Goal: Information Seeking & Learning: Learn about a topic

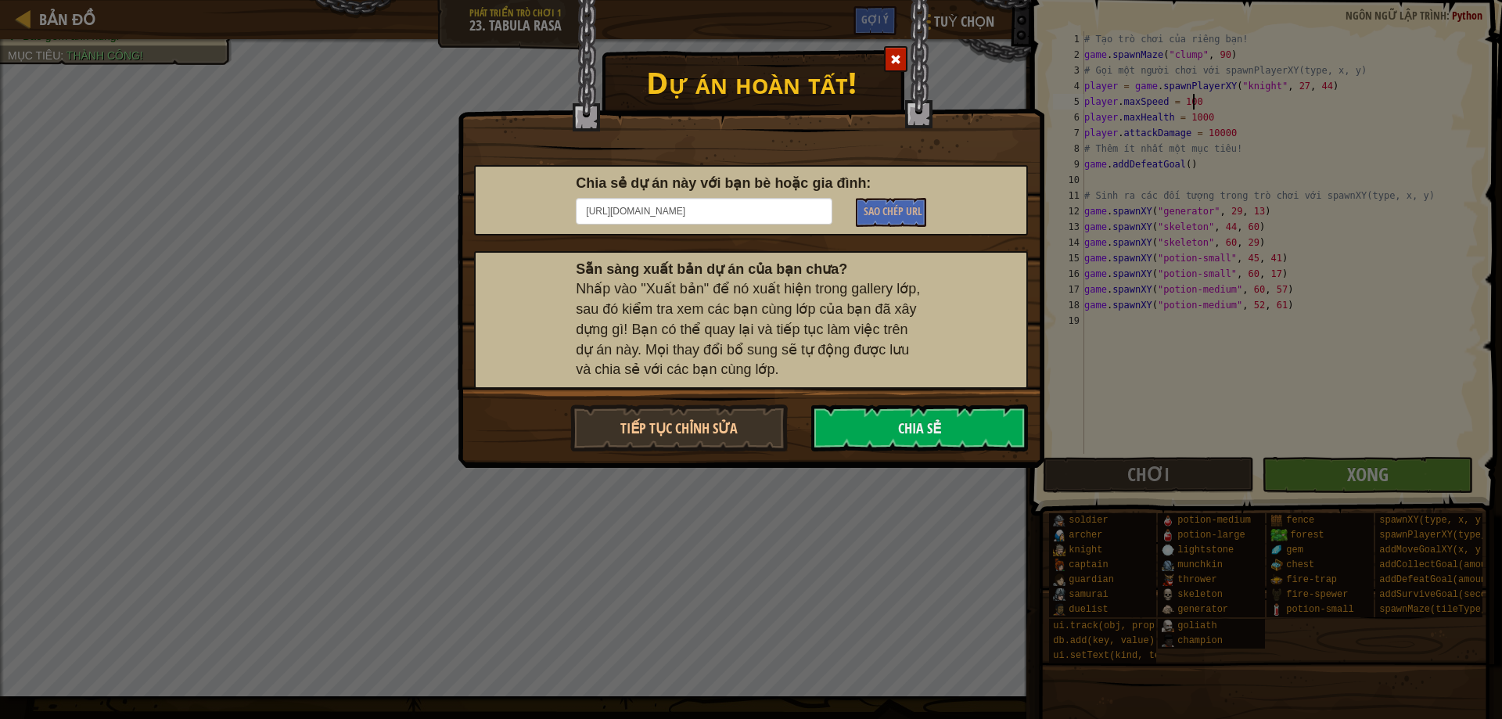
scroll to position [7, 9]
click at [1127, 78] on div "Dự án hoàn tất! Chia sẻ dự án này với bạn bè hoặc gia đình: [URL][DOMAIN_NAME] …" at bounding box center [751, 359] width 1502 height 719
click at [740, 424] on button "Tiếp tục chỉnh sửa" at bounding box center [678, 427] width 217 height 47
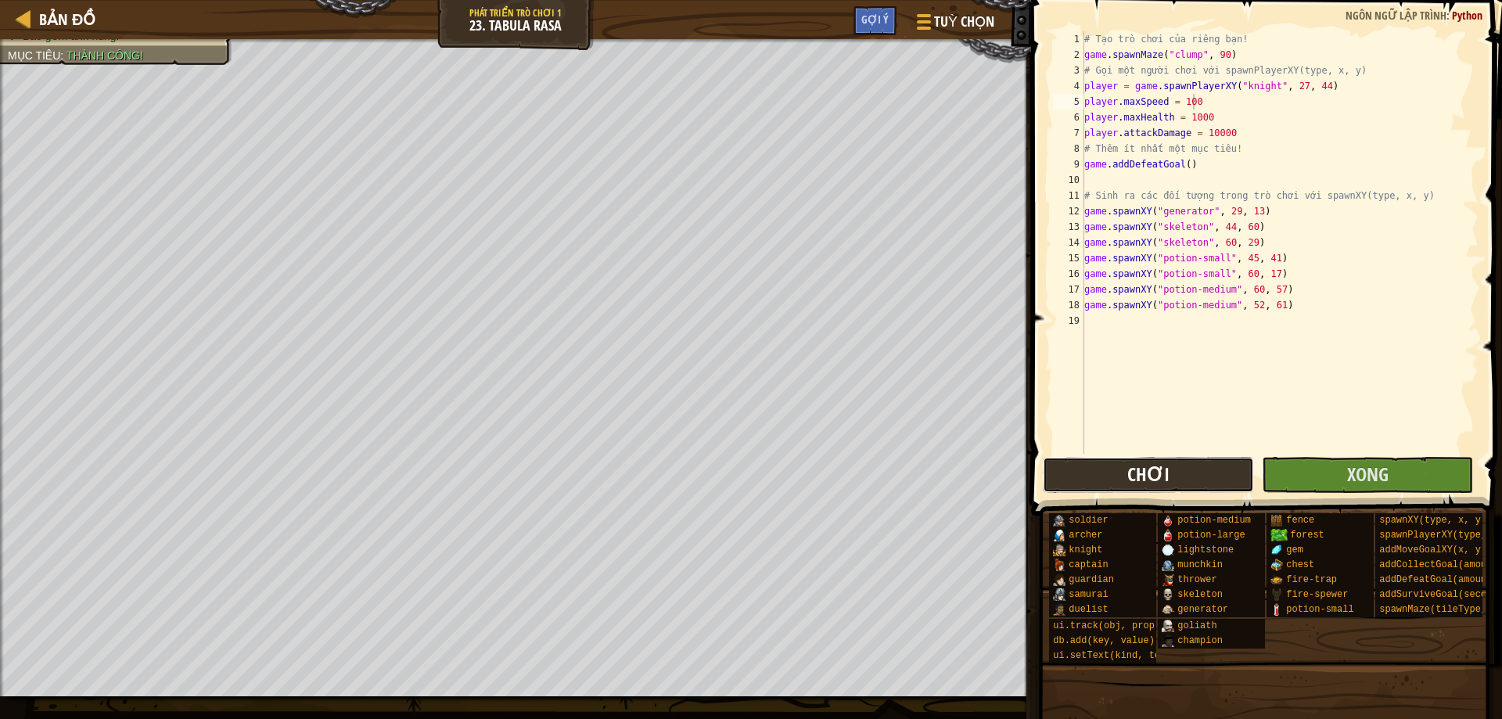
click at [1229, 476] on button "Chơi" at bounding box center [1148, 475] width 211 height 36
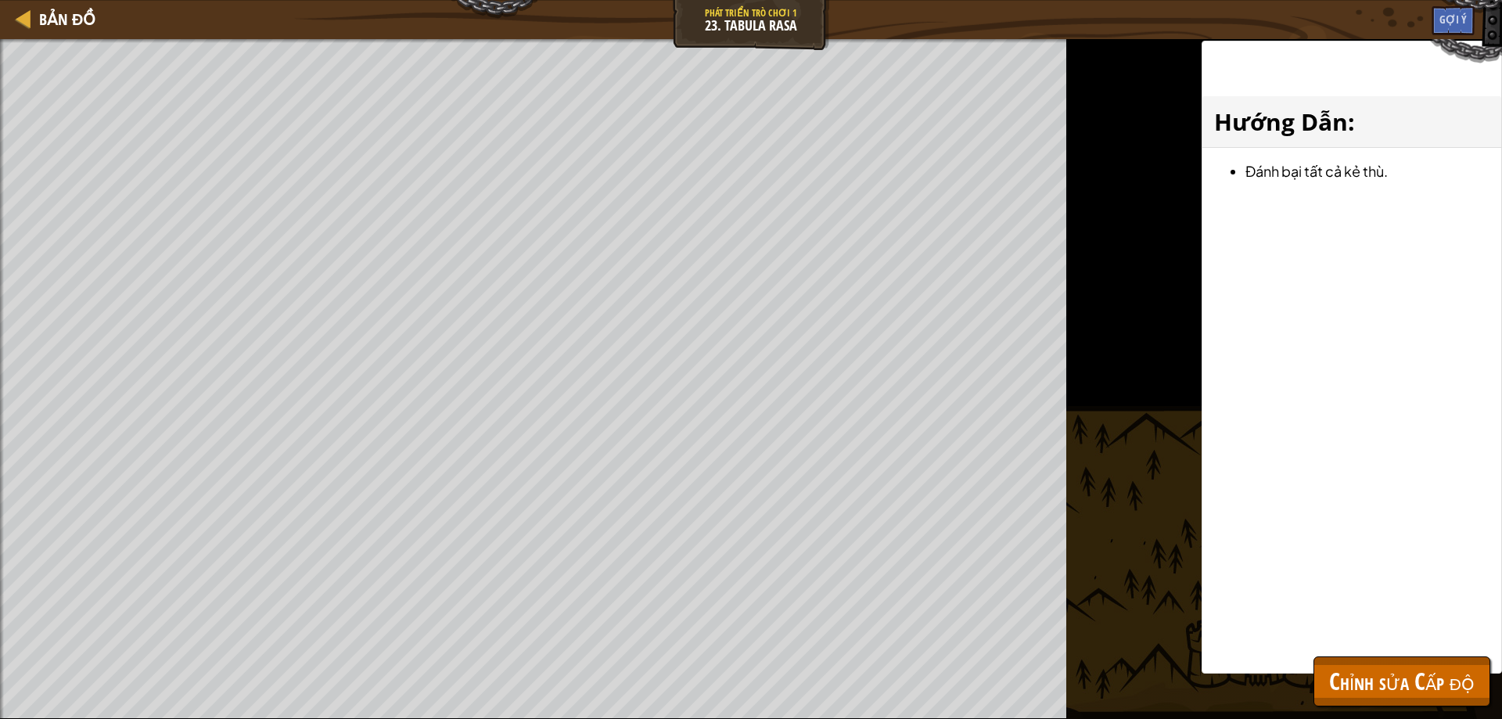
drag, startPoint x: 490, startPoint y: 29, endPoint x: 483, endPoint y: 37, distance: 10.0
click at [487, 31] on div "Bản đồ Phát triển trò chơi 1 23. Tabula Rasa Tuỳ chọn Xong Gợi ý" at bounding box center [751, 19] width 1502 height 39
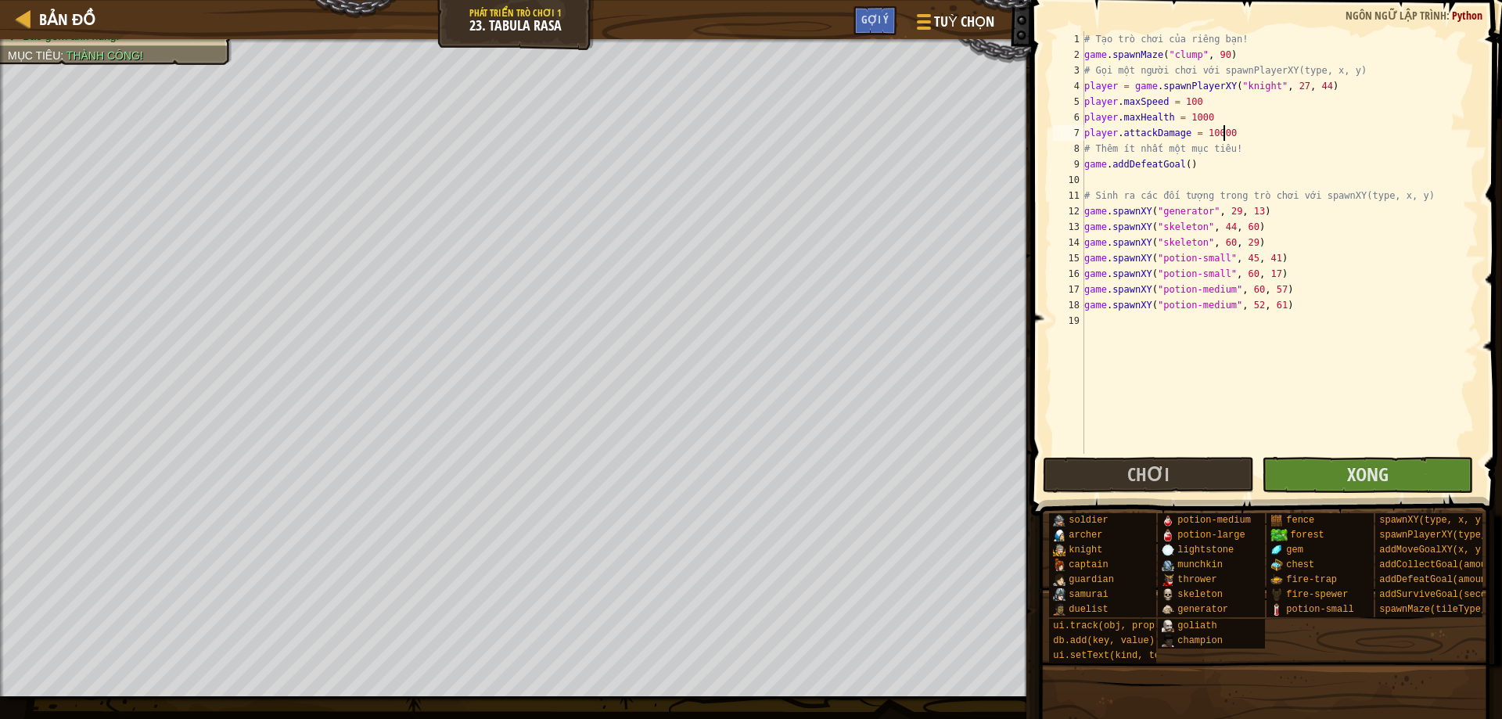
click at [1234, 135] on div "# Tạo trò chơi của riêng bạn! game . spawnMaze ( "clump" , 90 ) # Gọi một người…" at bounding box center [1279, 258] width 397 height 454
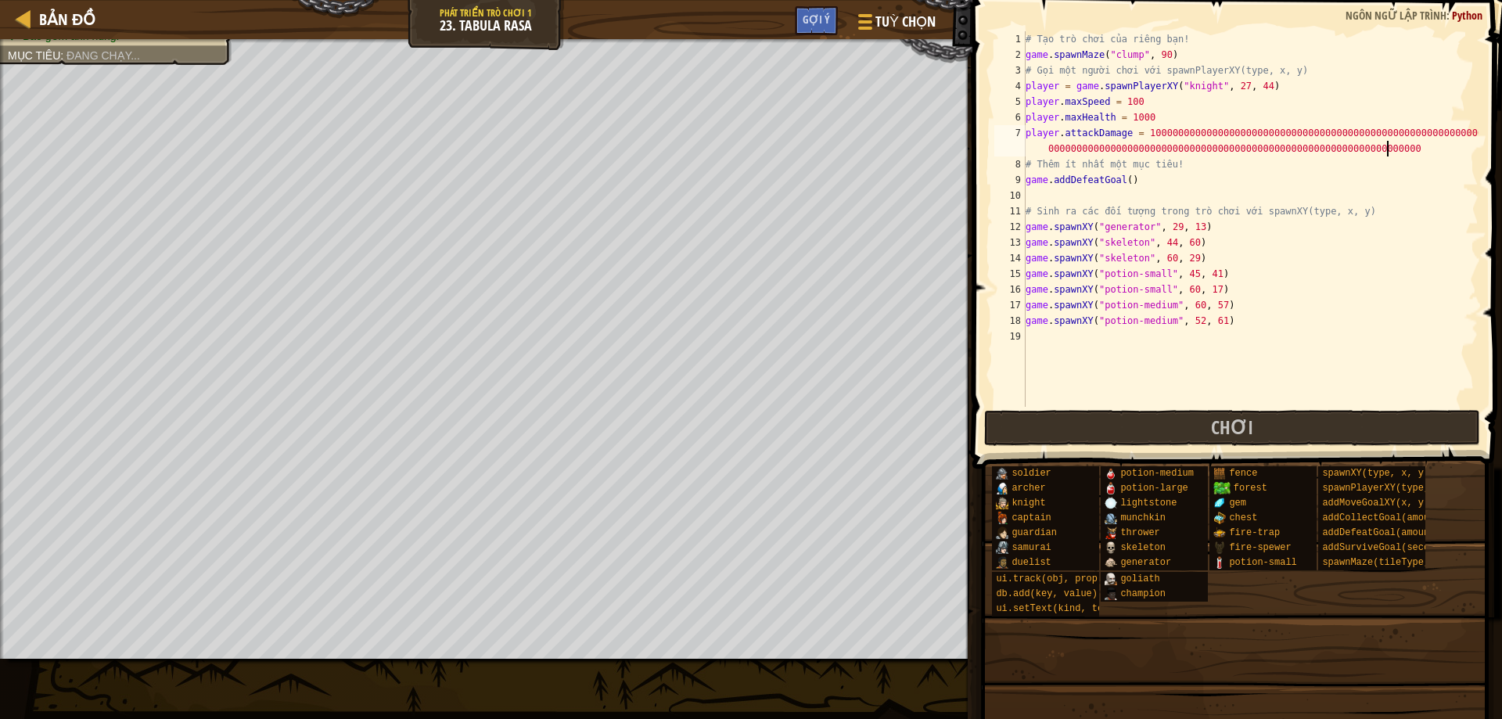
scroll to position [7, 66]
click at [1223, 422] on span "Chơi" at bounding box center [1232, 427] width 42 height 25
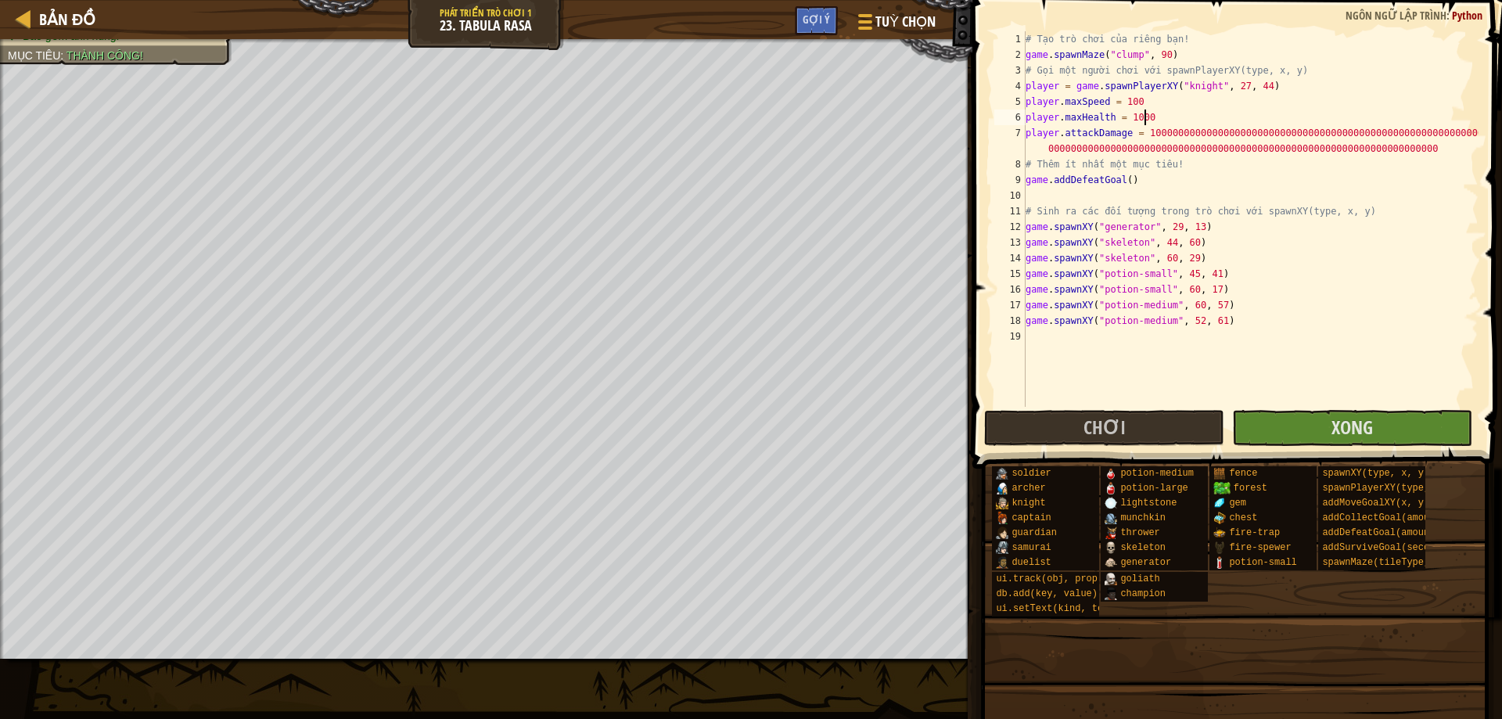
click at [1154, 113] on div "# Tạo trò chơi của riêng bạn! game . spawnMaze ( "clump" , 90 ) # Gọi một người…" at bounding box center [1250, 234] width 456 height 407
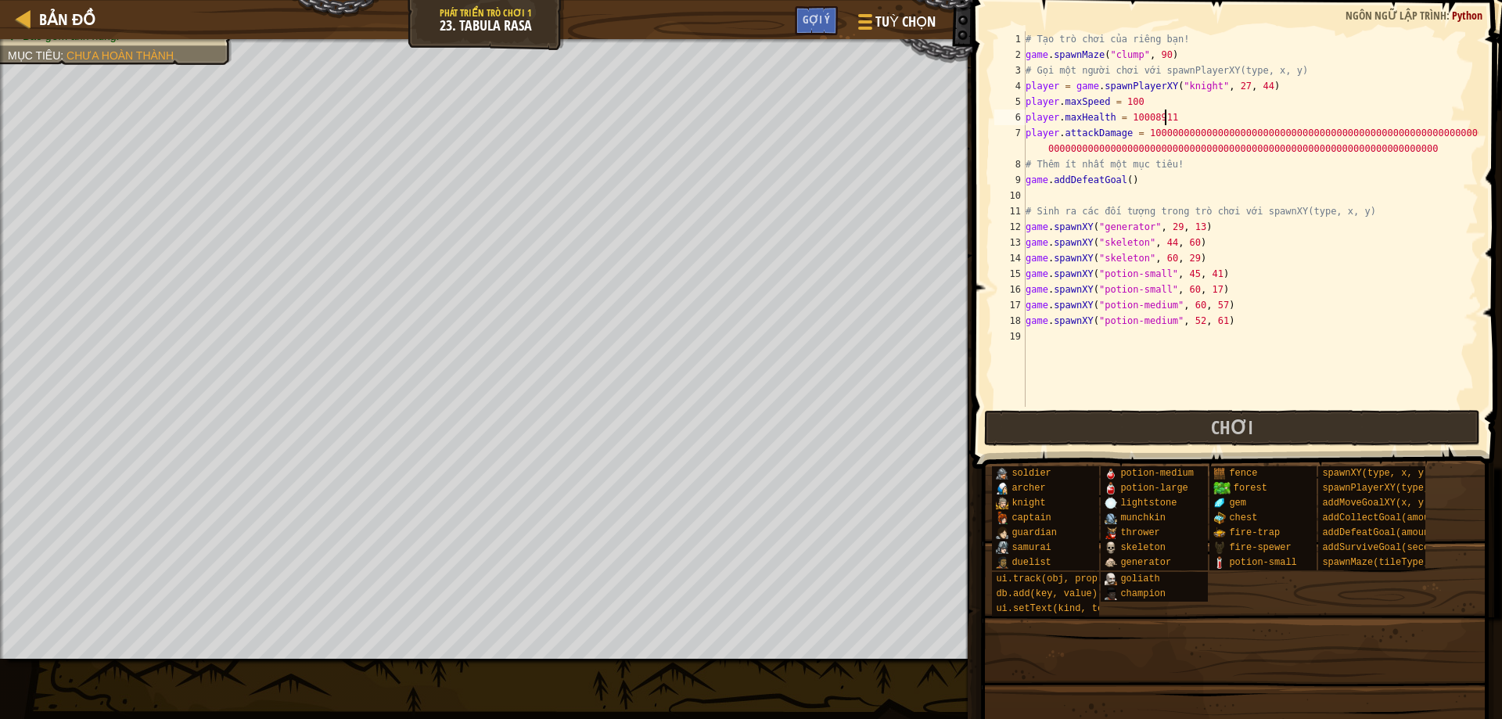
scroll to position [7, 11]
click at [1291, 425] on button "Chơi" at bounding box center [1232, 428] width 496 height 36
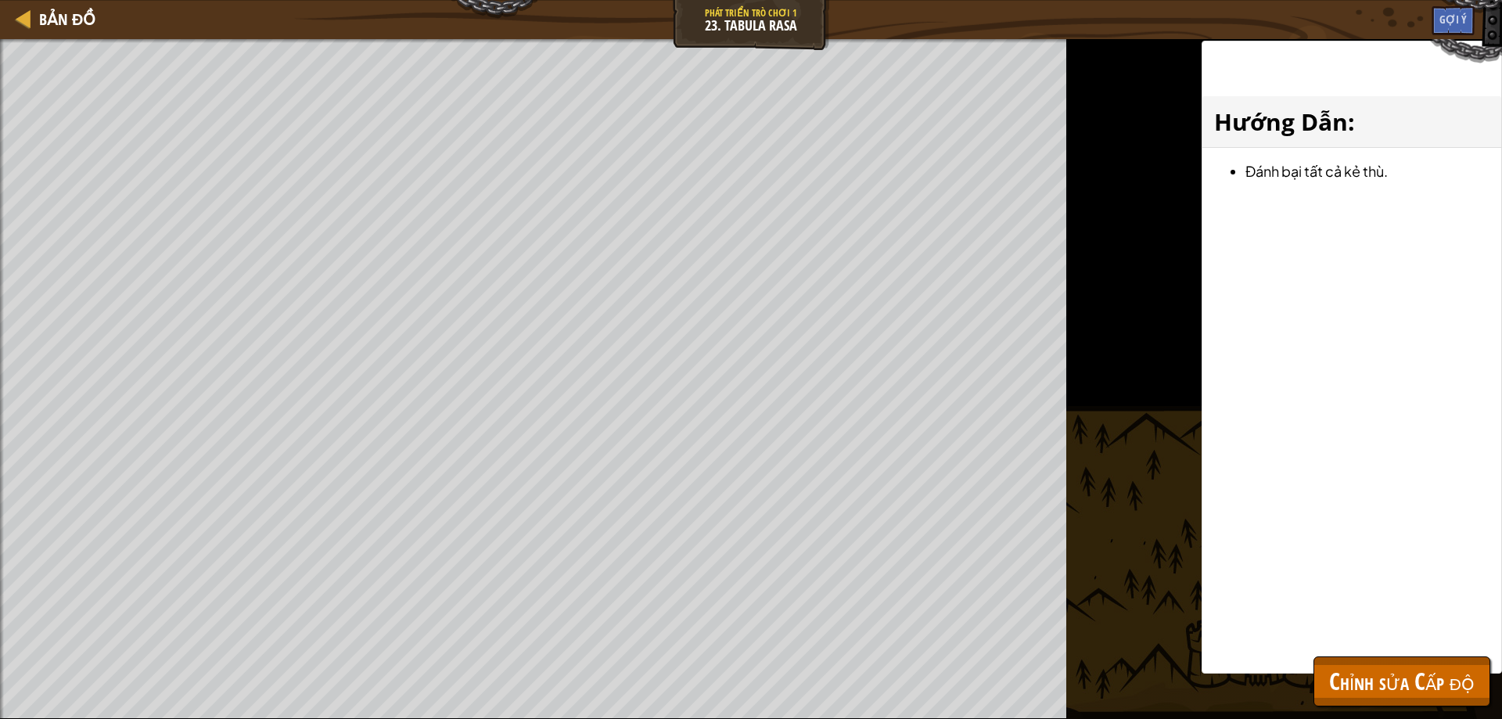
click at [393, 115] on div "Đánh bại màn chơi hoàn thành của bạn. Thêm một mục tiêu Bao gồm anh hùng. Mục t…" at bounding box center [533, 379] width 1066 height 680
click at [390, 42] on div at bounding box center [533, 41] width 1066 height 4
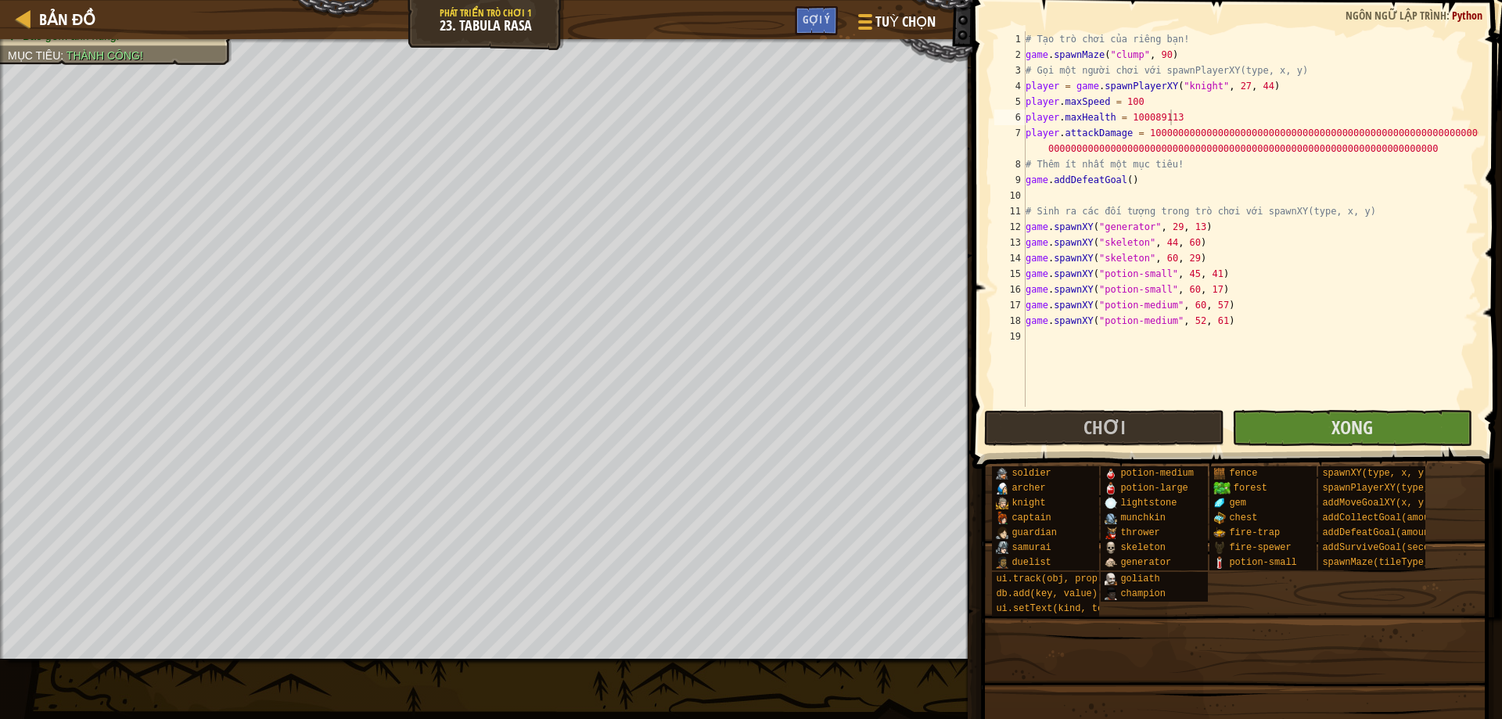
click at [1226, 116] on div "# Tạo trò chơi của riêng bạn! game . spawnMaze ( "clump" , 90 ) # Gọi một người…" at bounding box center [1250, 234] width 456 height 407
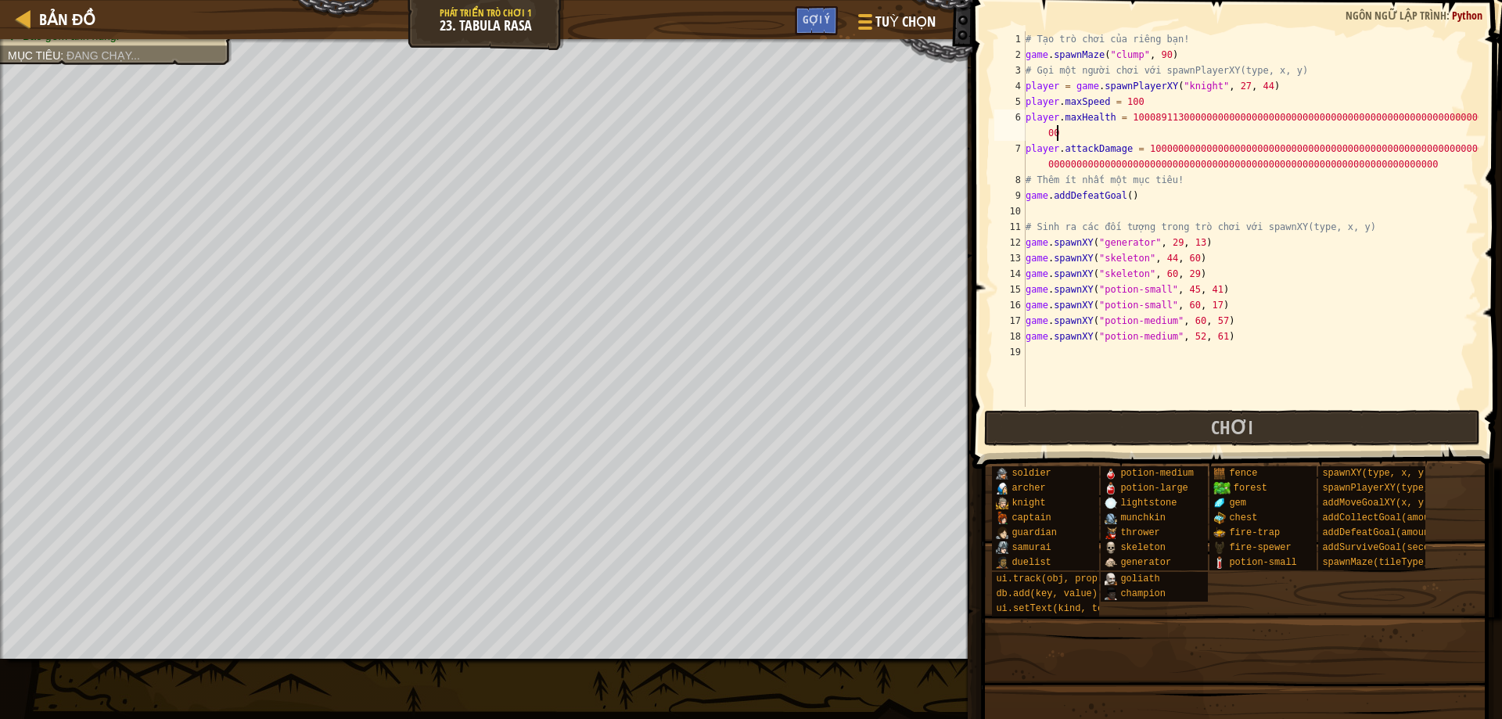
scroll to position [7, 39]
click at [1198, 426] on button "Chơi" at bounding box center [1232, 428] width 496 height 36
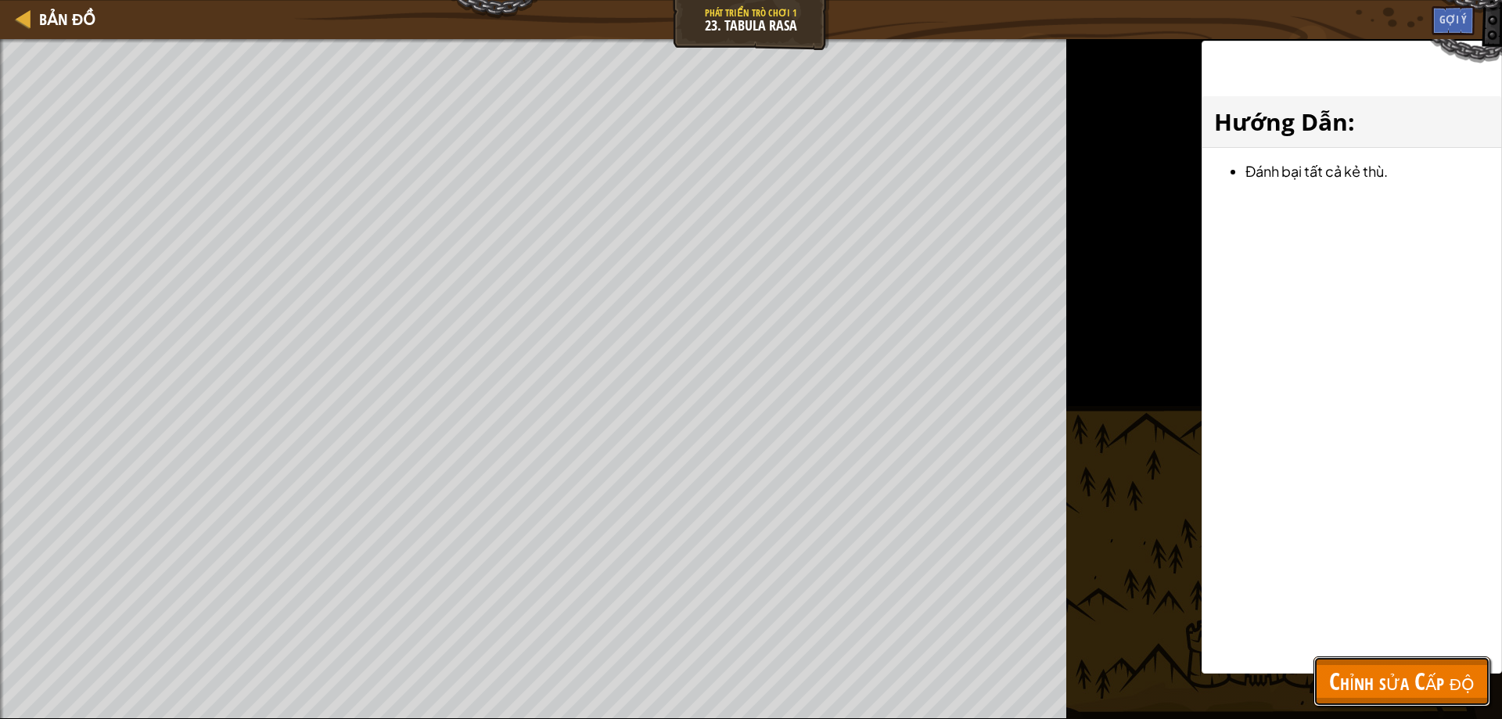
click at [1336, 704] on button "Chỉnh sửa Cấp độ" at bounding box center [1401, 681] width 177 height 50
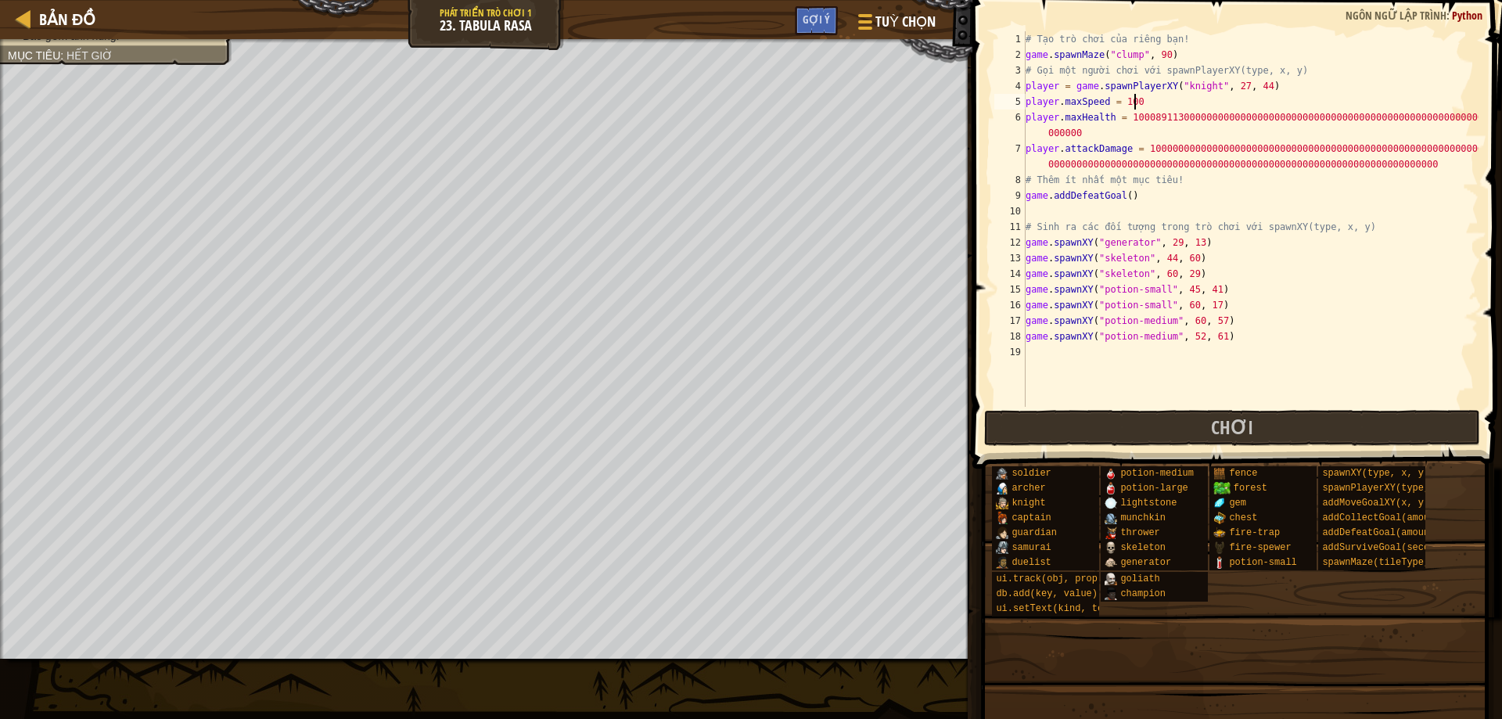
click at [1144, 95] on div "# Tạo trò chơi của riêng bạn! game . spawnMaze ( "clump" , 90 ) # Gọi một người…" at bounding box center [1250, 234] width 456 height 407
click at [1223, 415] on button "Chơi" at bounding box center [1232, 428] width 496 height 36
click at [1417, 165] on div "# Tạo trò chơi của riêng bạn! game . spawnMaze ( "clump" , 90 ) # Gọi một người…" at bounding box center [1250, 234] width 456 height 407
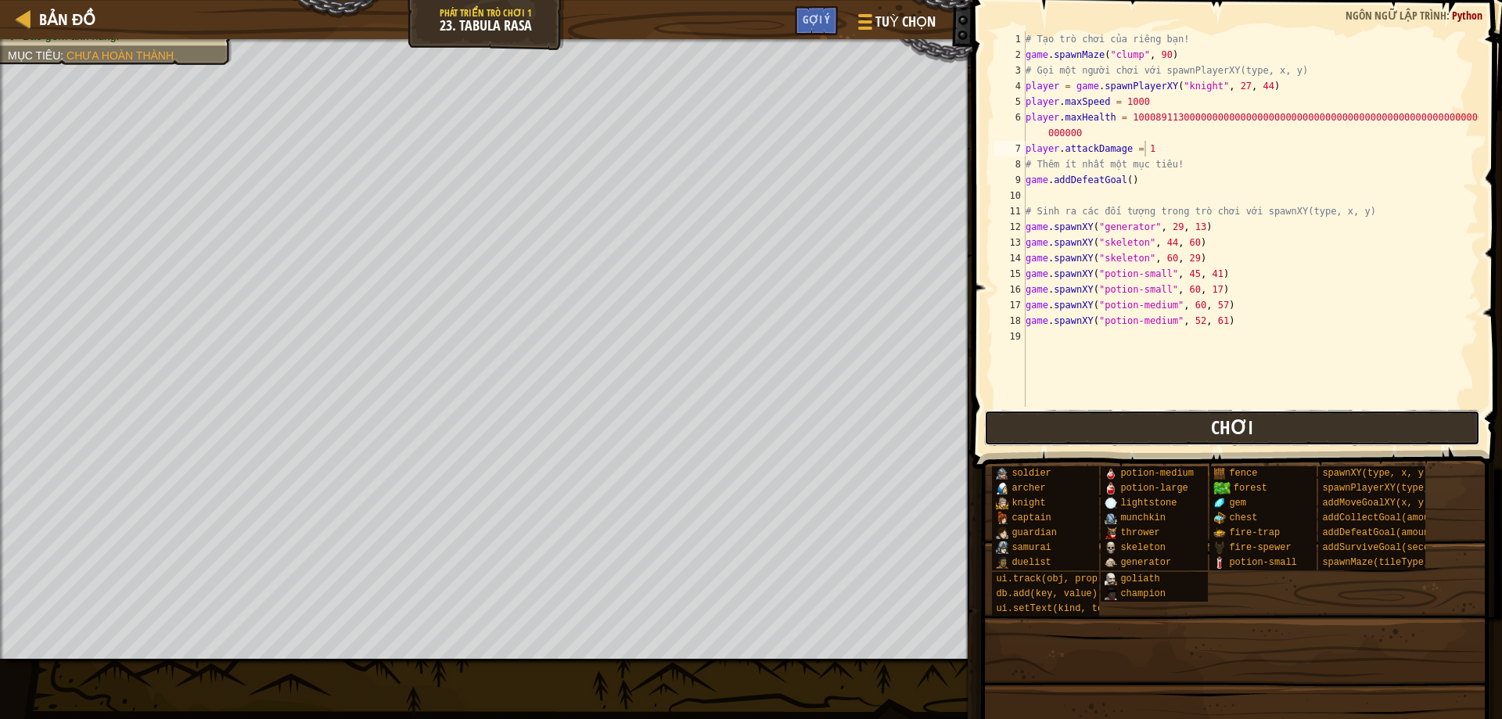
click at [1417, 419] on button "Chơi" at bounding box center [1232, 428] width 496 height 36
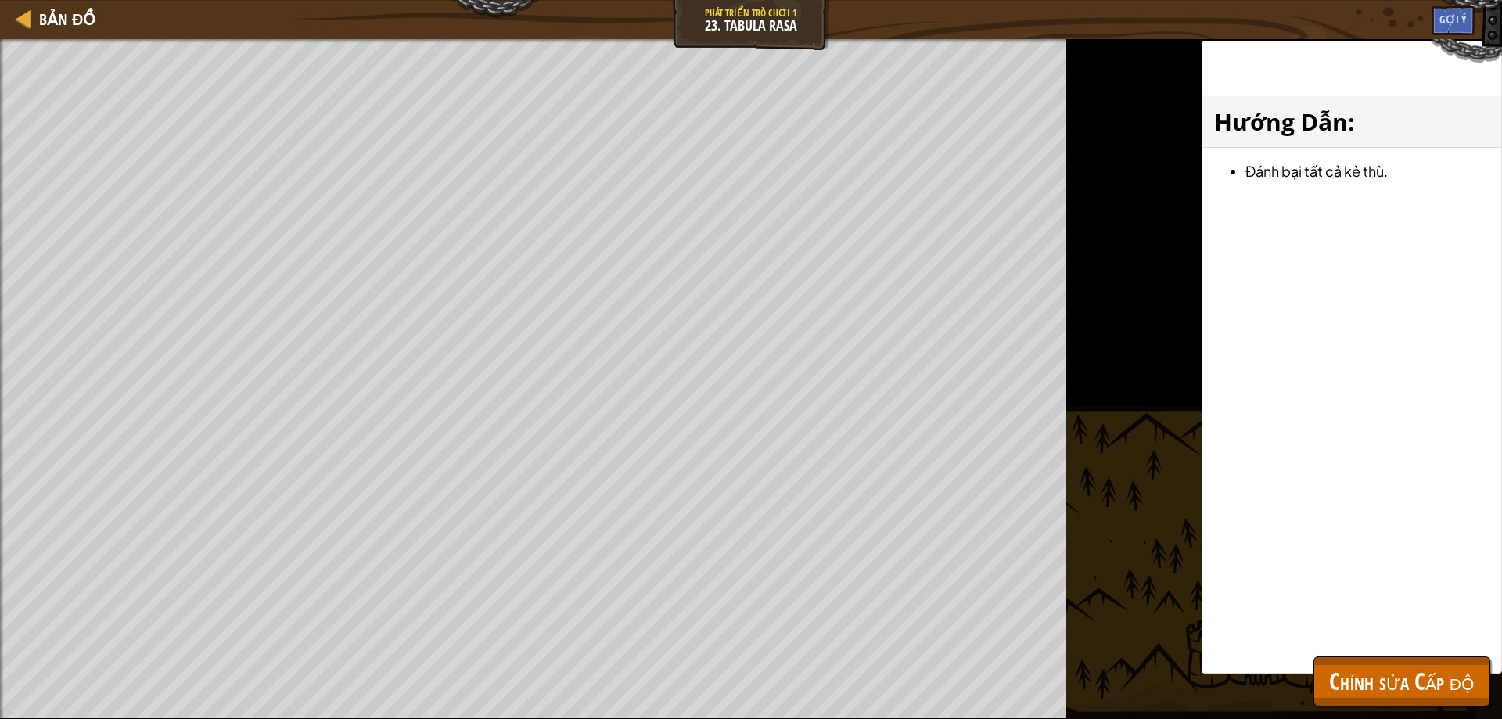
click at [429, 70] on div "Đánh bại màn chơi hoàn thành của bạn. Thêm một mục tiêu Bao gồm anh hùng. Mục t…" at bounding box center [533, 379] width 1066 height 680
click at [512, 104] on div "Bản đồ Phát triển trò chơi 1 23. Tabula Rasa Tuỳ chọn Xong Gợi ý 1 הההההההההההה…" at bounding box center [751, 359] width 1502 height 719
click at [1384, 682] on span "Chỉnh sửa Cấp độ" at bounding box center [1401, 681] width 145 height 32
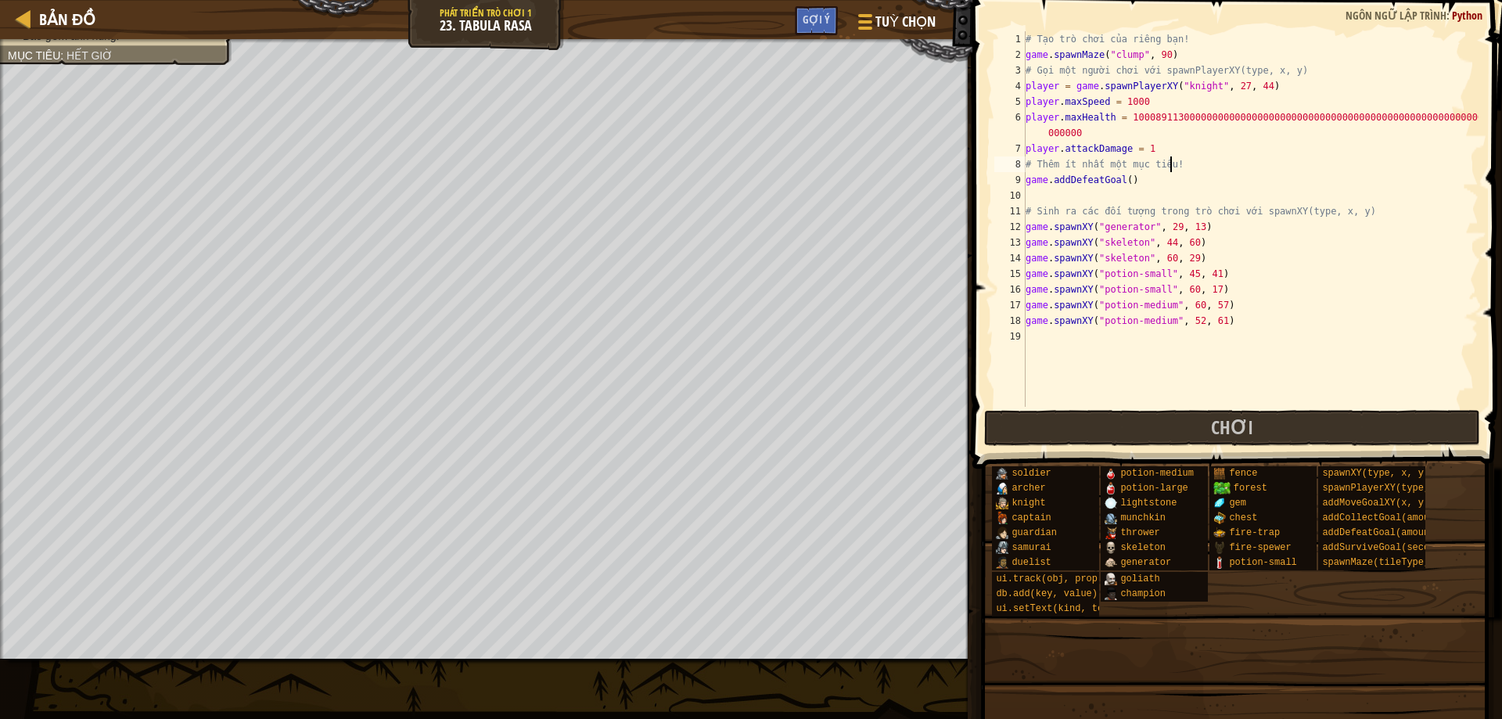
click at [1169, 163] on div "# Tạo trò chơi của riêng bạn! game . spawnMaze ( "clump" , 90 ) # Gọi một người…" at bounding box center [1250, 234] width 456 height 407
click at [1147, 143] on div "# Tạo trò chơi của riêng bạn! game . spawnMaze ( "clump" , 90 ) # Gọi một người…" at bounding box center [1250, 234] width 456 height 407
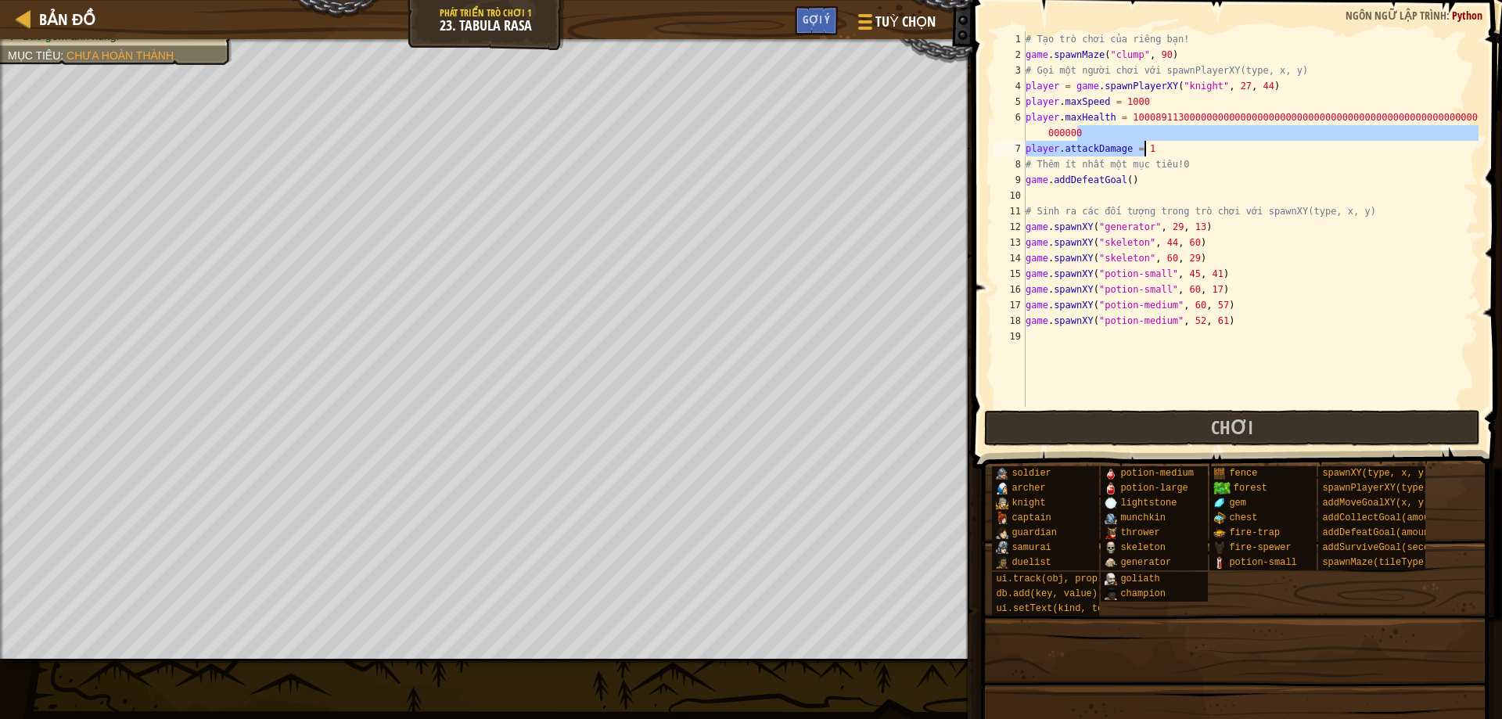
click at [1147, 153] on div "# Tạo trò chơi của riêng bạn! game . spawnMaze ( "clump" , 90 ) # Gọi một người…" at bounding box center [1250, 218] width 456 height 375
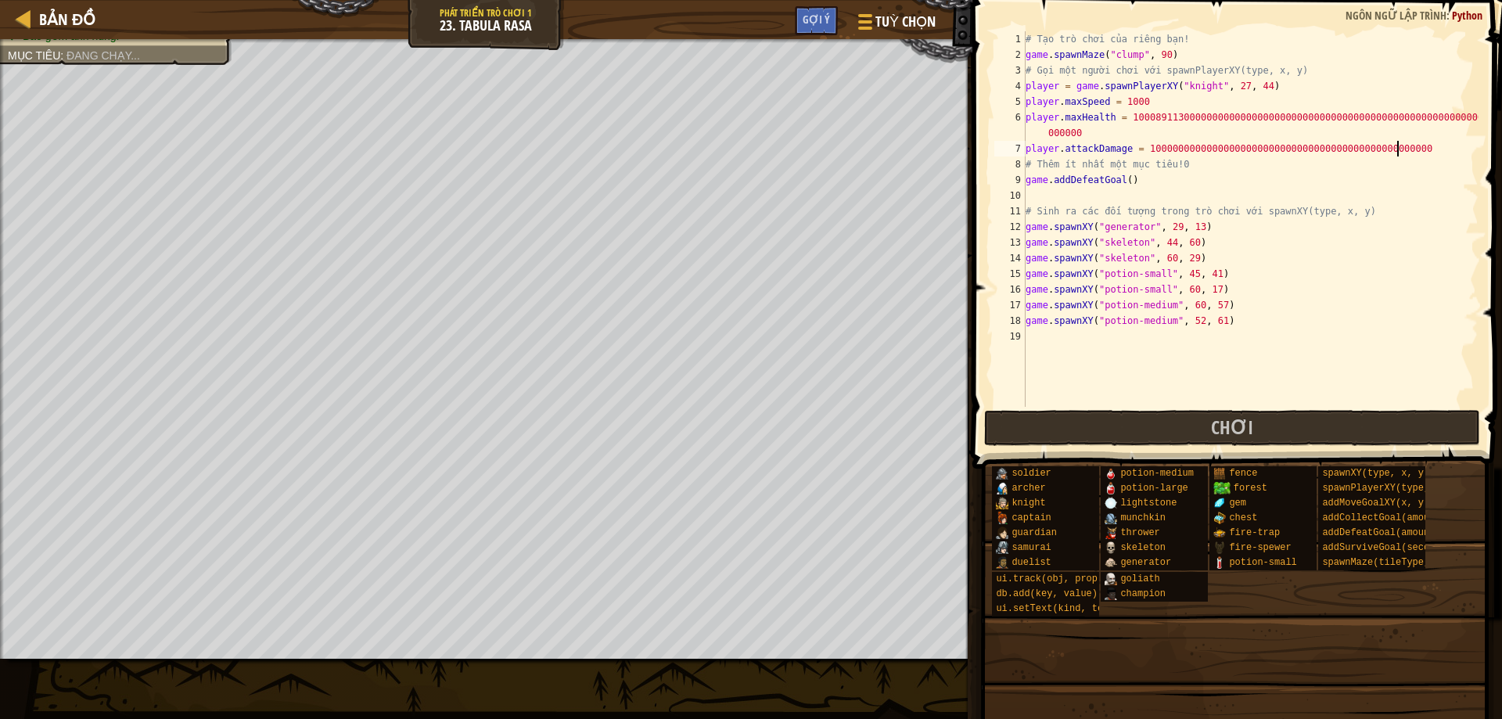
scroll to position [7, 30]
click at [1481, 109] on span at bounding box center [1239, 212] width 542 height 515
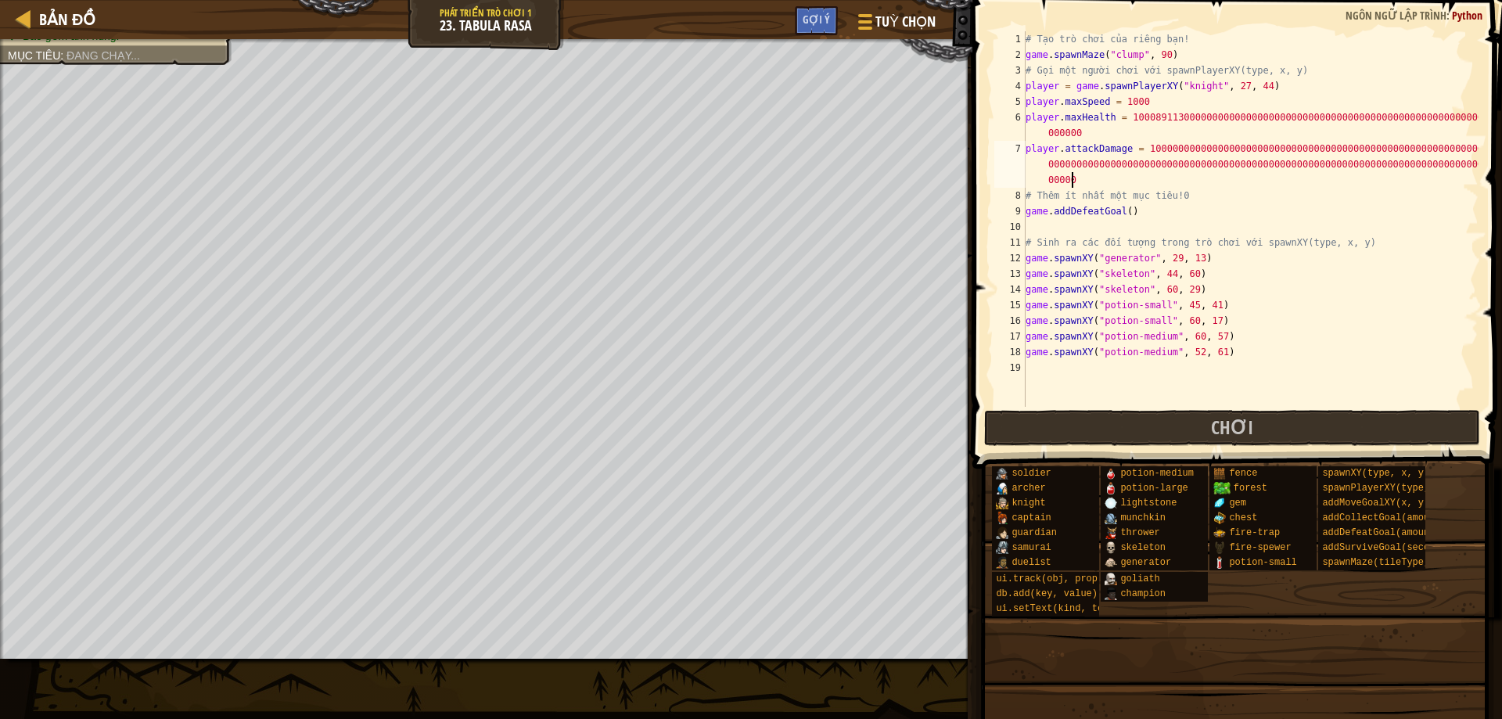
scroll to position [7, 74]
click at [1478, 117] on span at bounding box center [1239, 212] width 542 height 515
click at [1475, 107] on div "# Tạo trò chơi của riêng bạn! game . spawnMaze ( "clump" , 90 ) # Gọi một người…" at bounding box center [1250, 234] width 456 height 407
click at [1109, 135] on div "# Tạo trò chơi của riêng bạn! game . spawnMaze ( "clump" , 90 ) # Gọi một người…" at bounding box center [1250, 234] width 456 height 407
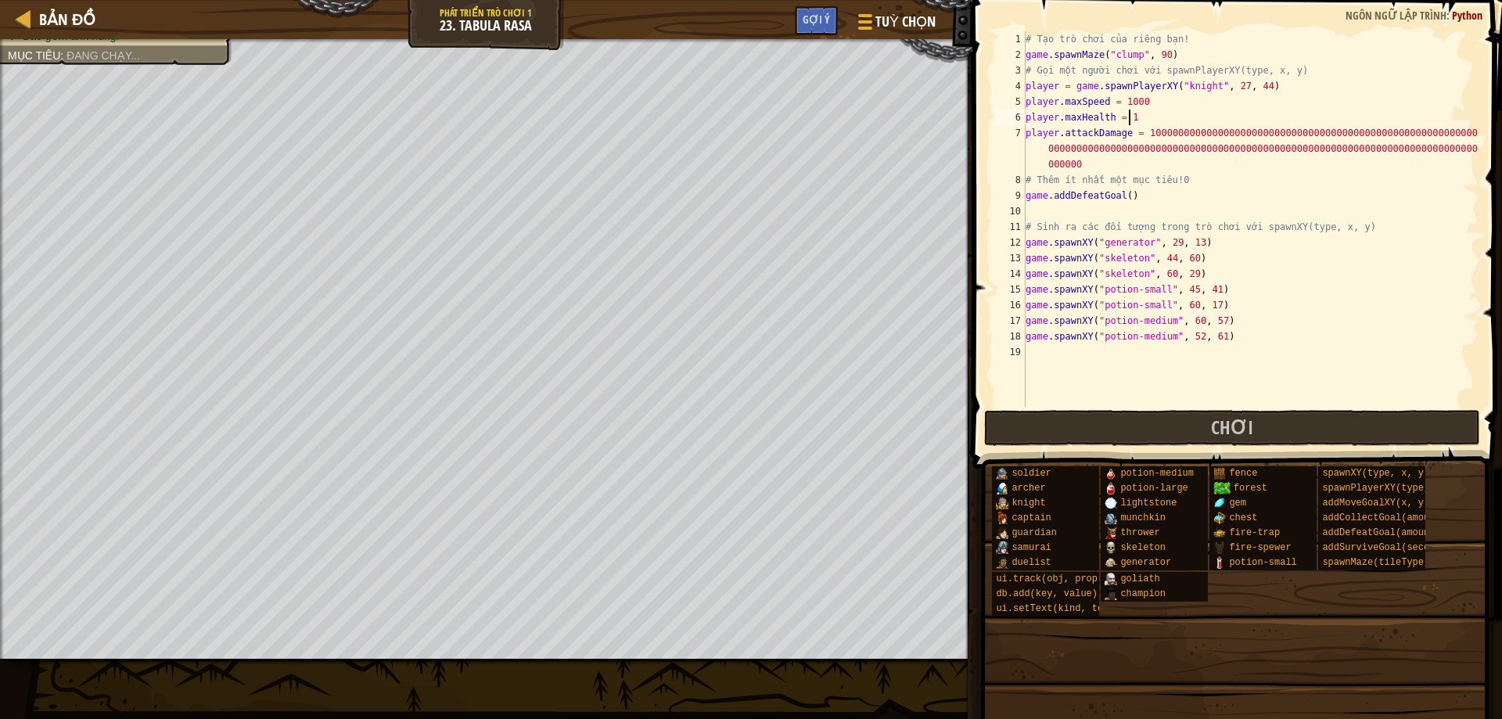
scroll to position [7, 8]
click at [1065, 419] on button "Chơi" at bounding box center [1232, 428] width 496 height 36
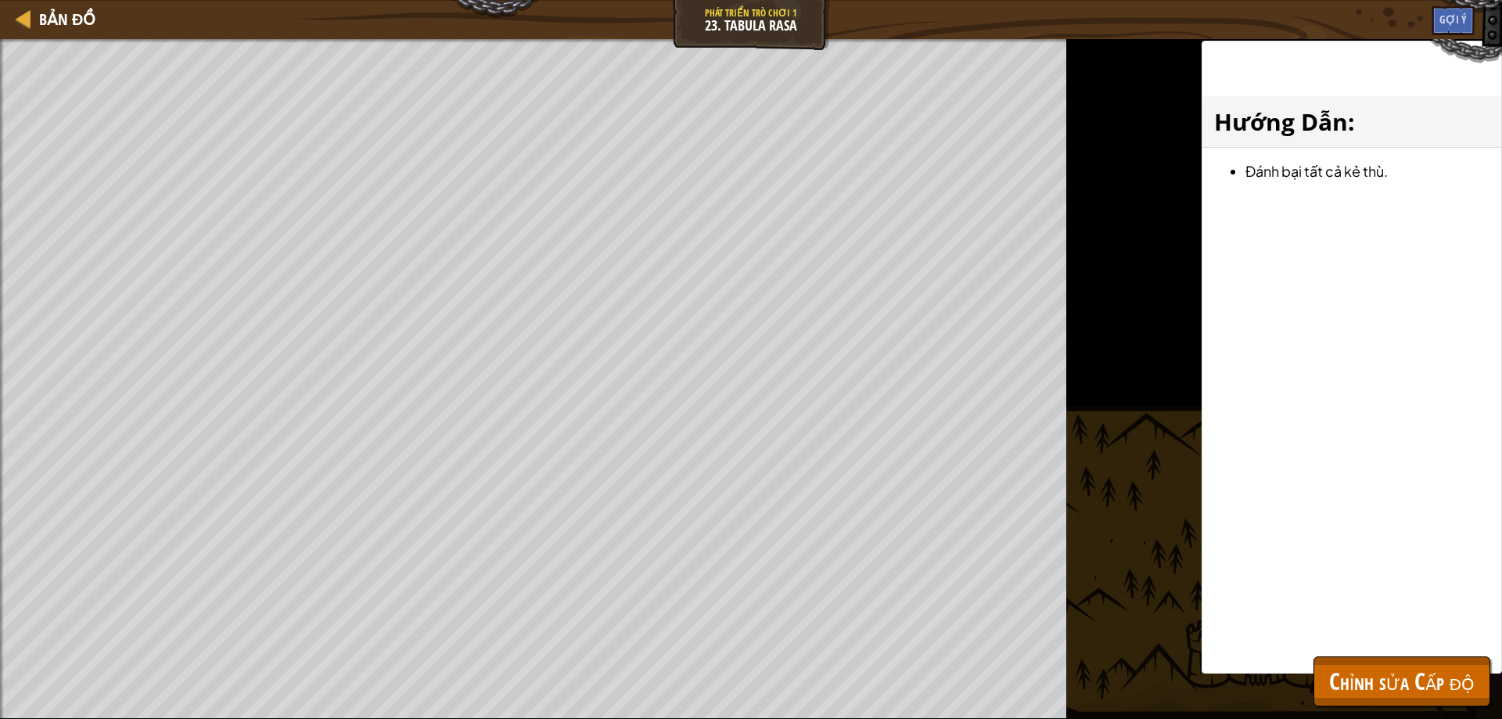
click at [1393, 718] on div "Đánh bại màn chơi hoàn thành của bạn. Thêm một mục tiêu Bao gồm anh hùng. Mục t…" at bounding box center [751, 379] width 1502 height 680
click at [1375, 686] on span "Chỉnh sửa Cấp độ" at bounding box center [1401, 681] width 145 height 32
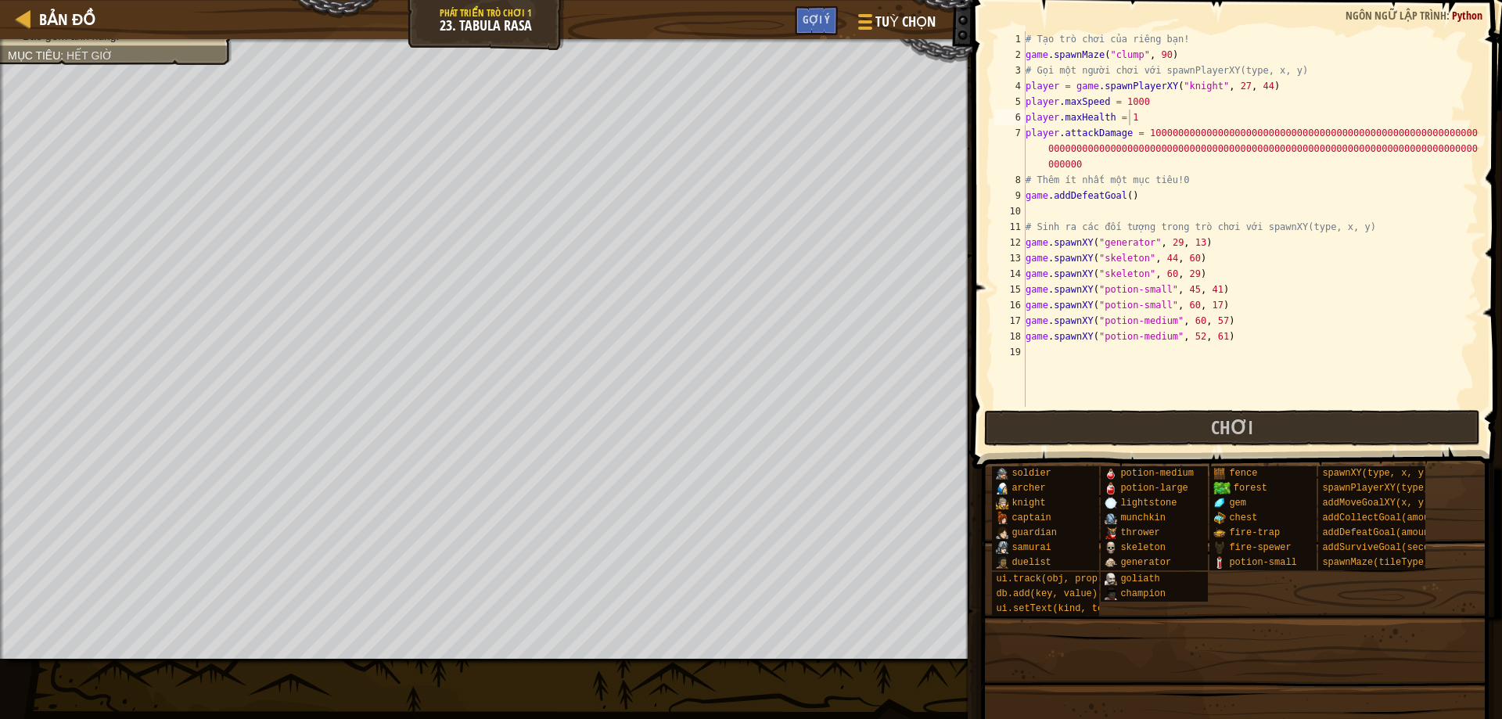
click at [1129, 450] on span at bounding box center [1234, 681] width 519 height 463
click at [1097, 418] on button "Chơi" at bounding box center [1232, 428] width 496 height 36
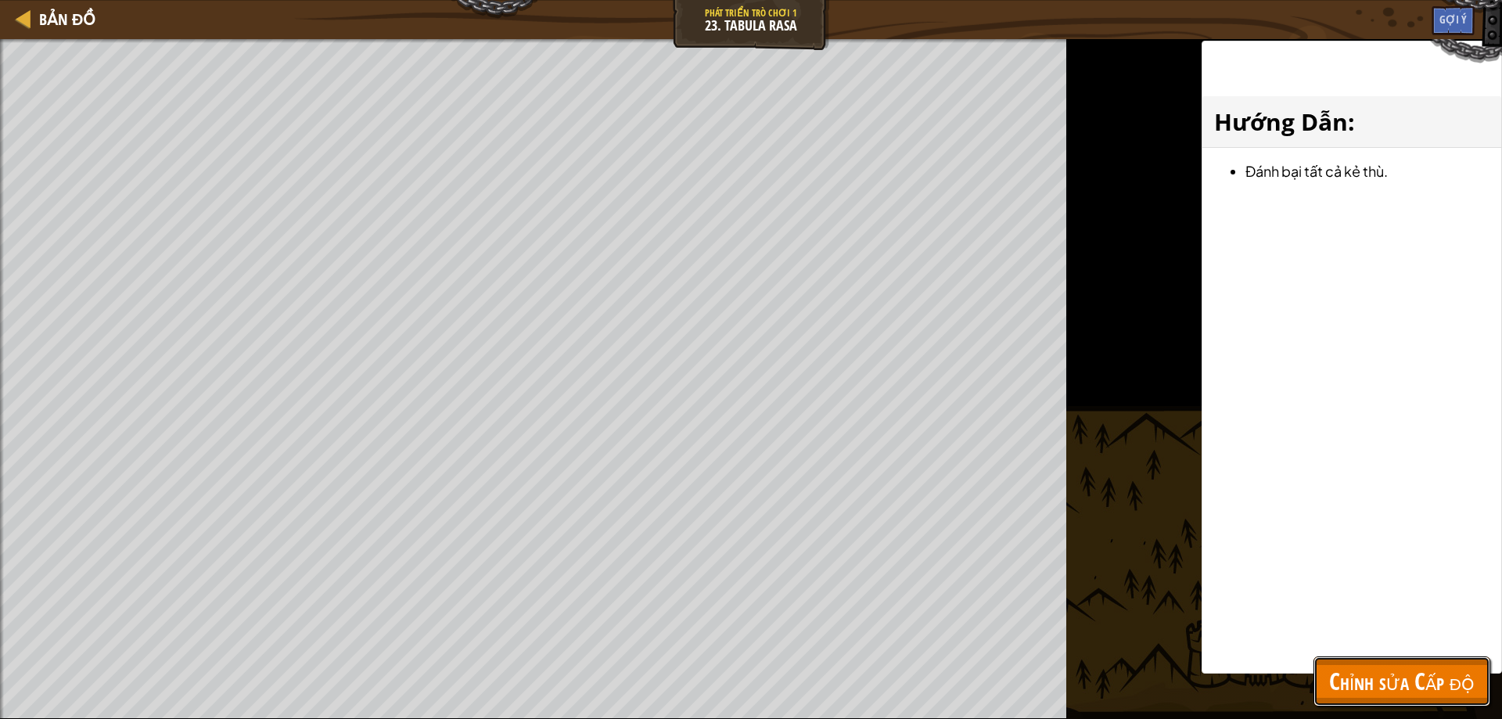
click at [1341, 696] on span "Chỉnh sửa Cấp độ" at bounding box center [1401, 681] width 145 height 32
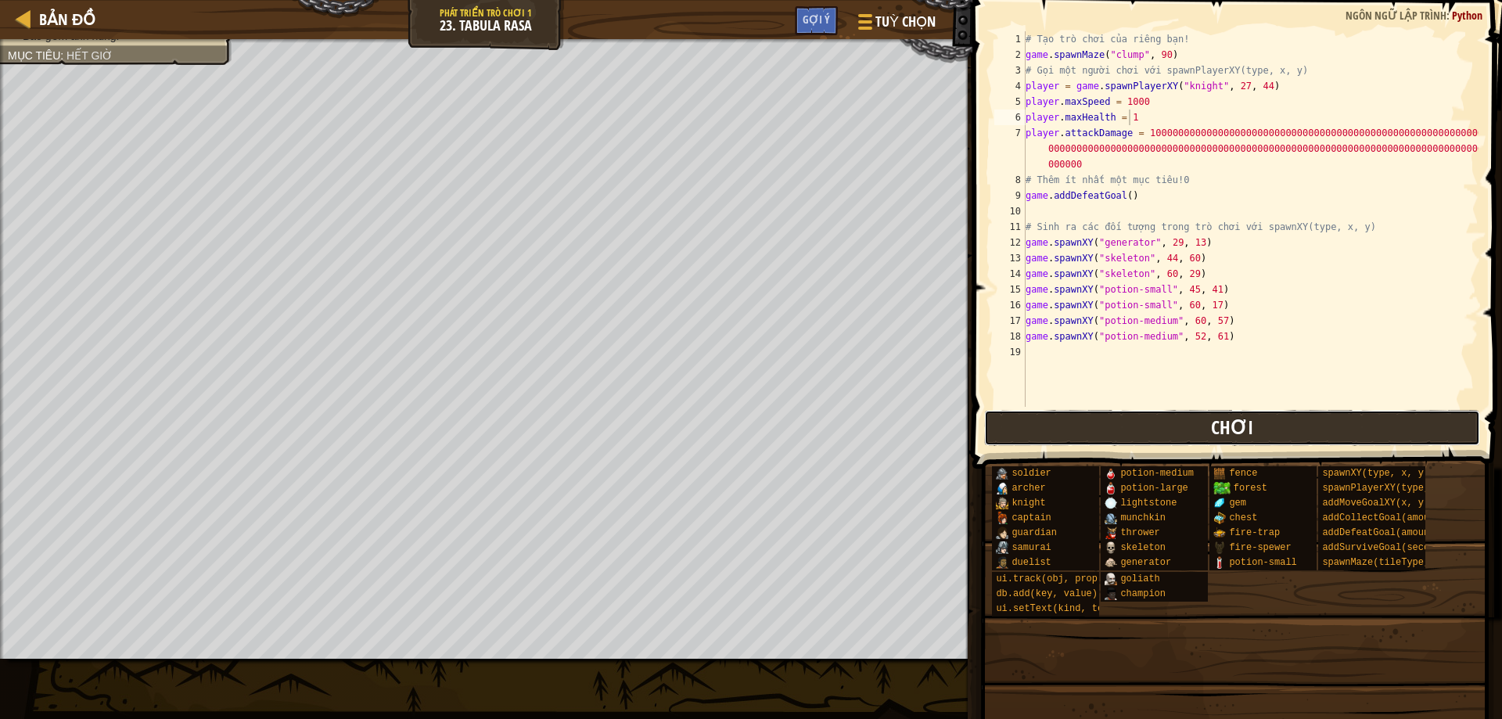
click at [1243, 425] on span "Chơi" at bounding box center [1232, 427] width 42 height 25
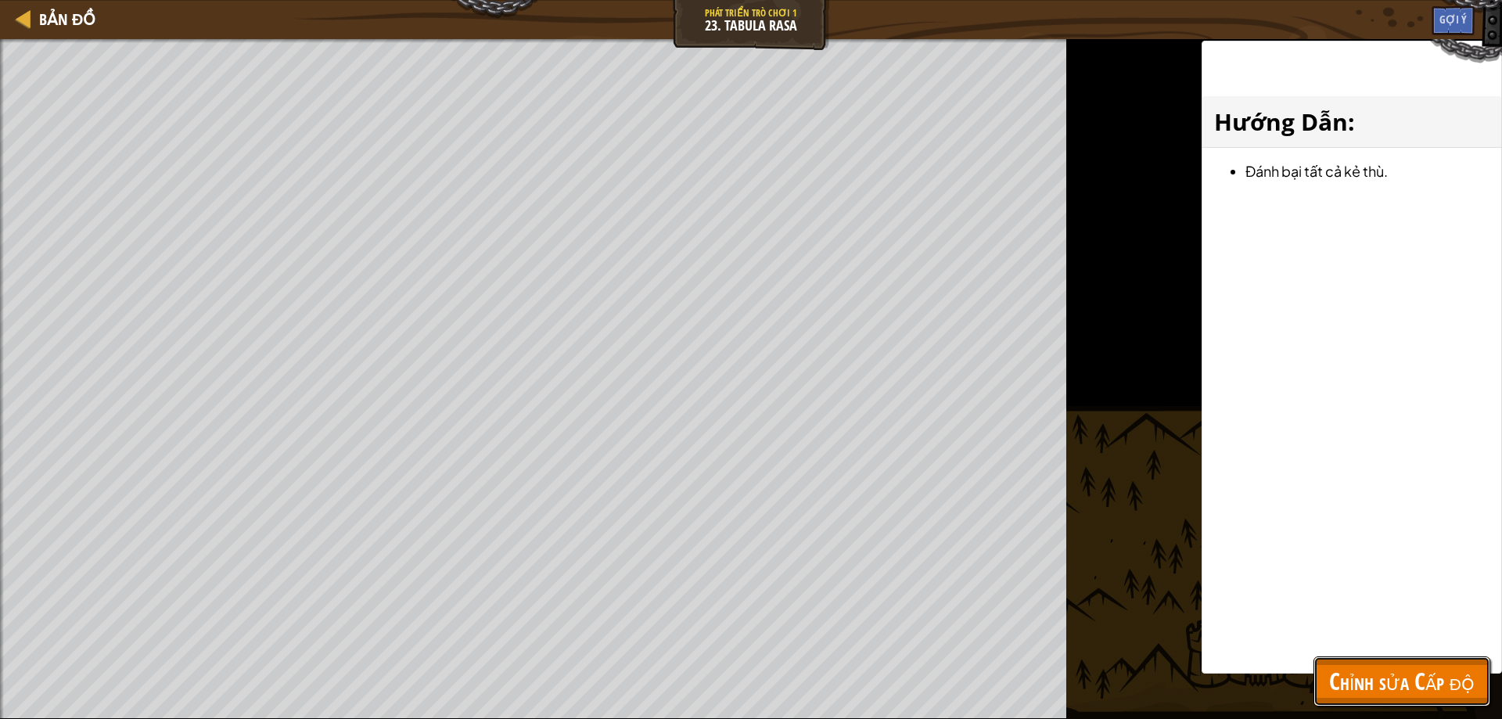
click at [1409, 676] on span "Chỉnh sửa Cấp độ" at bounding box center [1401, 681] width 145 height 32
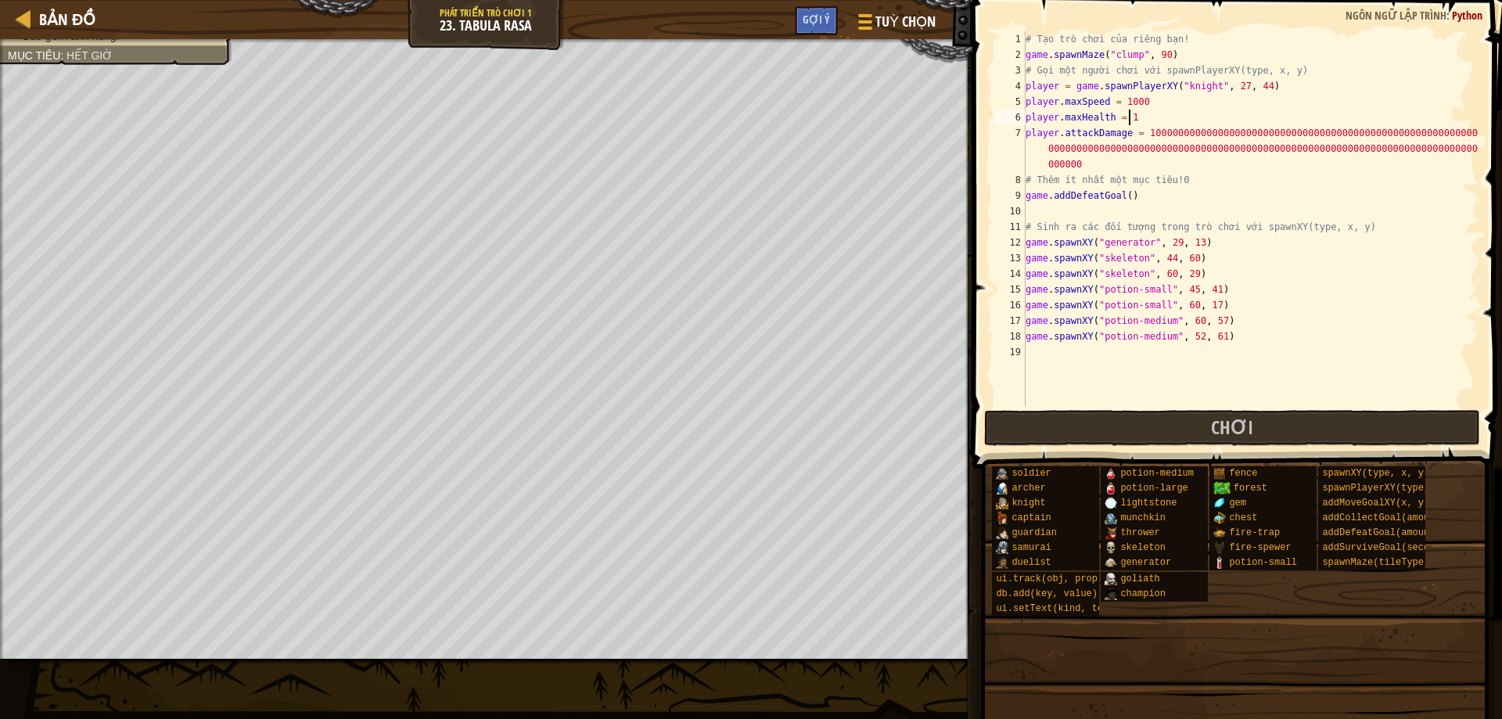
click at [1152, 123] on div "# Tạo trò chơi của riêng bạn! game . spawnMaze ( "clump" , 90 ) # Gọi một người…" at bounding box center [1250, 234] width 456 height 407
click at [1136, 420] on button "Chơi" at bounding box center [1232, 428] width 496 height 36
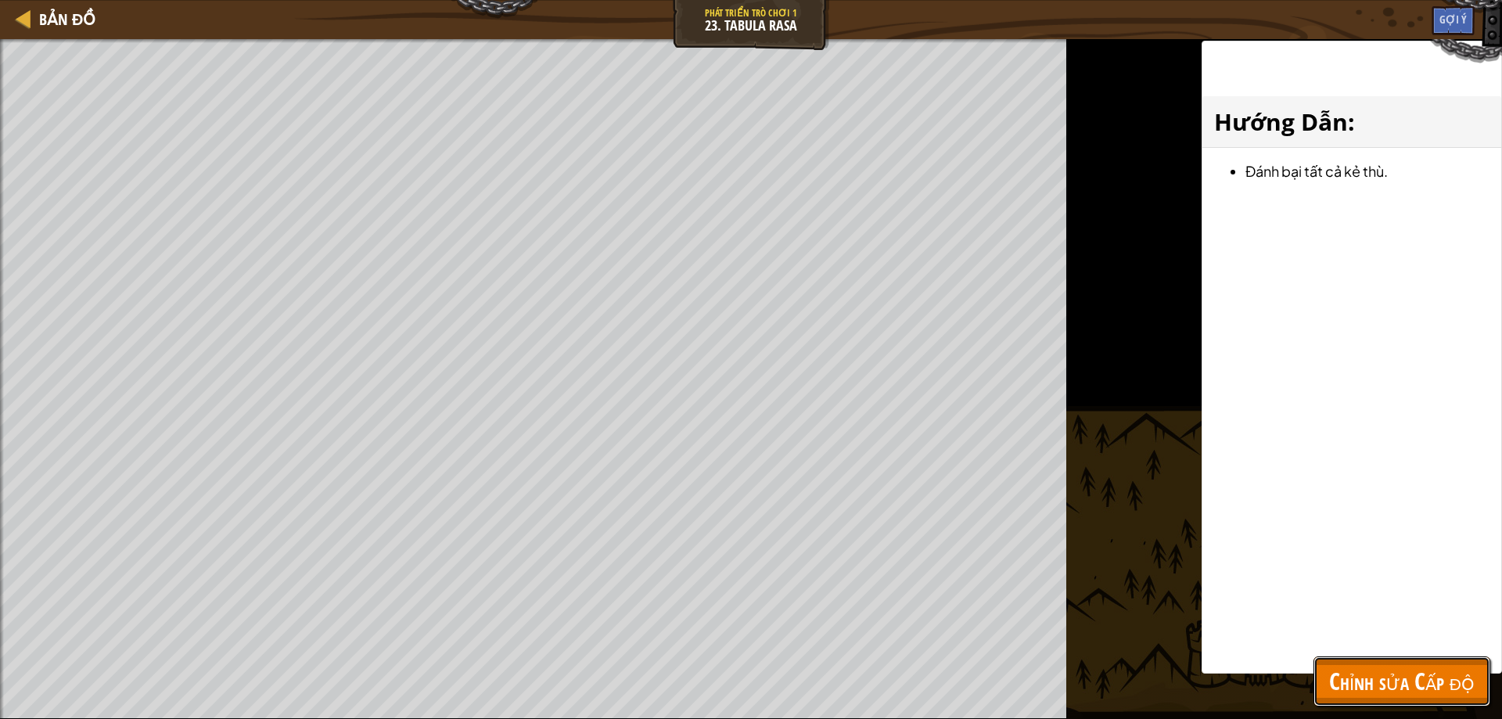
click at [1416, 677] on span "Chỉnh sửa Cấp độ" at bounding box center [1401, 681] width 145 height 32
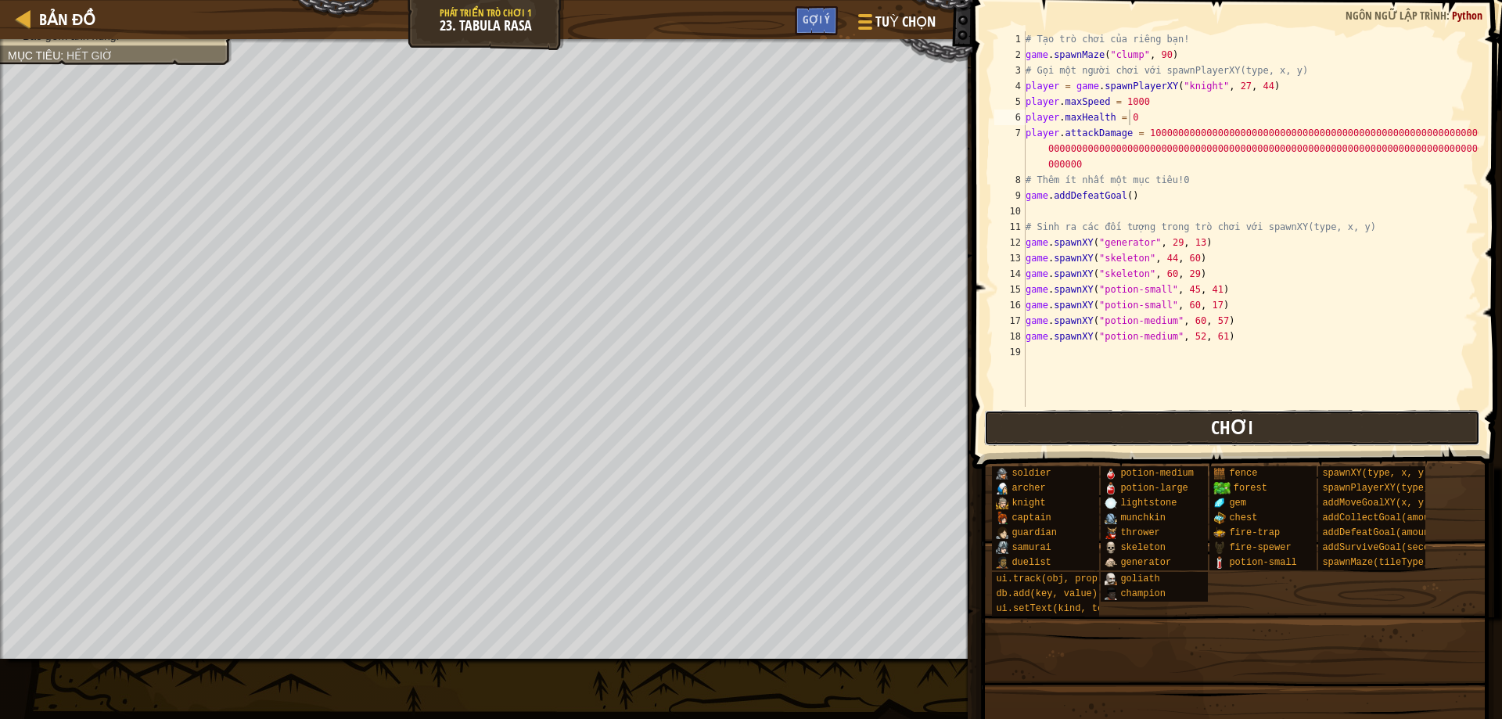
click at [1194, 417] on button "Chơi" at bounding box center [1232, 428] width 496 height 36
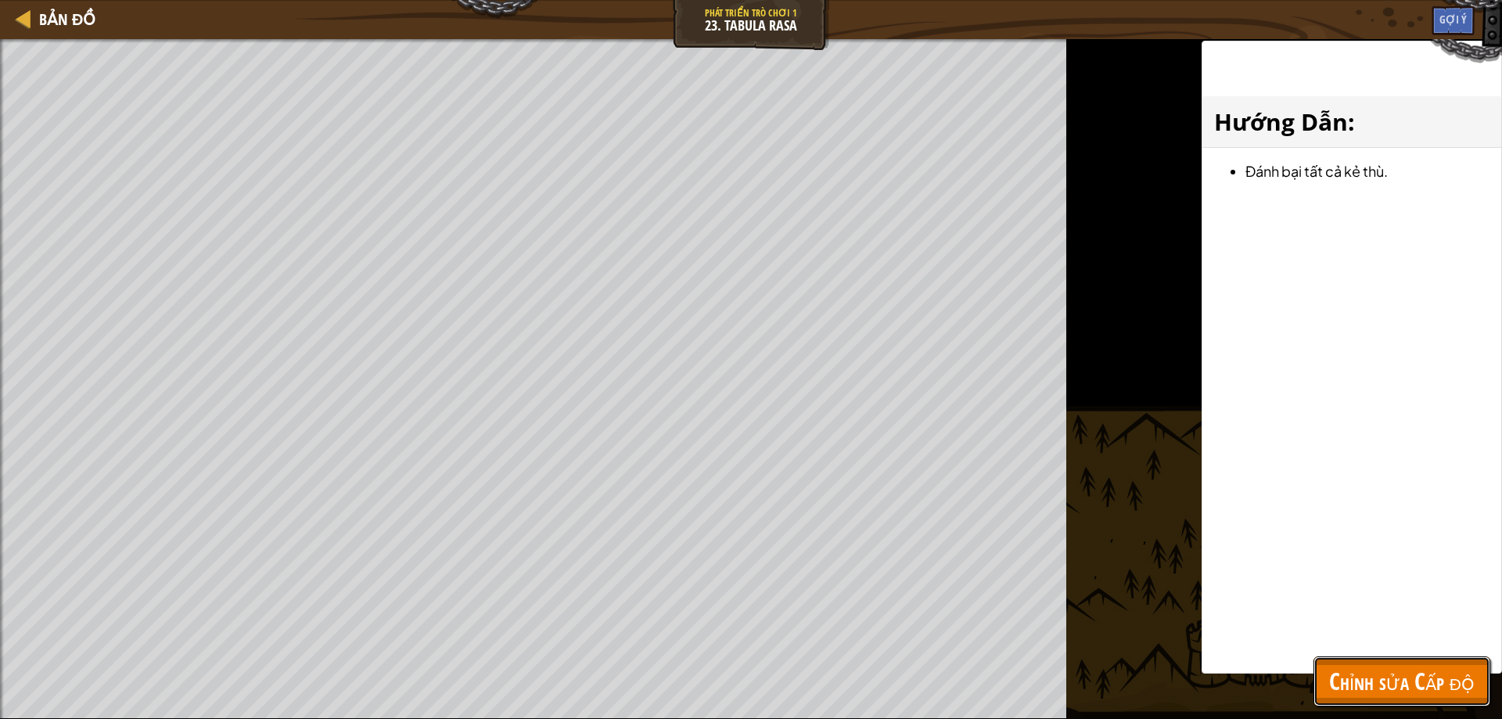
click at [1445, 676] on span "Chỉnh sửa Cấp độ" at bounding box center [1401, 681] width 145 height 32
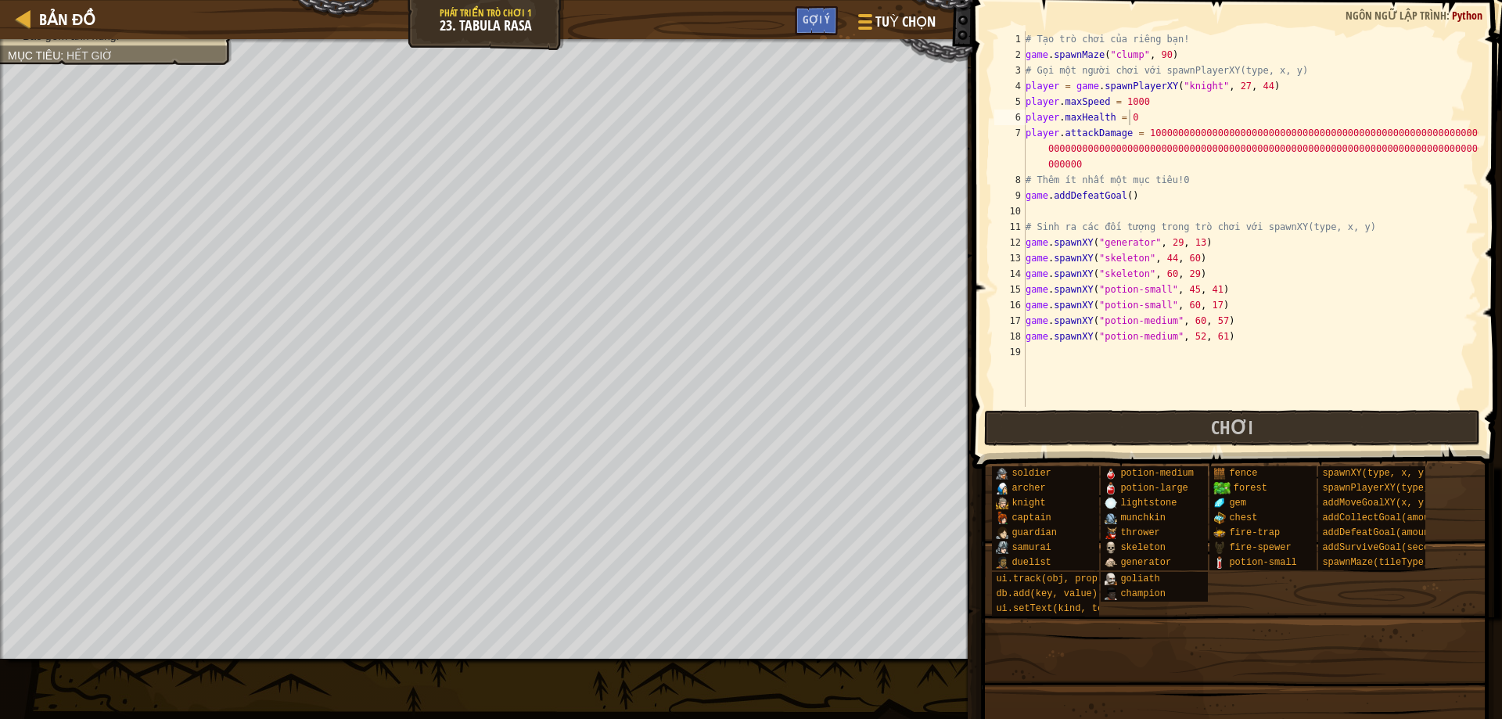
click at [1144, 113] on div "# Tạo trò chơi của riêng bạn! game . spawnMaze ( "clump" , 90 ) # Gọi một người…" at bounding box center [1250, 234] width 456 height 407
click at [1148, 104] on div "# Tạo trò chơi của riêng bạn! game . spawnMaze ( "clump" , 90 ) # Gọi một người…" at bounding box center [1250, 234] width 456 height 407
click at [1480, 127] on span at bounding box center [1239, 212] width 542 height 515
click at [1092, 416] on button "Chơi" at bounding box center [1232, 428] width 496 height 36
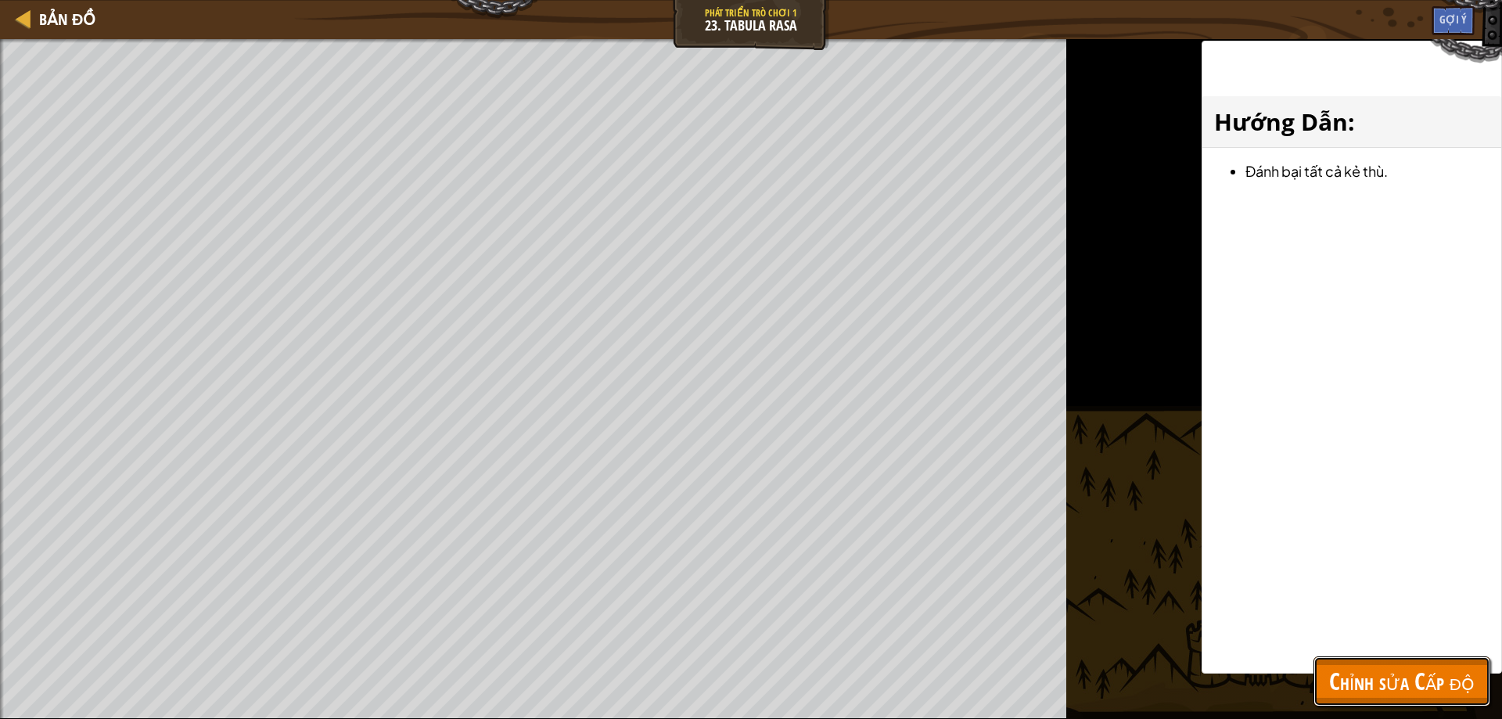
click at [1445, 673] on span "Chỉnh sửa Cấp độ" at bounding box center [1401, 681] width 145 height 32
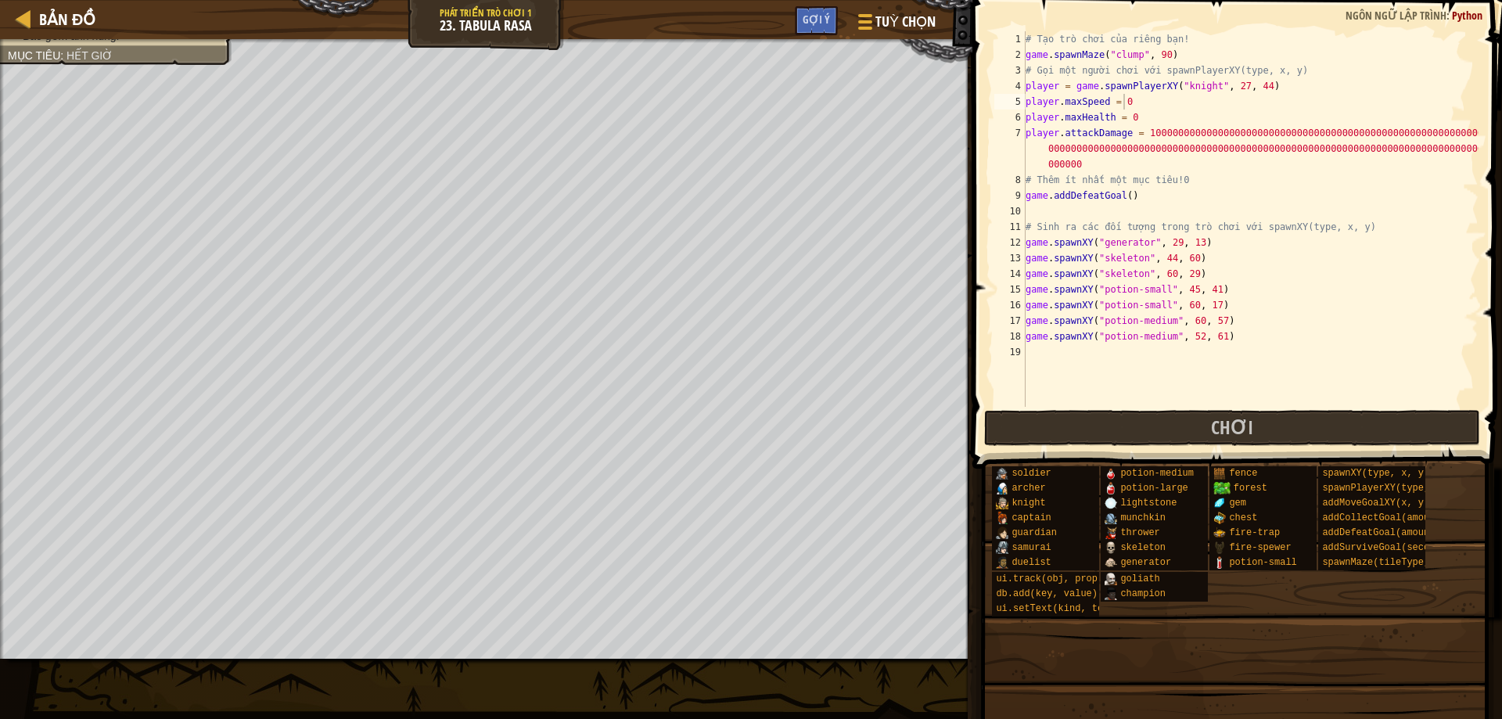
drag, startPoint x: 1179, startPoint y: 101, endPoint x: 1181, endPoint y: 92, distance: 9.7
click at [1179, 102] on div "# Tạo trò chơi của riêng bạn! game . spawnMaze ( "clump" , 90 ) # Gọi một người…" at bounding box center [1250, 234] width 456 height 407
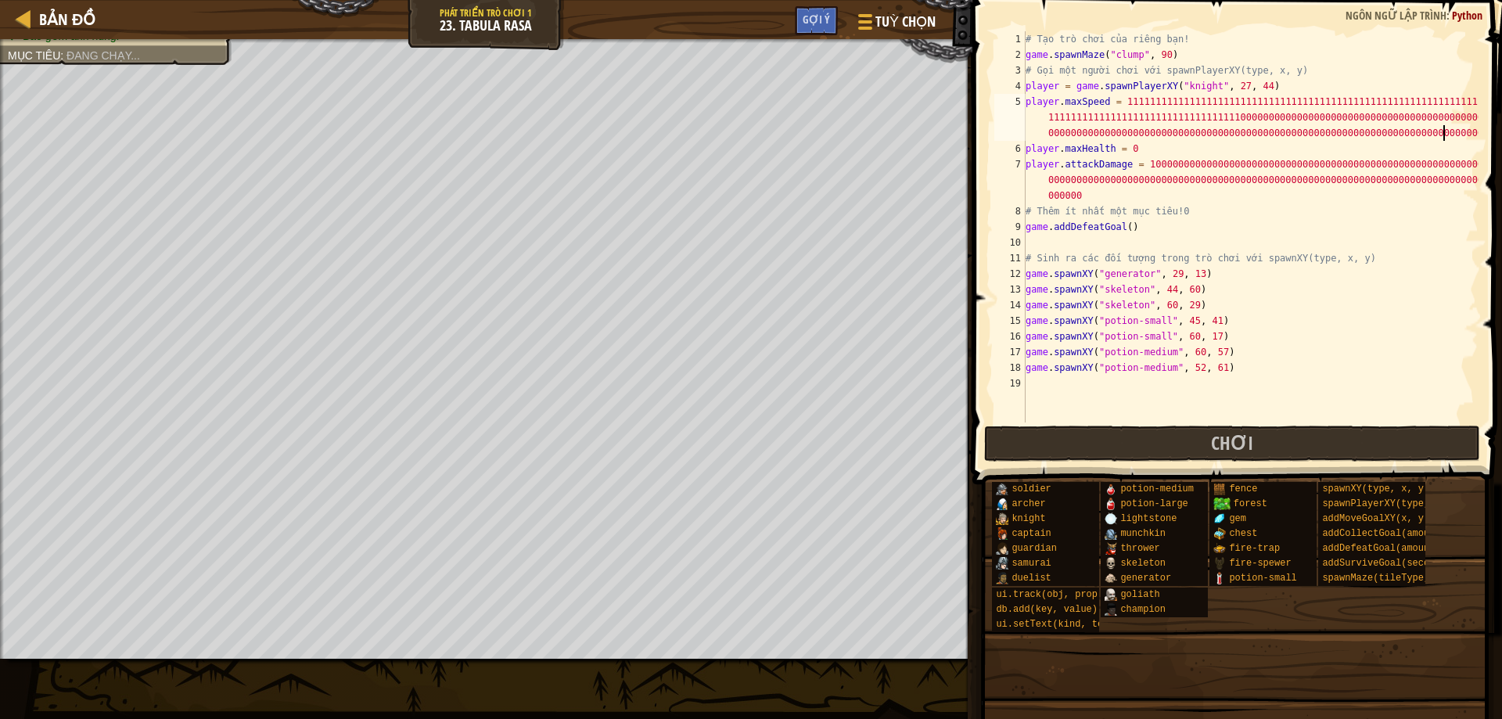
scroll to position [7, 105]
click at [1141, 145] on div "# Tạo trò chơi của riêng bạn! game . spawnMaze ( "clump" , 90 ) # Gọi một người…" at bounding box center [1250, 242] width 456 height 422
click at [1152, 445] on button "Chơi" at bounding box center [1232, 443] width 496 height 36
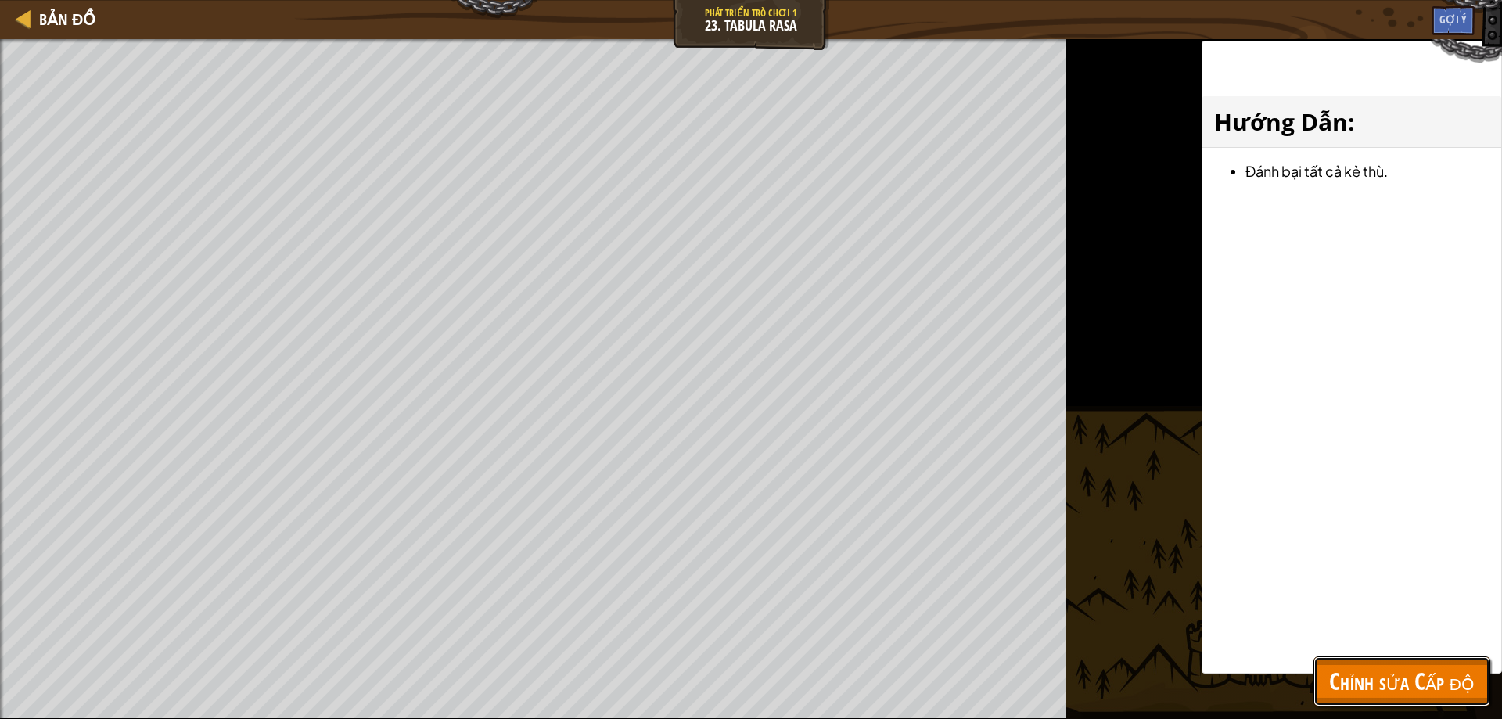
click at [1451, 687] on span "Chỉnh sửa Cấp độ" at bounding box center [1401, 681] width 145 height 32
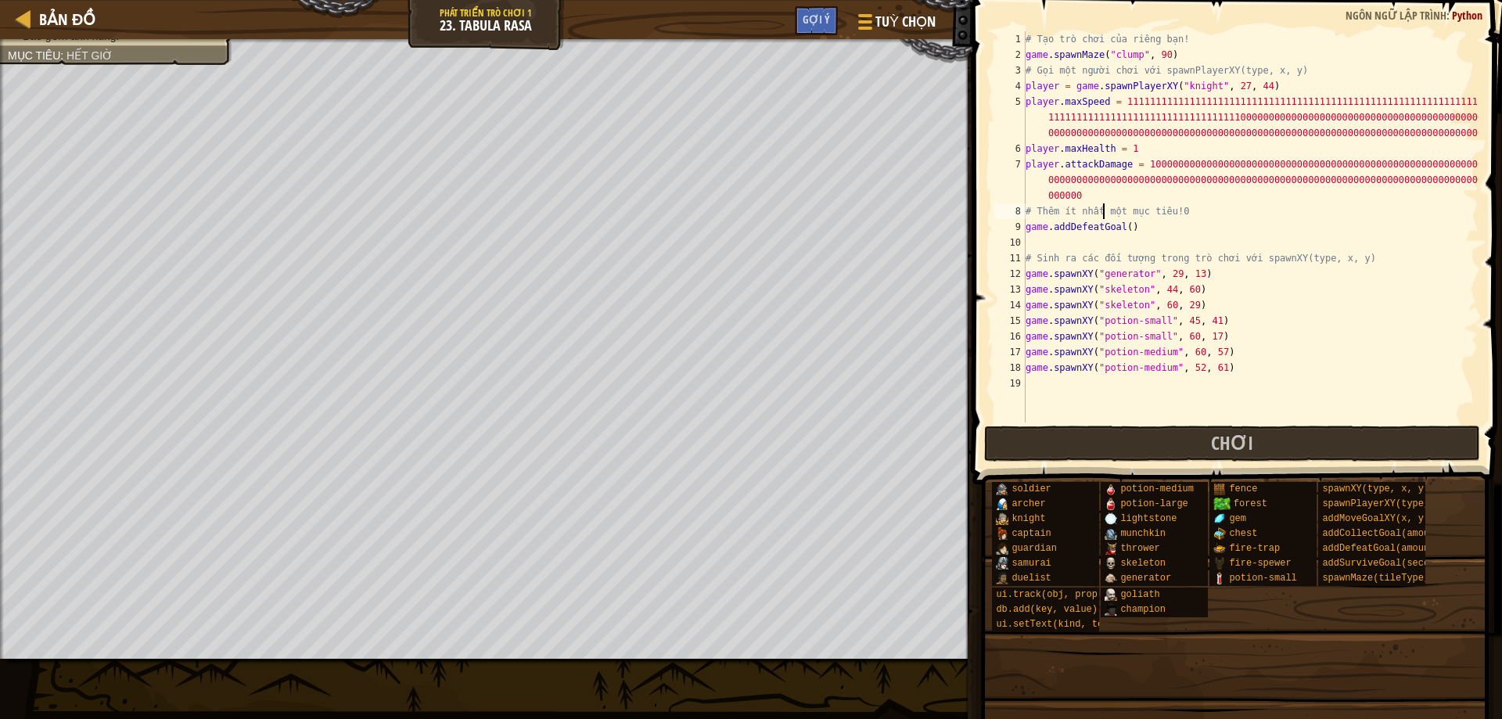
click at [1104, 206] on div "# Tạo trò chơi của riêng bạn! game . spawnMaze ( "clump" , 90 ) # Gọi một người…" at bounding box center [1250, 242] width 456 height 422
click at [1103, 189] on div "# Tạo trò chơi của riêng bạn! game . spawnMaze ( "clump" , 90 ) # Gọi một người…" at bounding box center [1250, 242] width 456 height 422
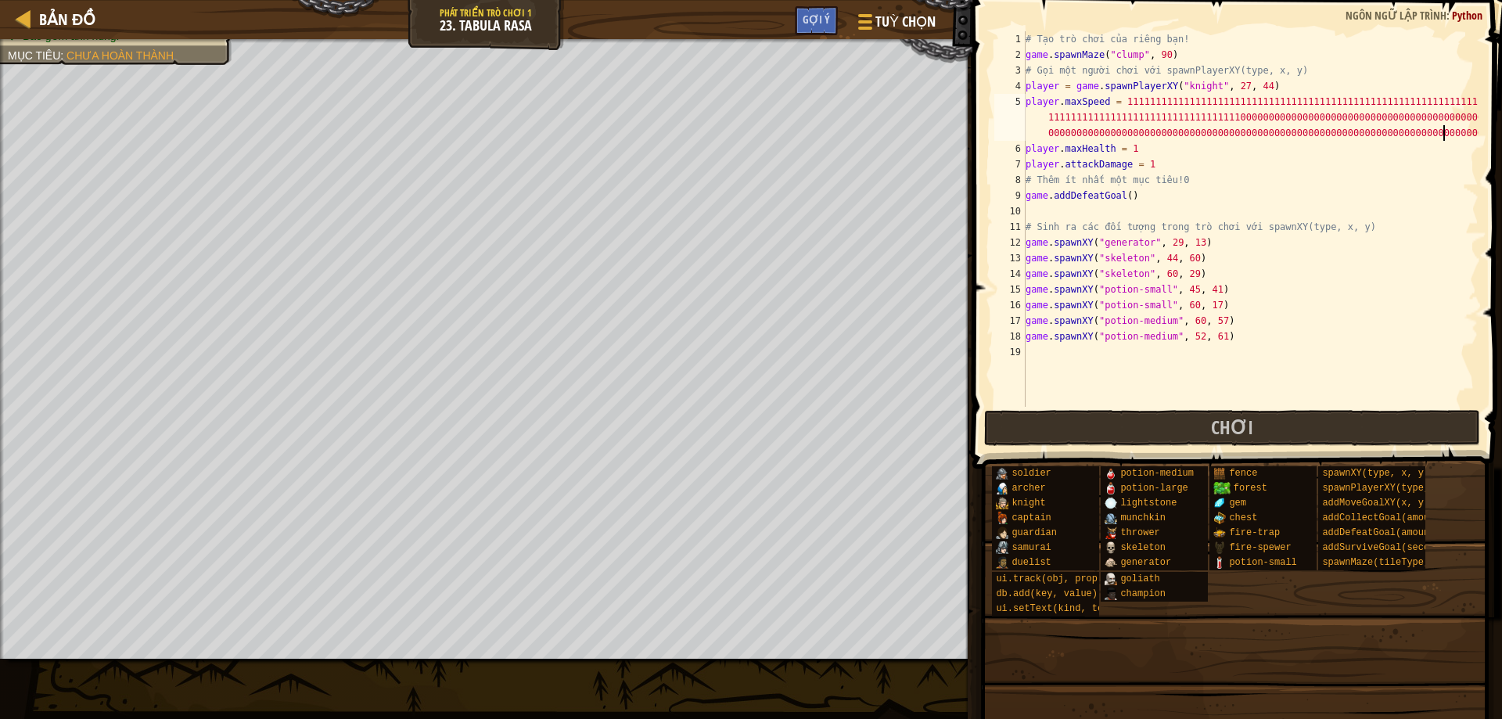
click at [1452, 133] on div "# Tạo trò chơi của riêng bạn! game . spawnMaze ( "clump" , 90 ) # Gọi một người…" at bounding box center [1250, 234] width 456 height 407
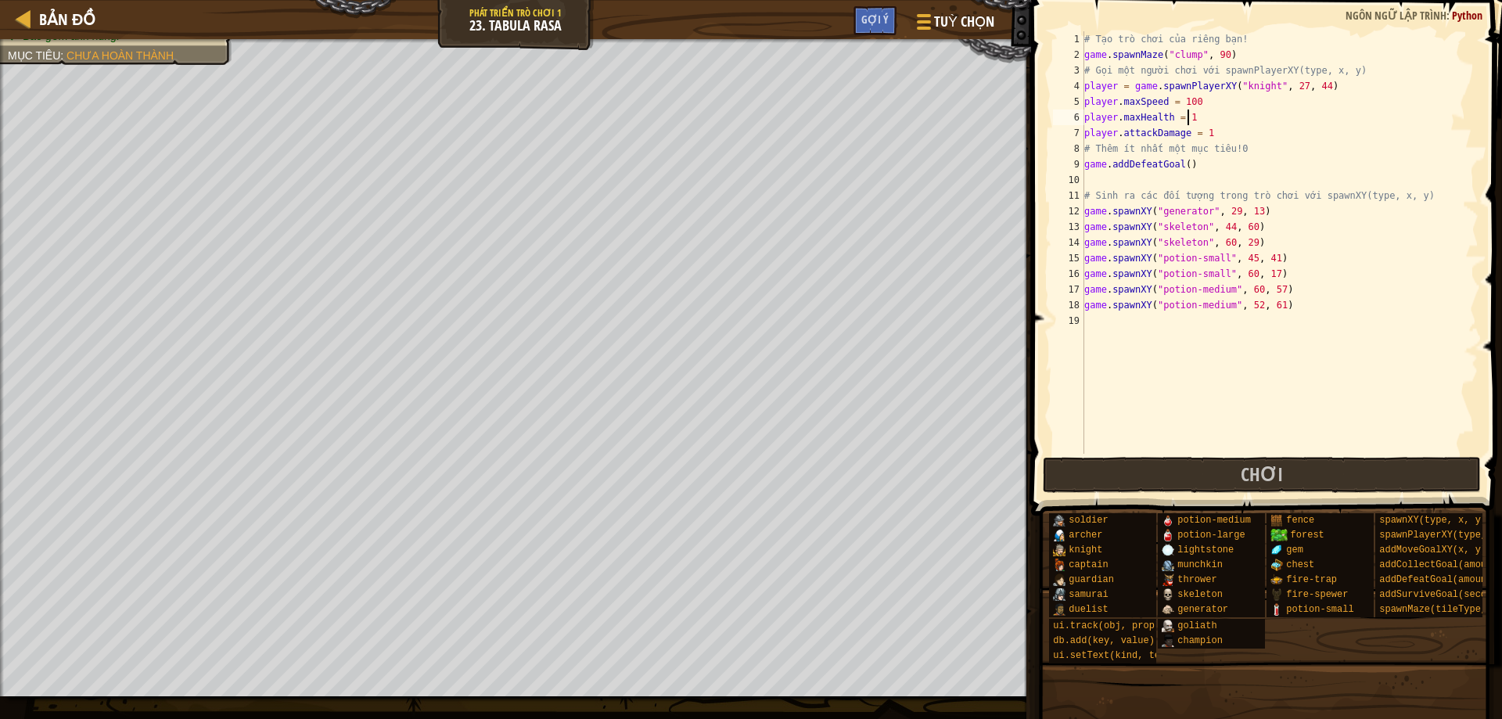
click at [1233, 124] on div "# Tạo trò chơi của riêng bạn! game . spawnMaze ( "clump" , 90 ) # Gọi một người…" at bounding box center [1279, 258] width 397 height 454
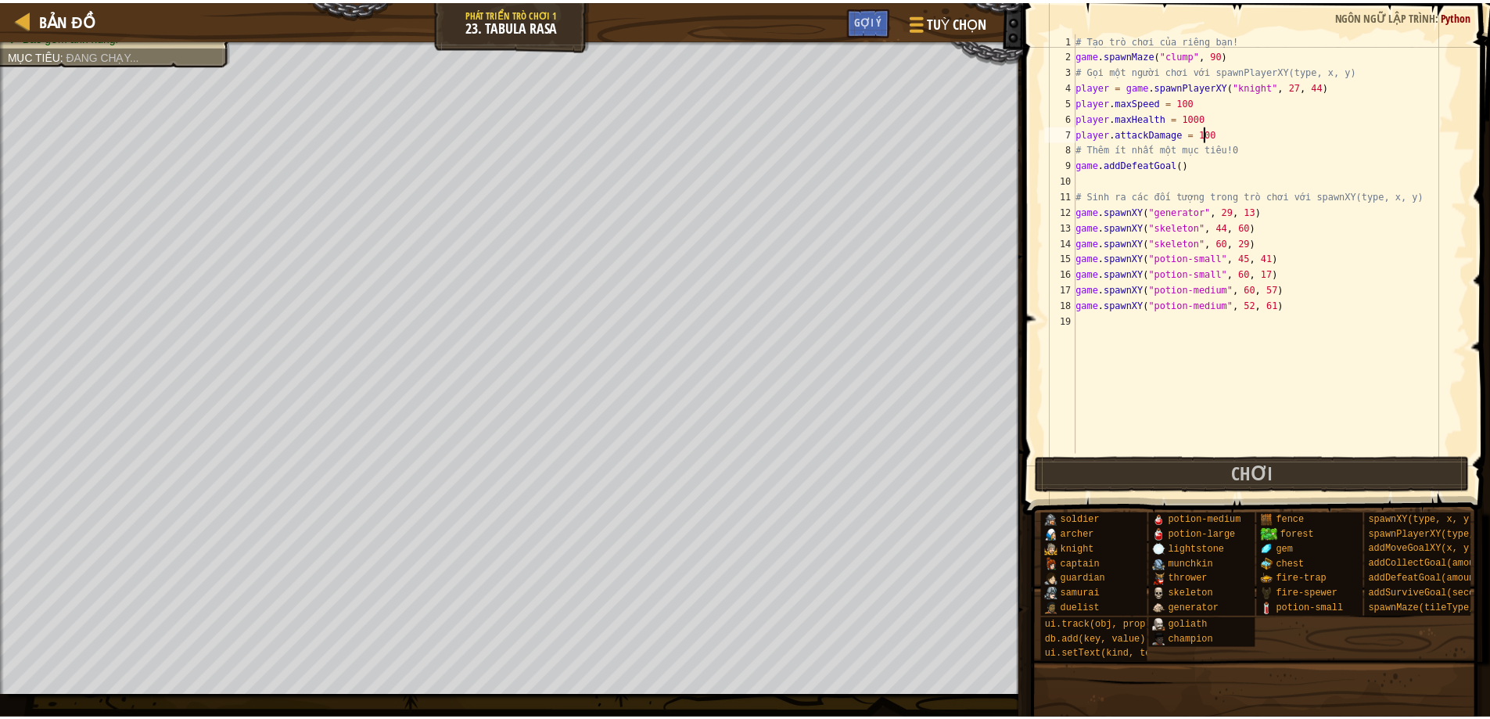
scroll to position [7, 10]
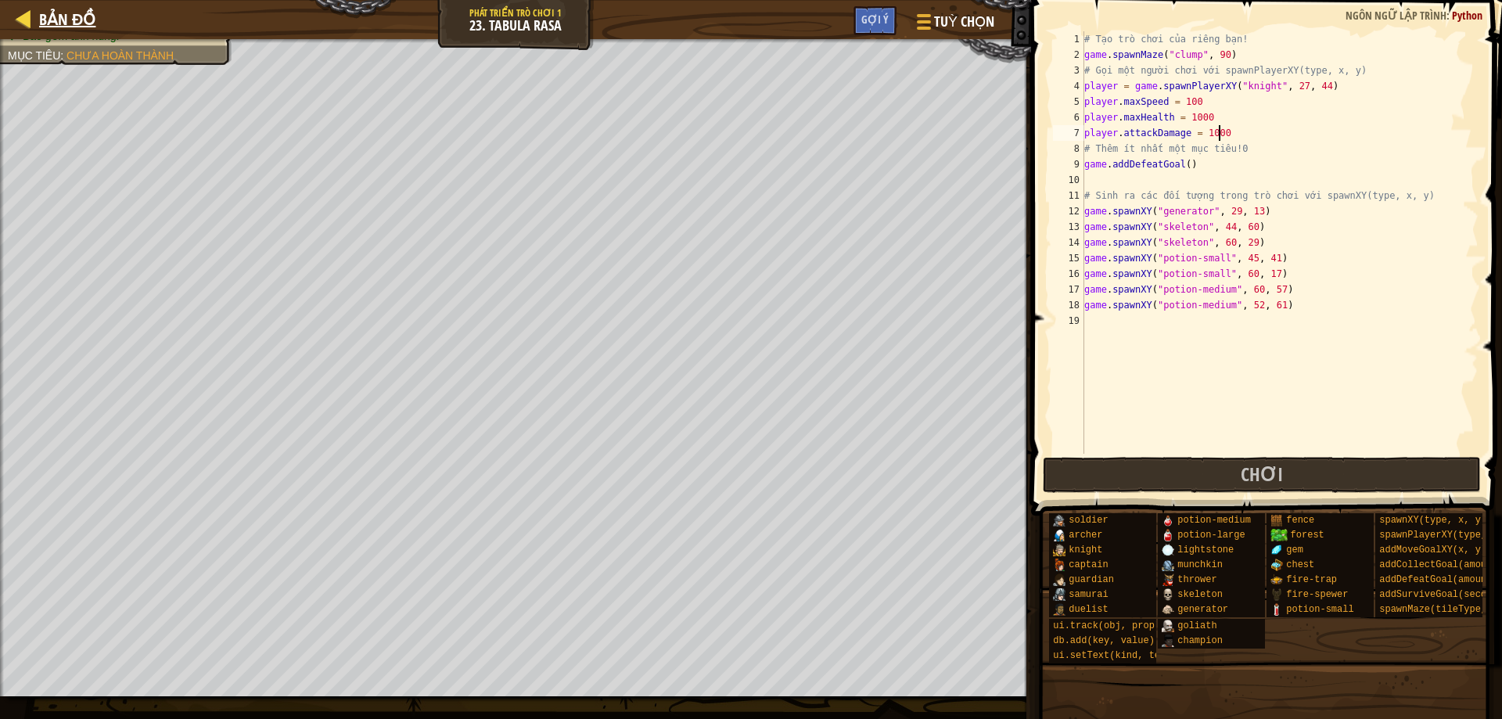
type textarea "player.attackDamage = 1000"
click at [44, 18] on span "Bản đồ" at bounding box center [67, 19] width 56 height 21
select select "vi"
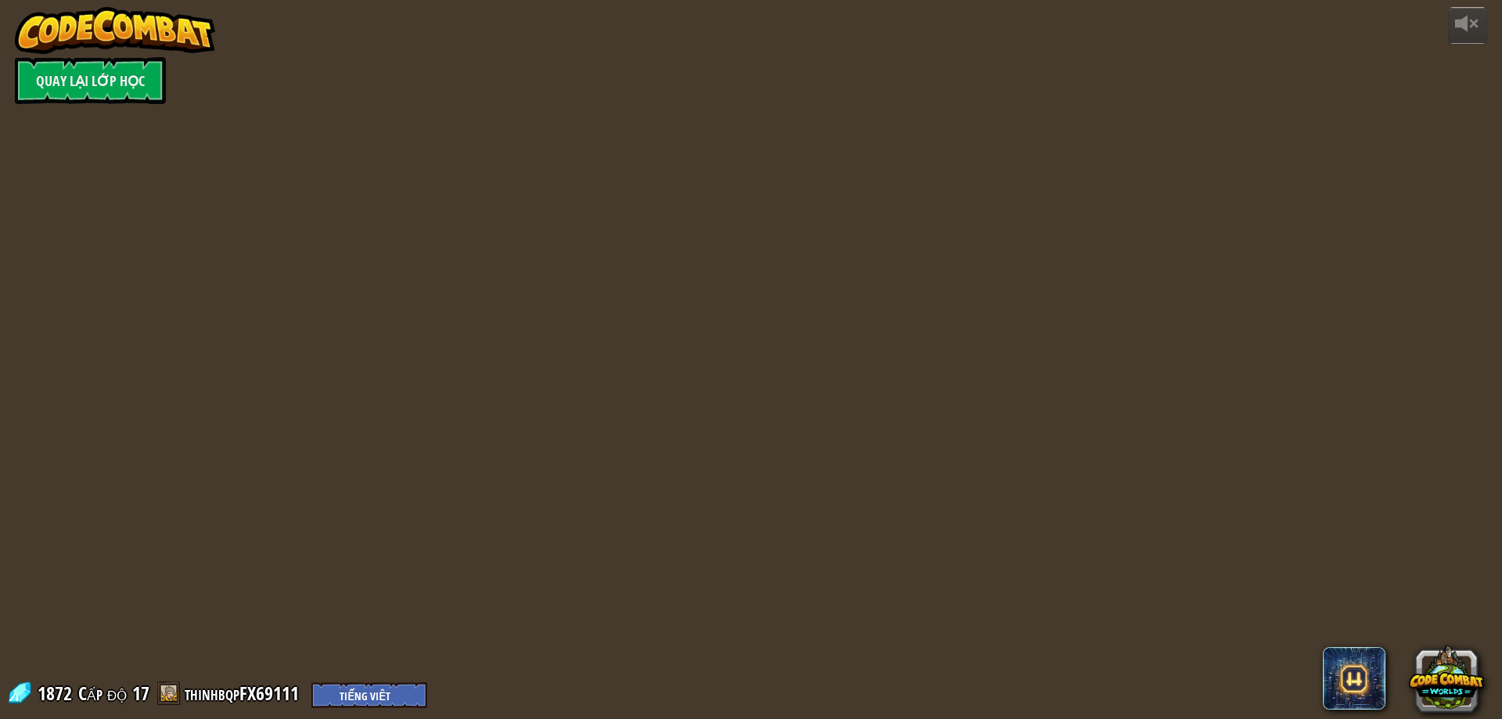
select select "vi"
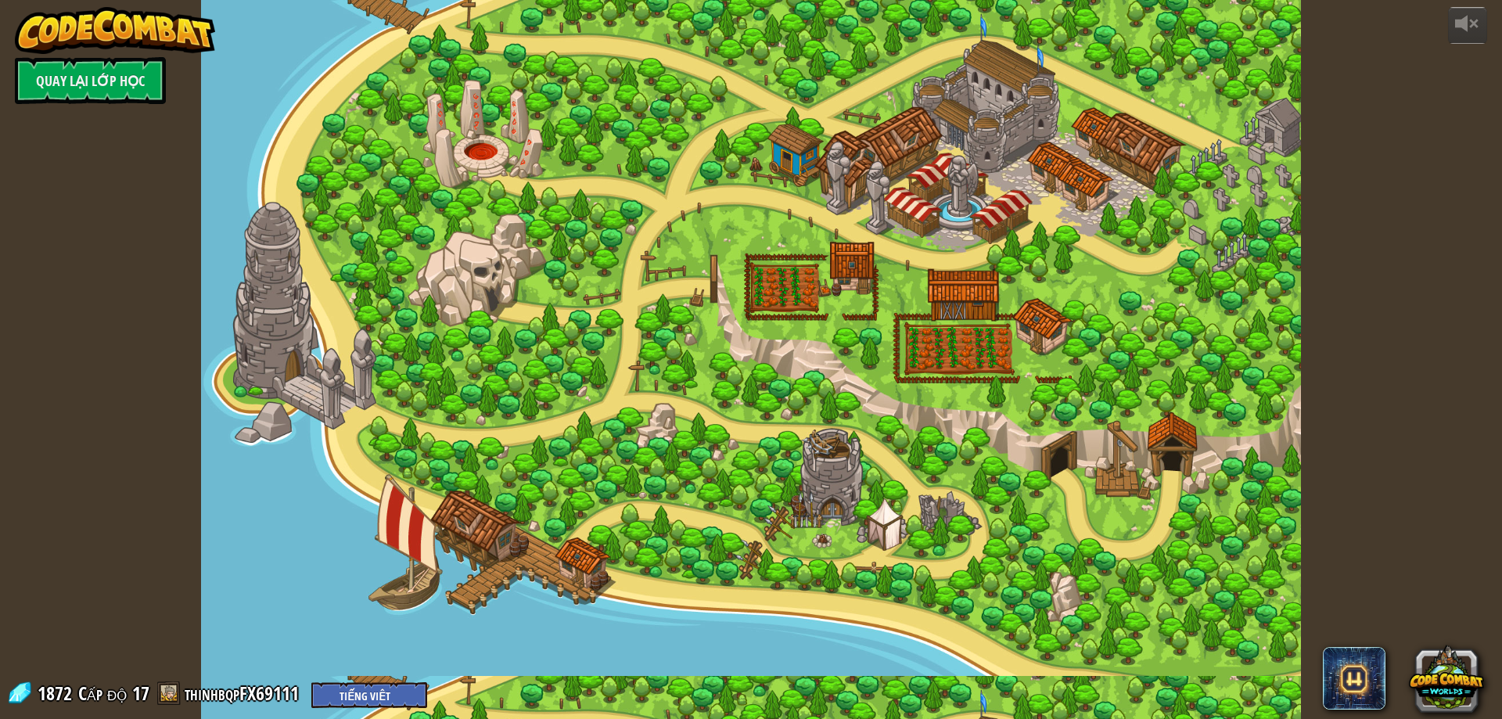
select select "vi"
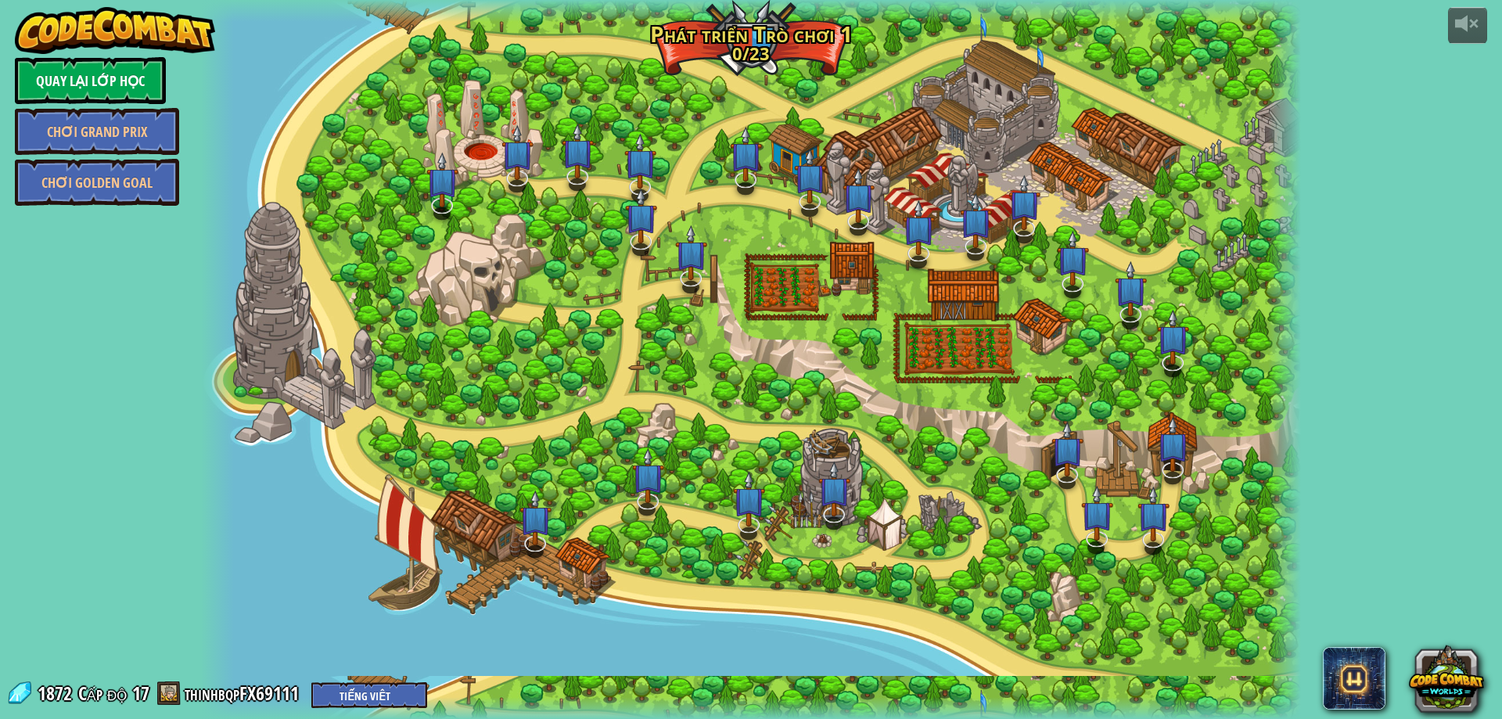
select select "vi"
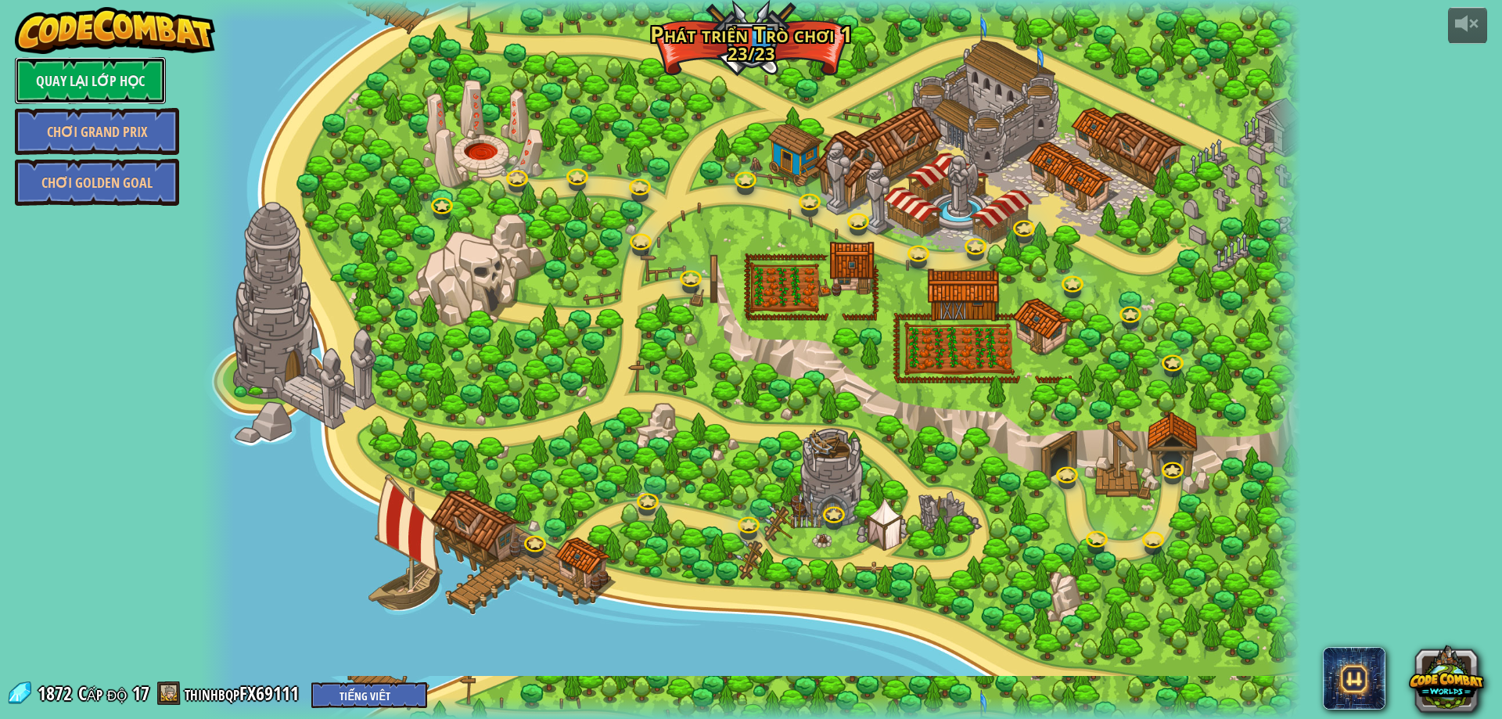
click at [66, 72] on link "Quay lại Lớp Học" at bounding box center [90, 80] width 151 height 47
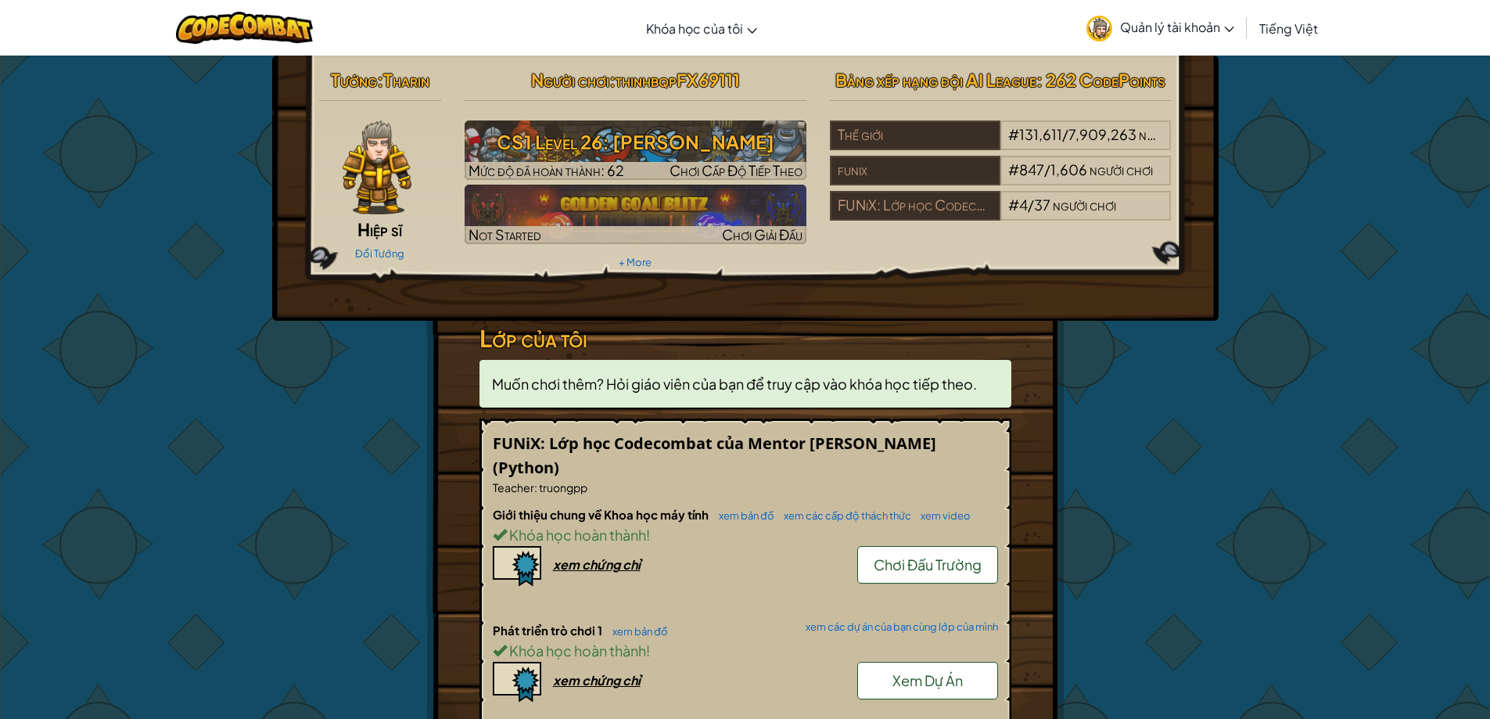
click at [389, 189] on img at bounding box center [377, 167] width 69 height 94
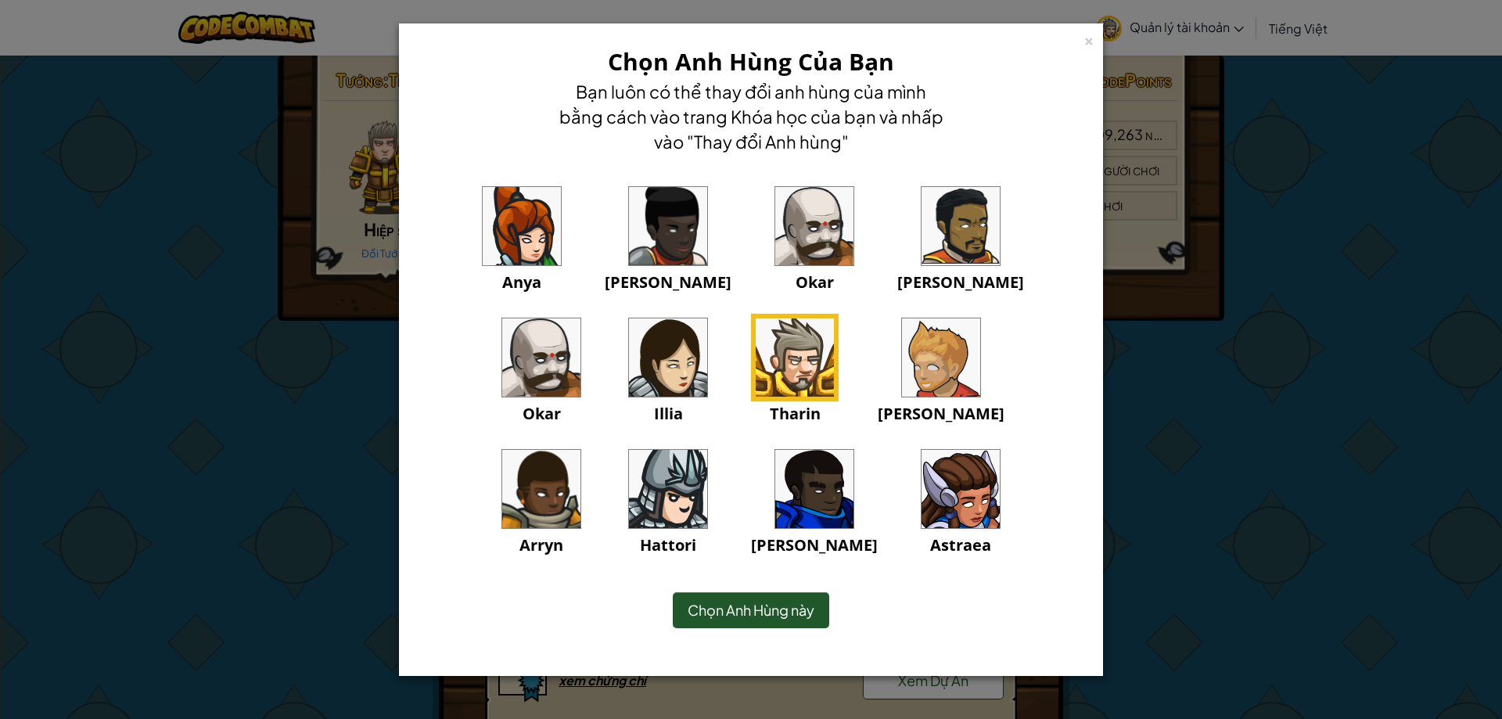
click at [707, 450] on img at bounding box center [668, 489] width 78 height 78
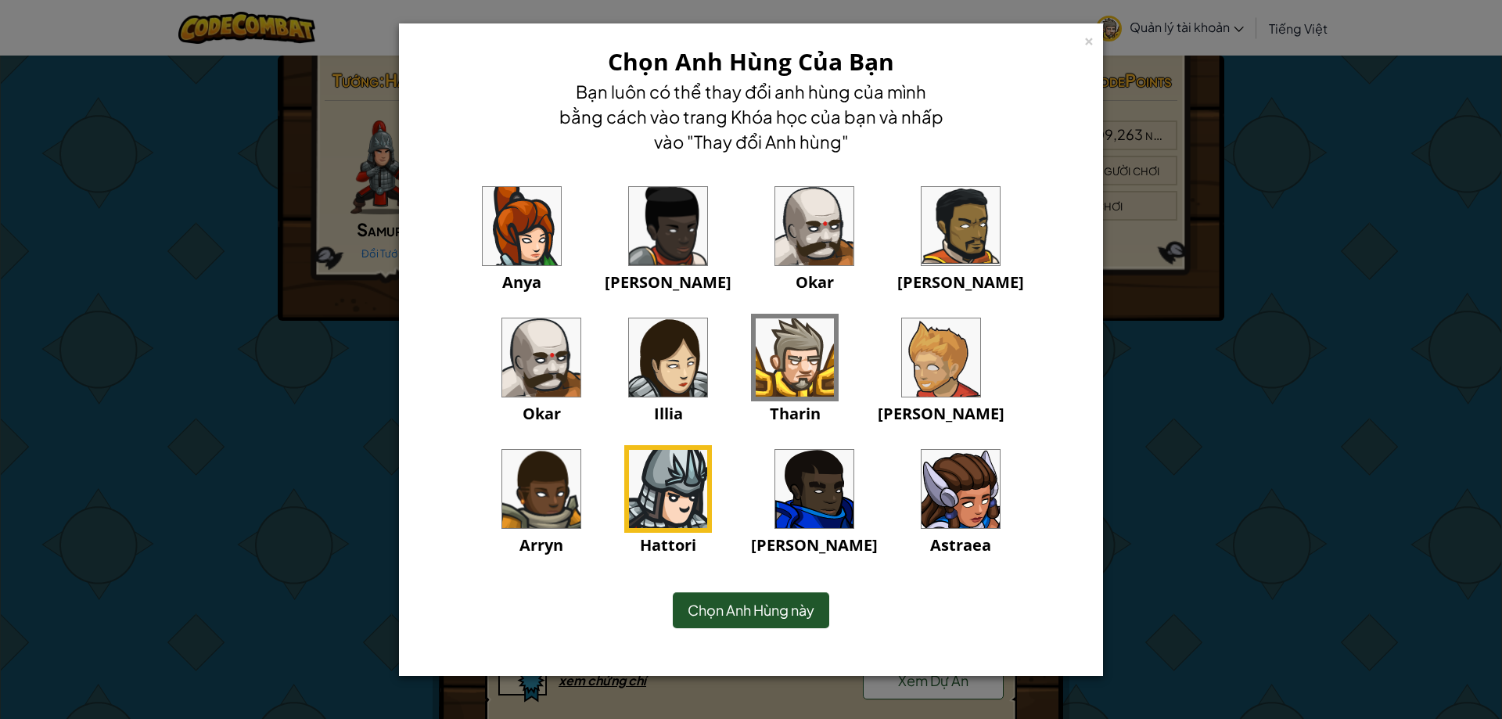
click at [762, 608] on span "Chọn Anh Hùng này" at bounding box center [751, 610] width 127 height 18
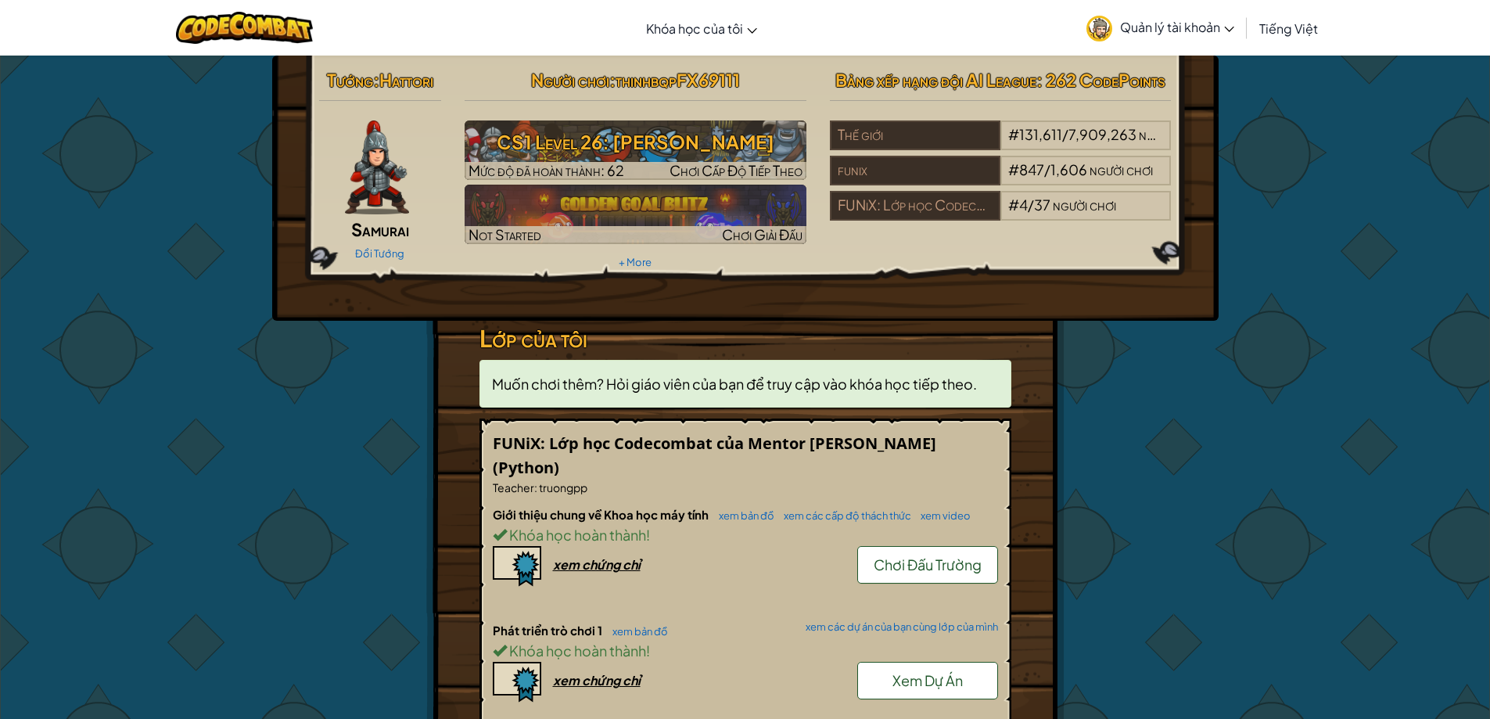
click at [361, 172] on img at bounding box center [377, 167] width 64 height 94
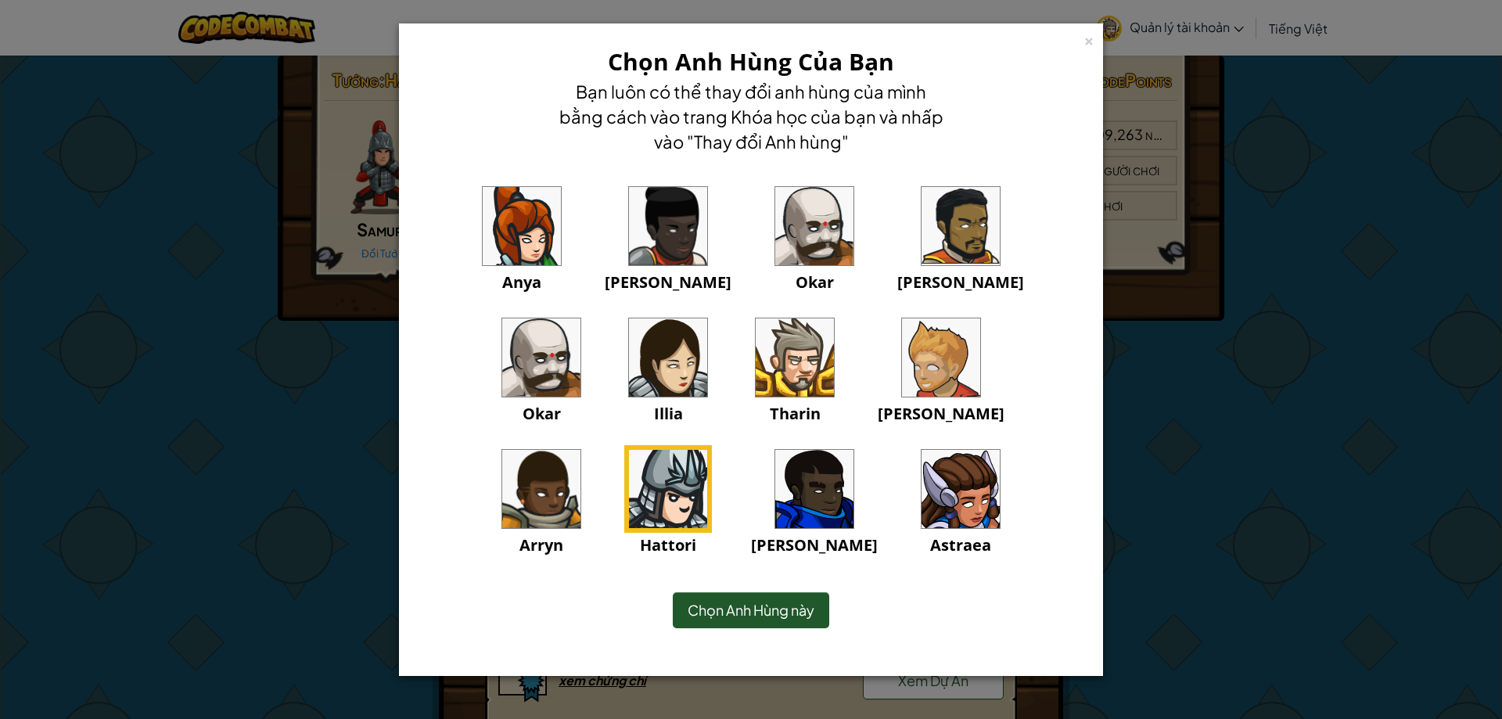
click at [921, 500] on img at bounding box center [960, 489] width 78 height 78
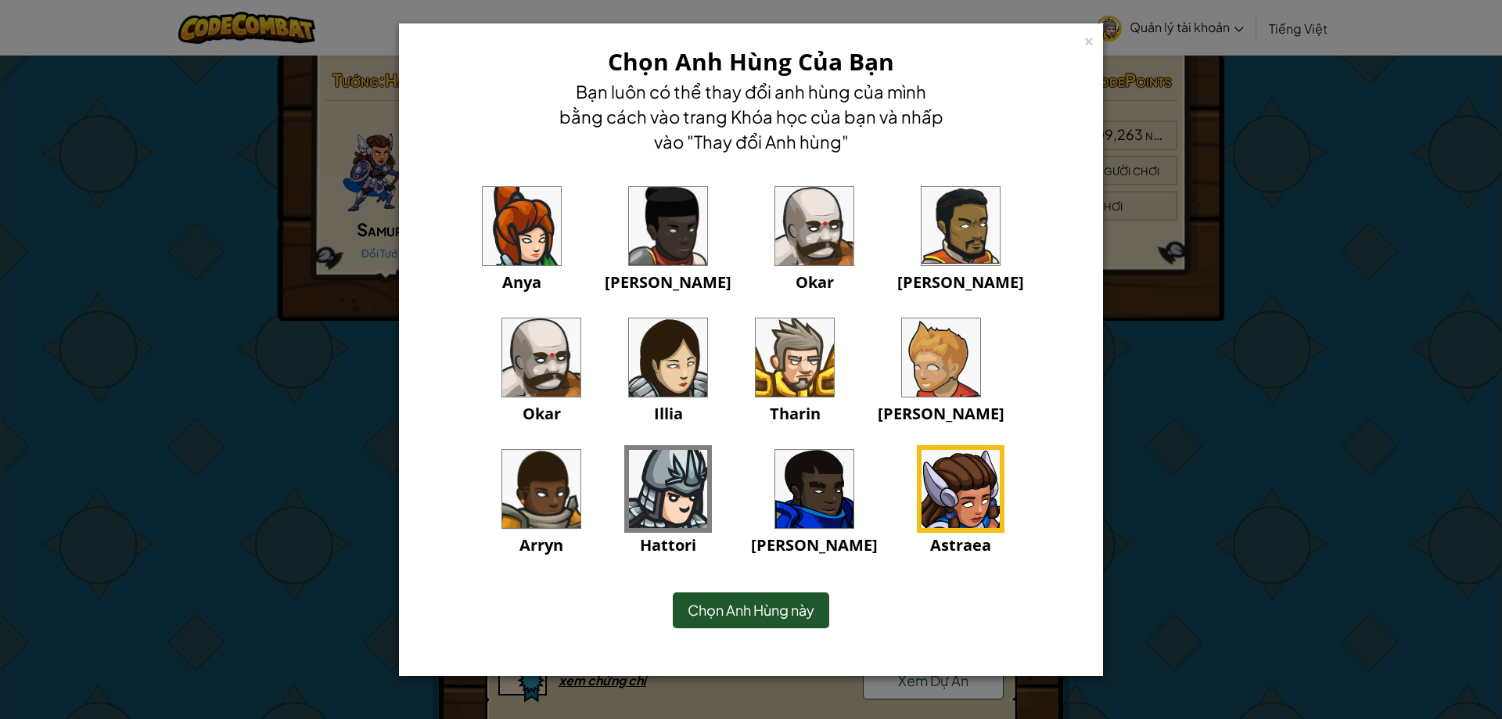
click at [775, 487] on img at bounding box center [814, 489] width 78 height 78
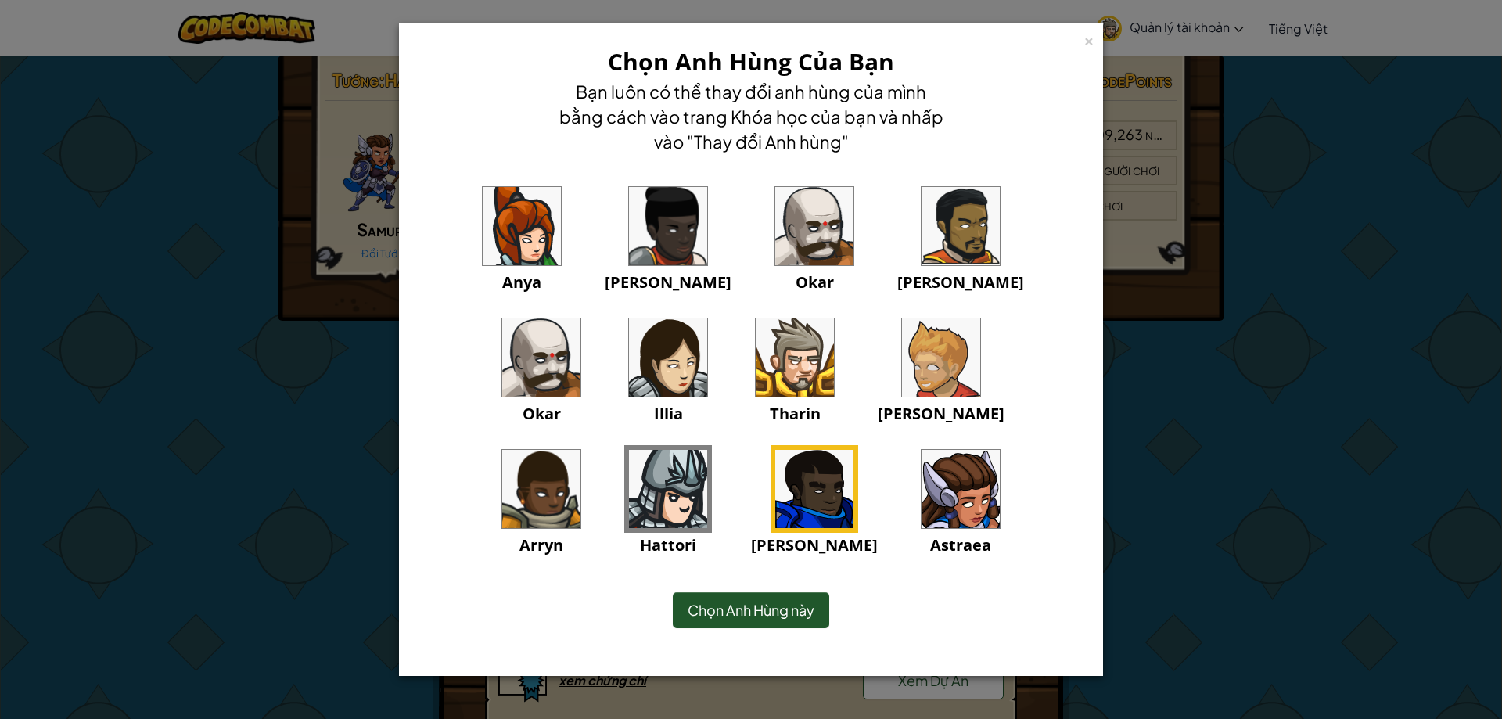
click at [629, 335] on img at bounding box center [668, 357] width 78 height 78
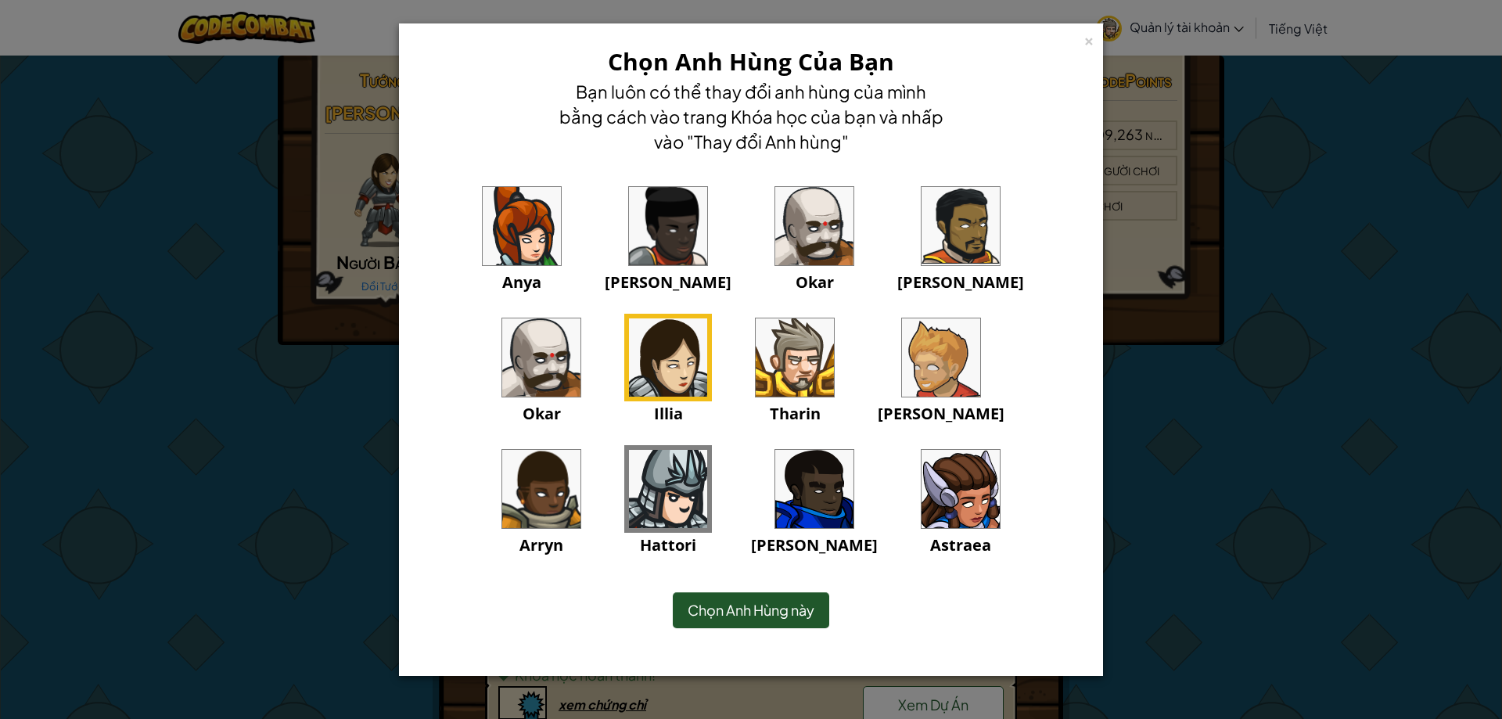
select select "vi"
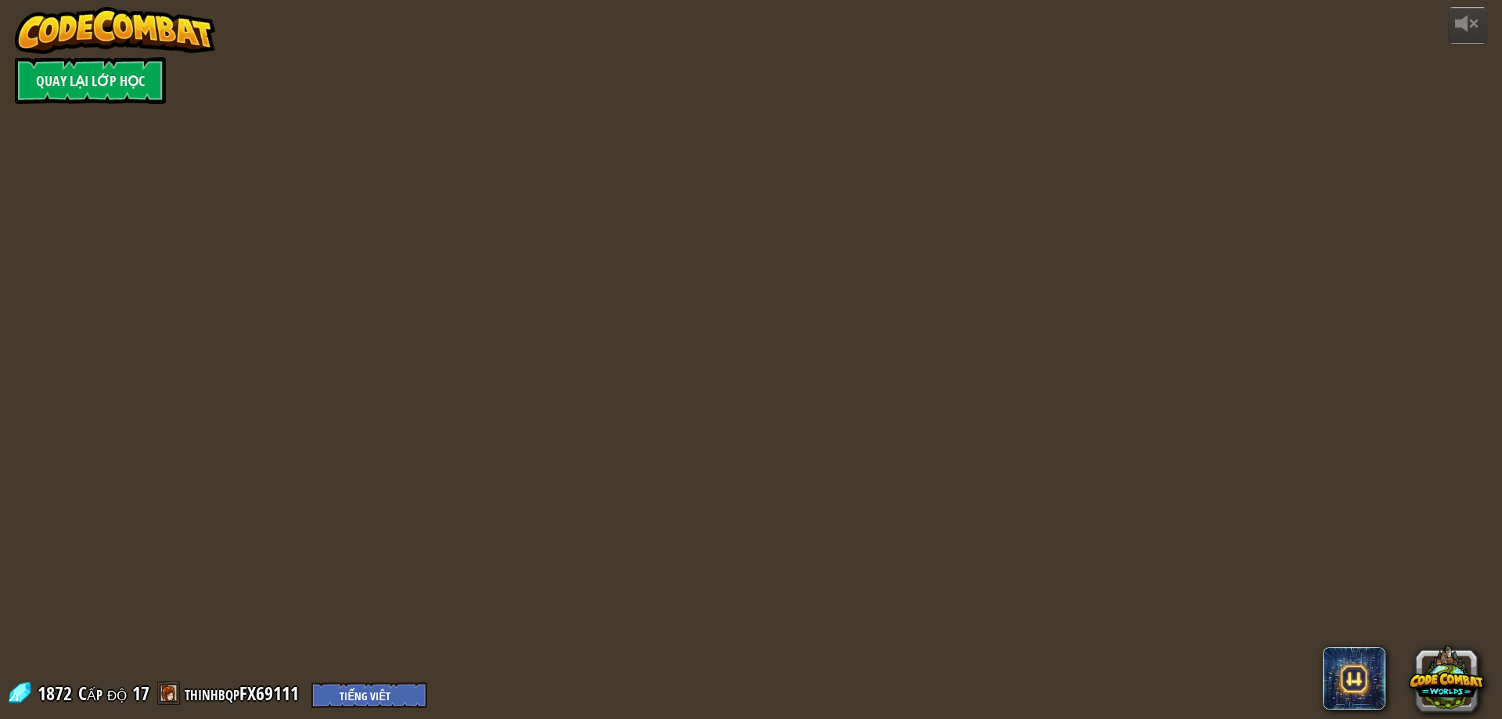
select select "vi"
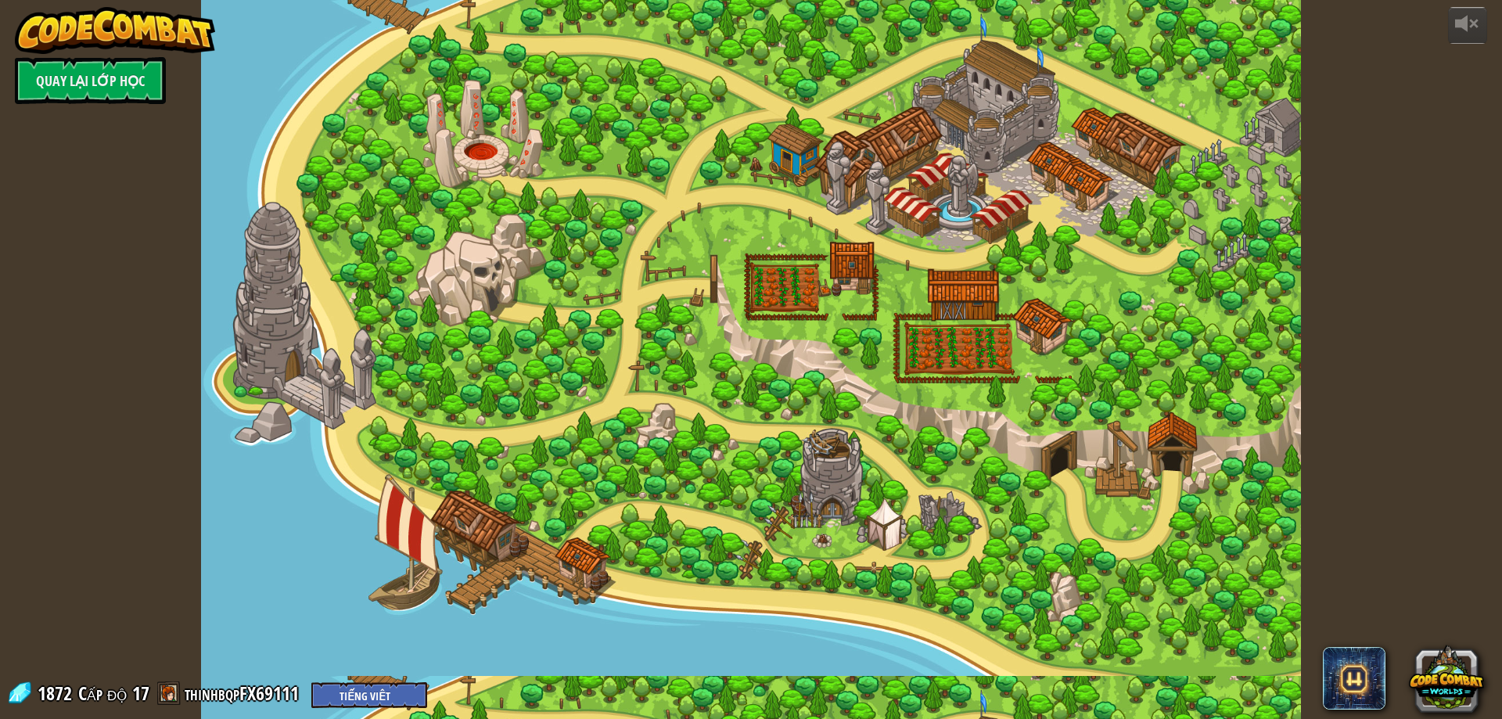
select select "vi"
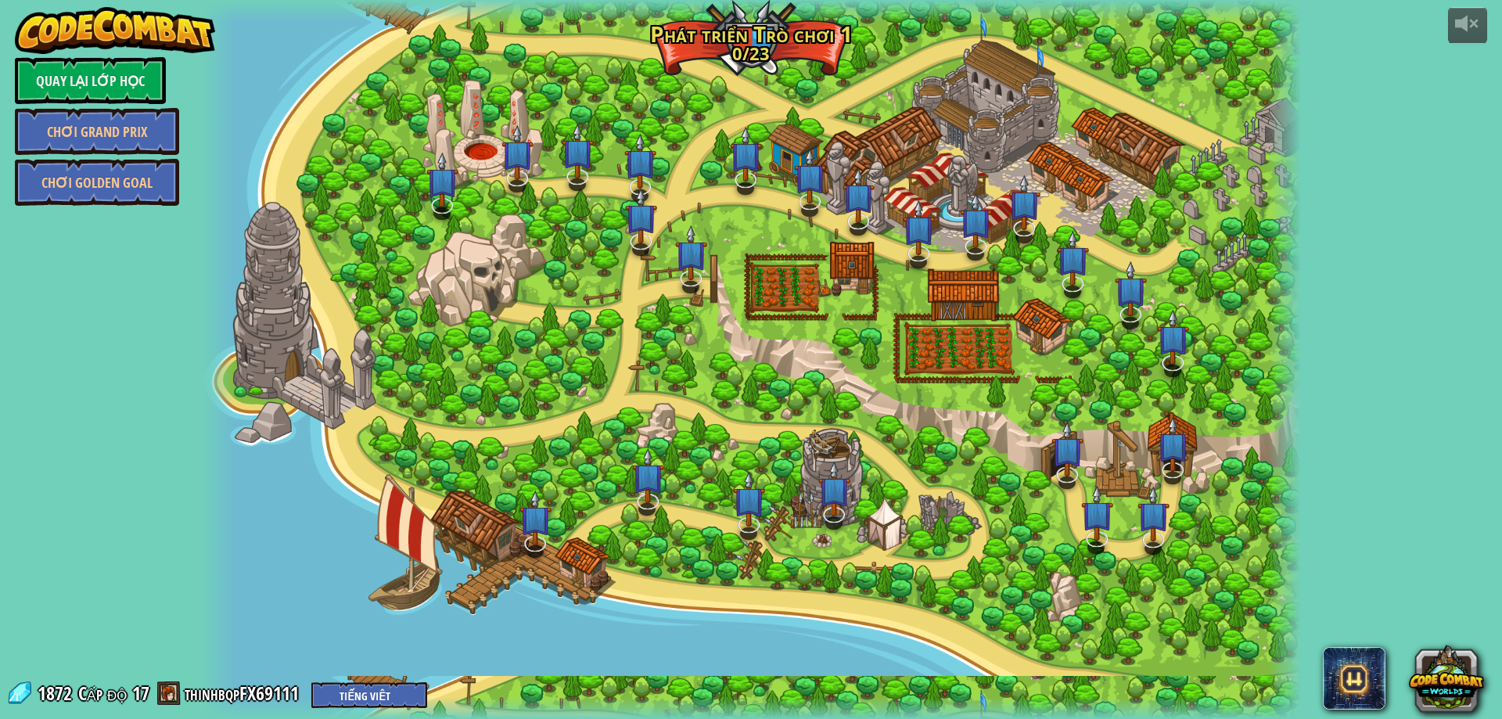
select select "vi"
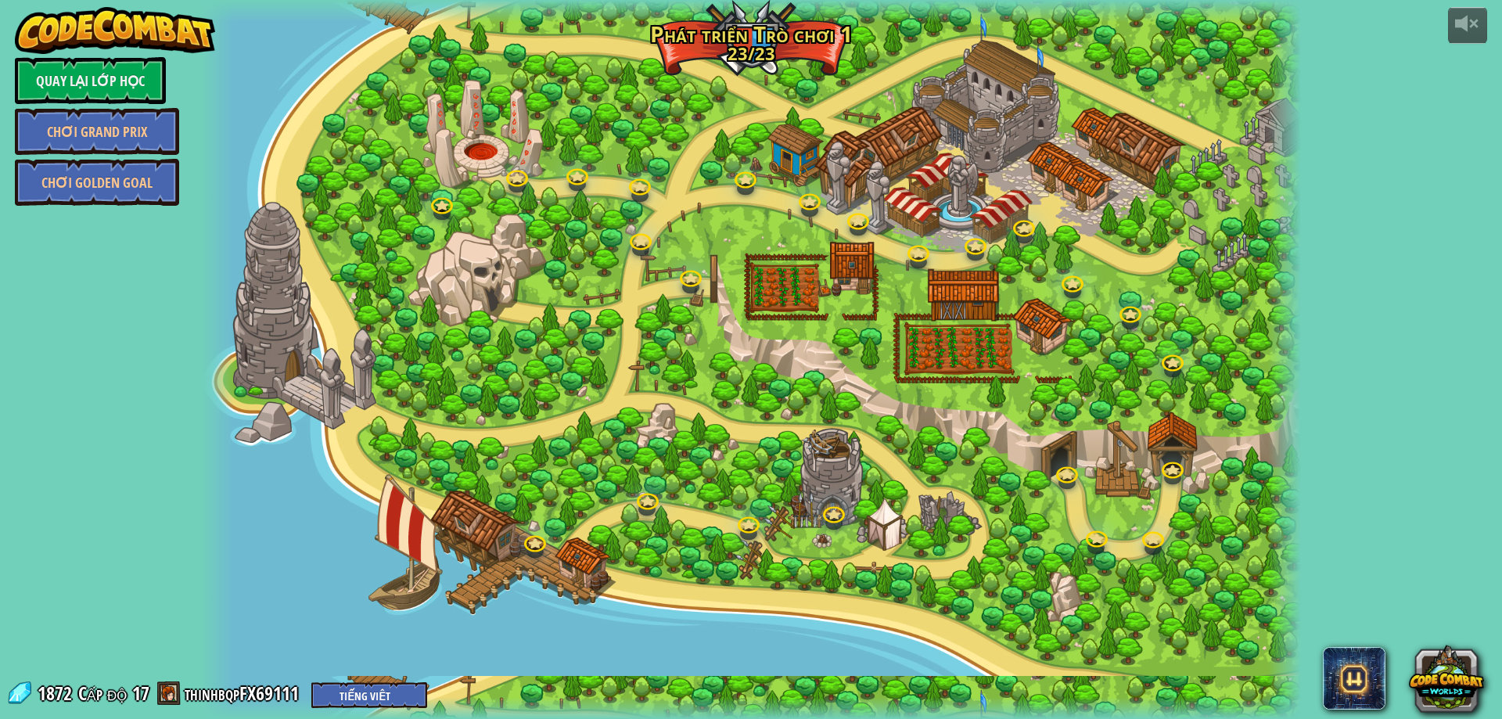
select select "vi"
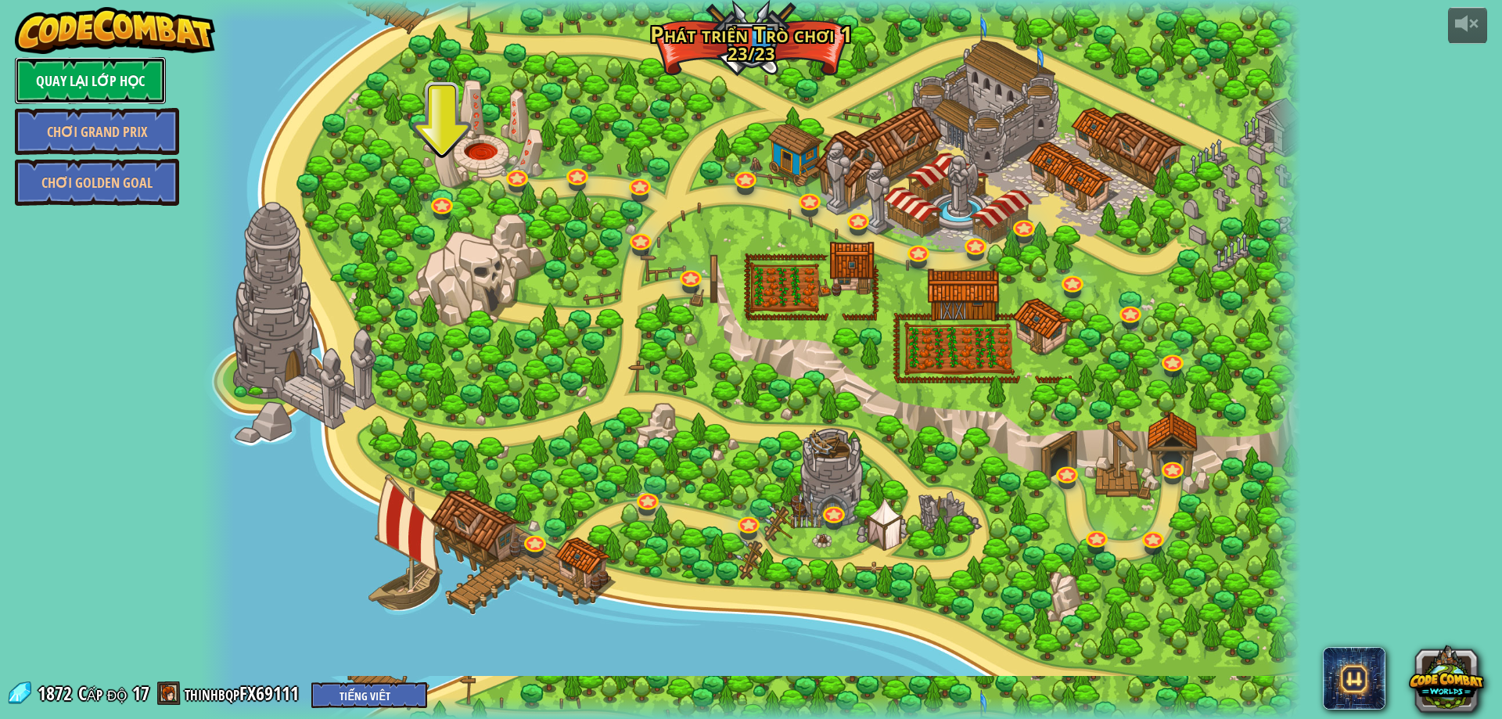
click at [132, 66] on link "Quay lại Lớp Học" at bounding box center [90, 80] width 151 height 47
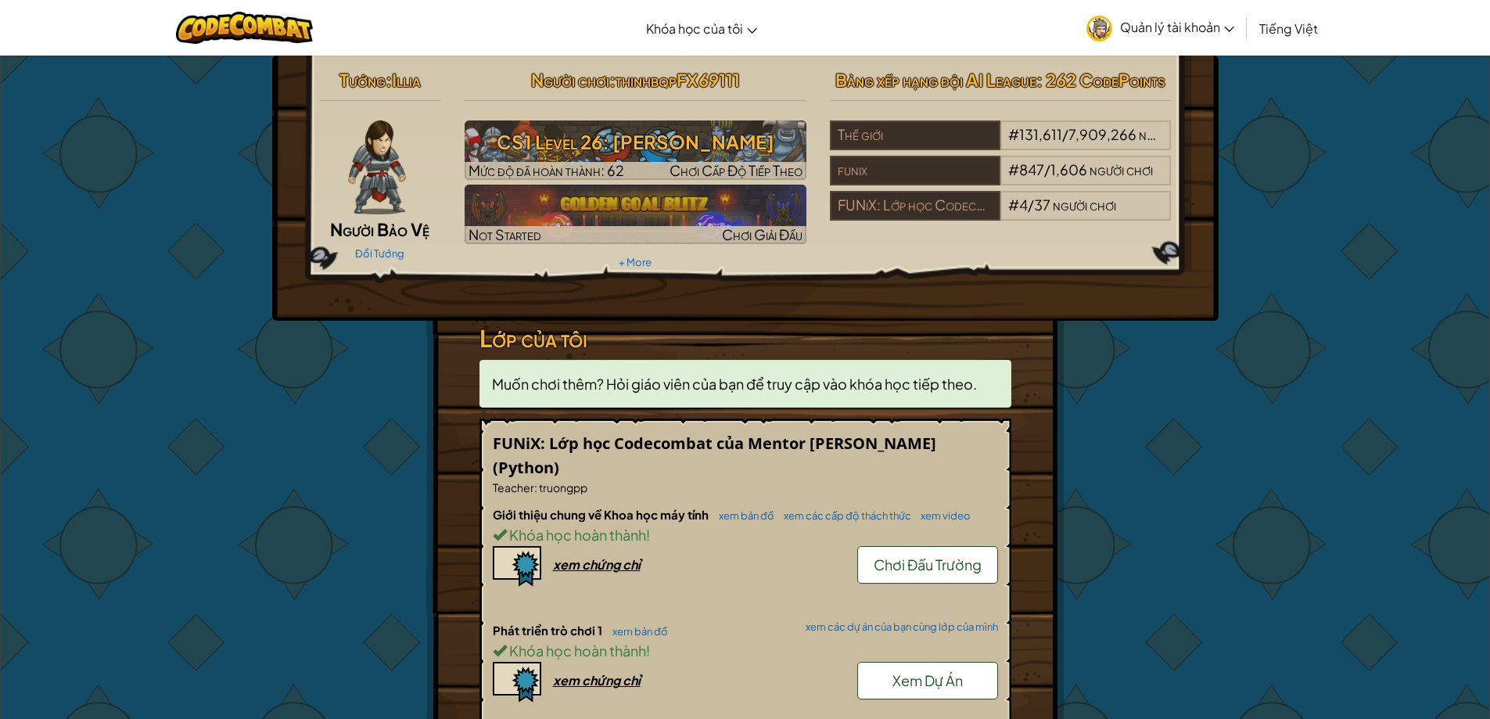
click at [390, 181] on img at bounding box center [376, 167] width 57 height 94
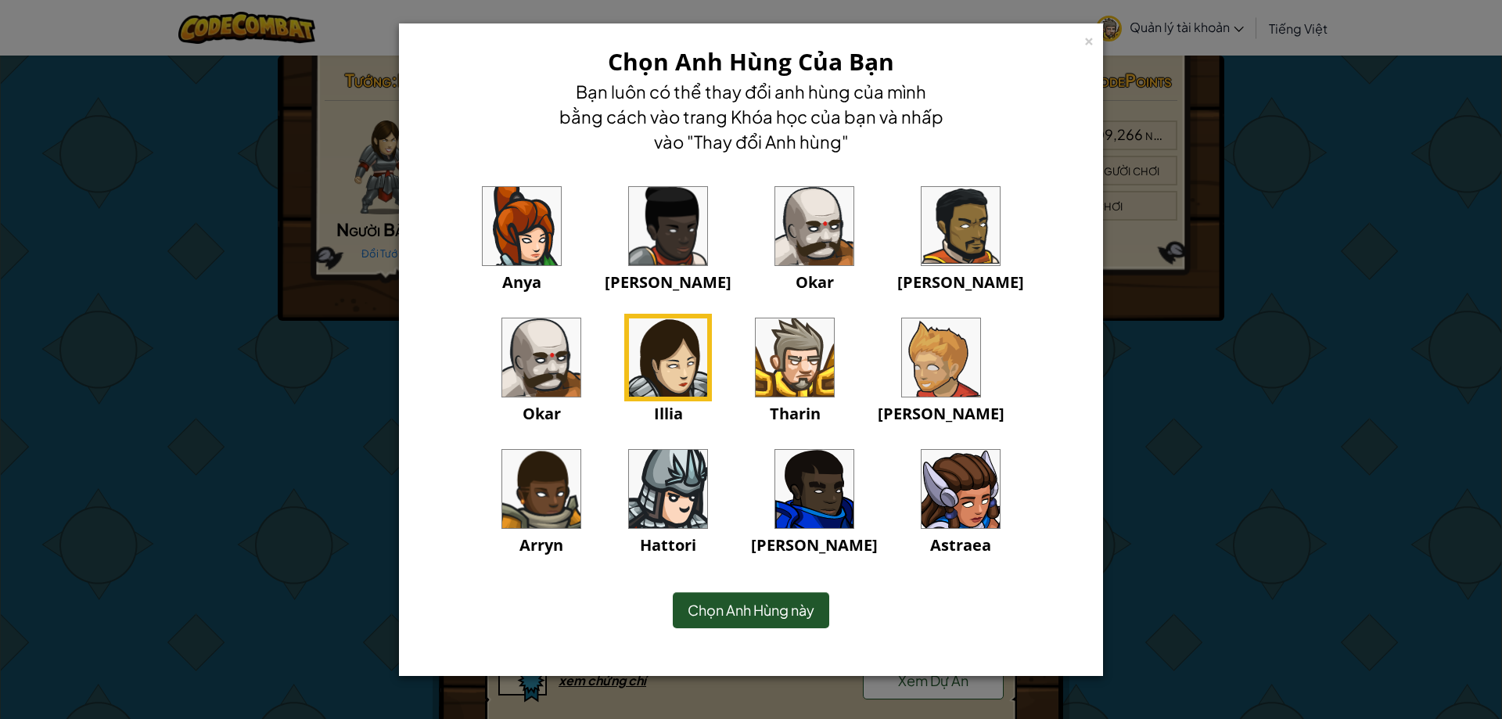
click at [707, 450] on img at bounding box center [668, 489] width 78 height 78
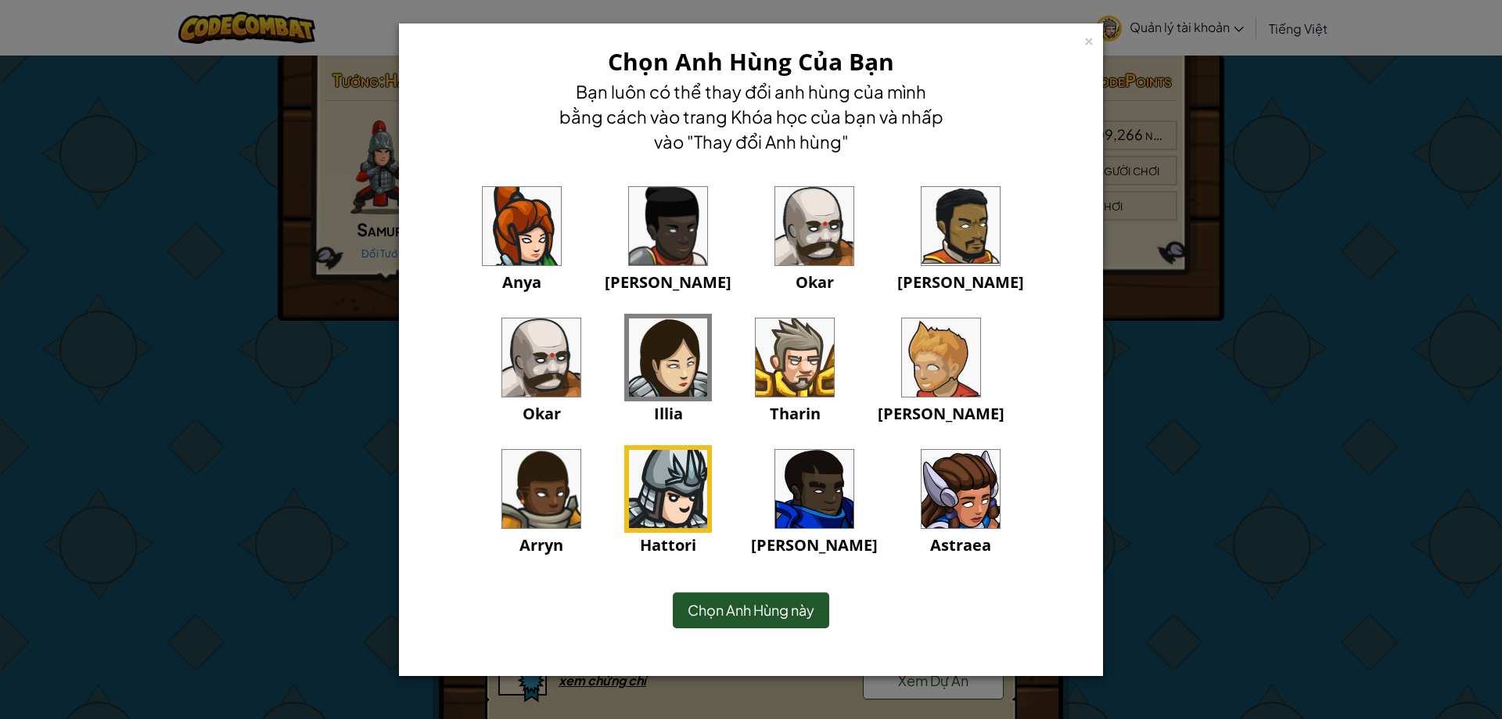
click at [811, 609] on span "Chọn Anh Hùng này" at bounding box center [751, 610] width 127 height 18
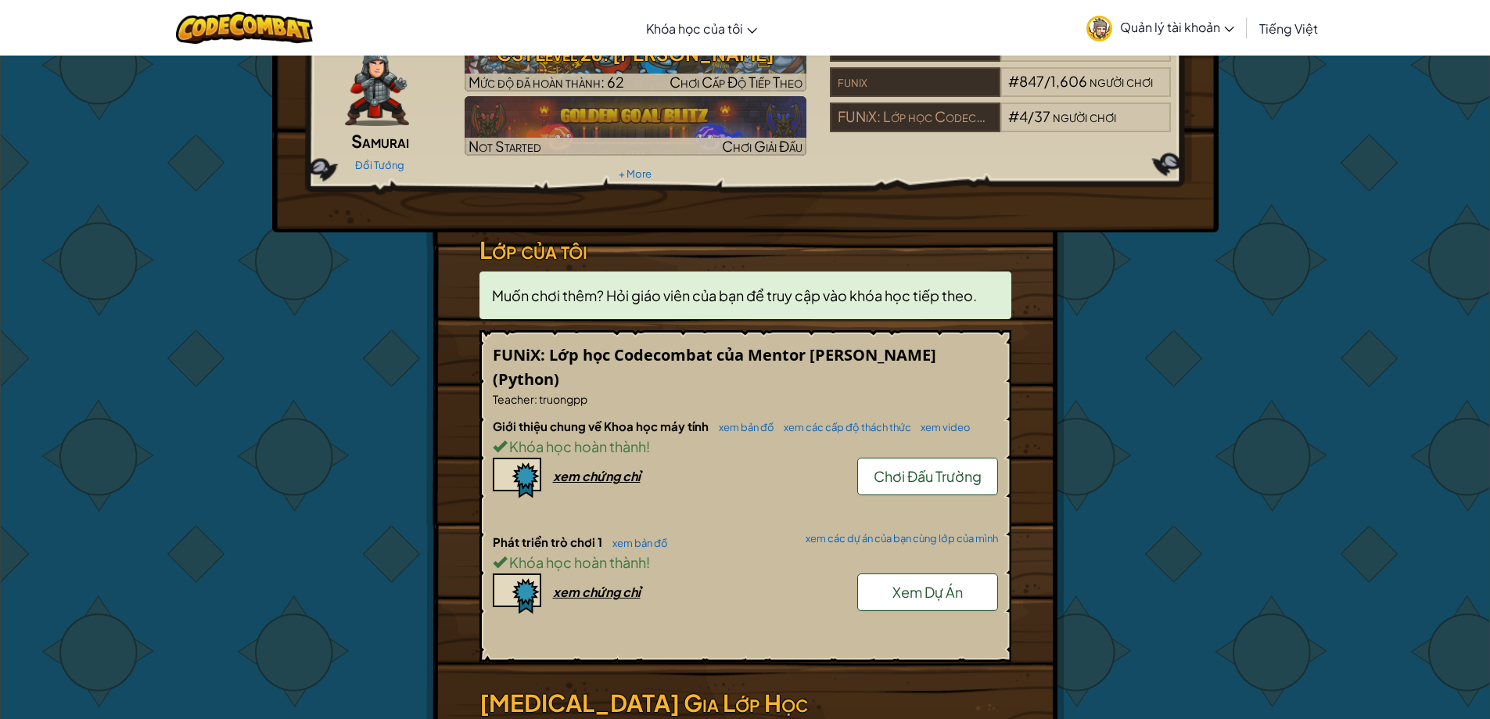
scroll to position [235, 0]
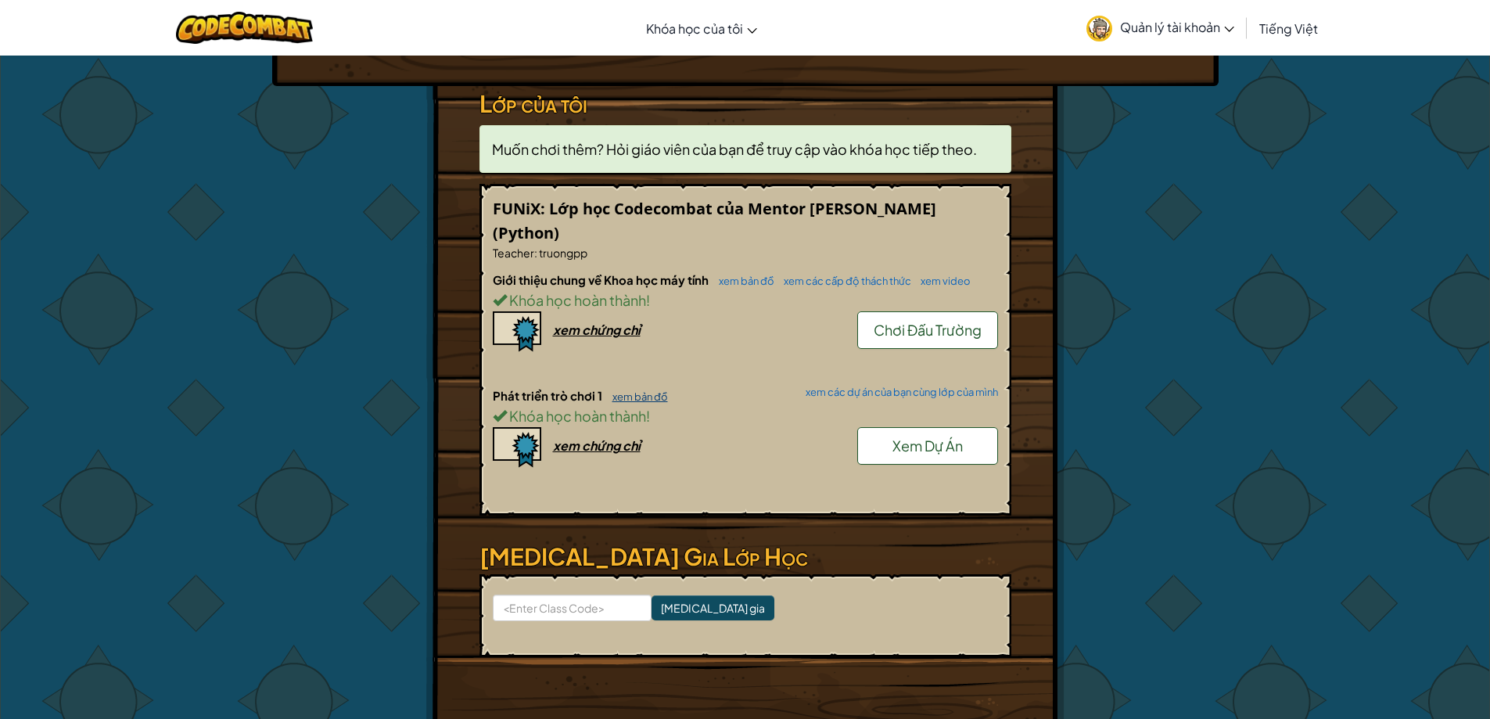
click at [646, 401] on link "xem bản đồ" at bounding box center [636, 396] width 63 height 13
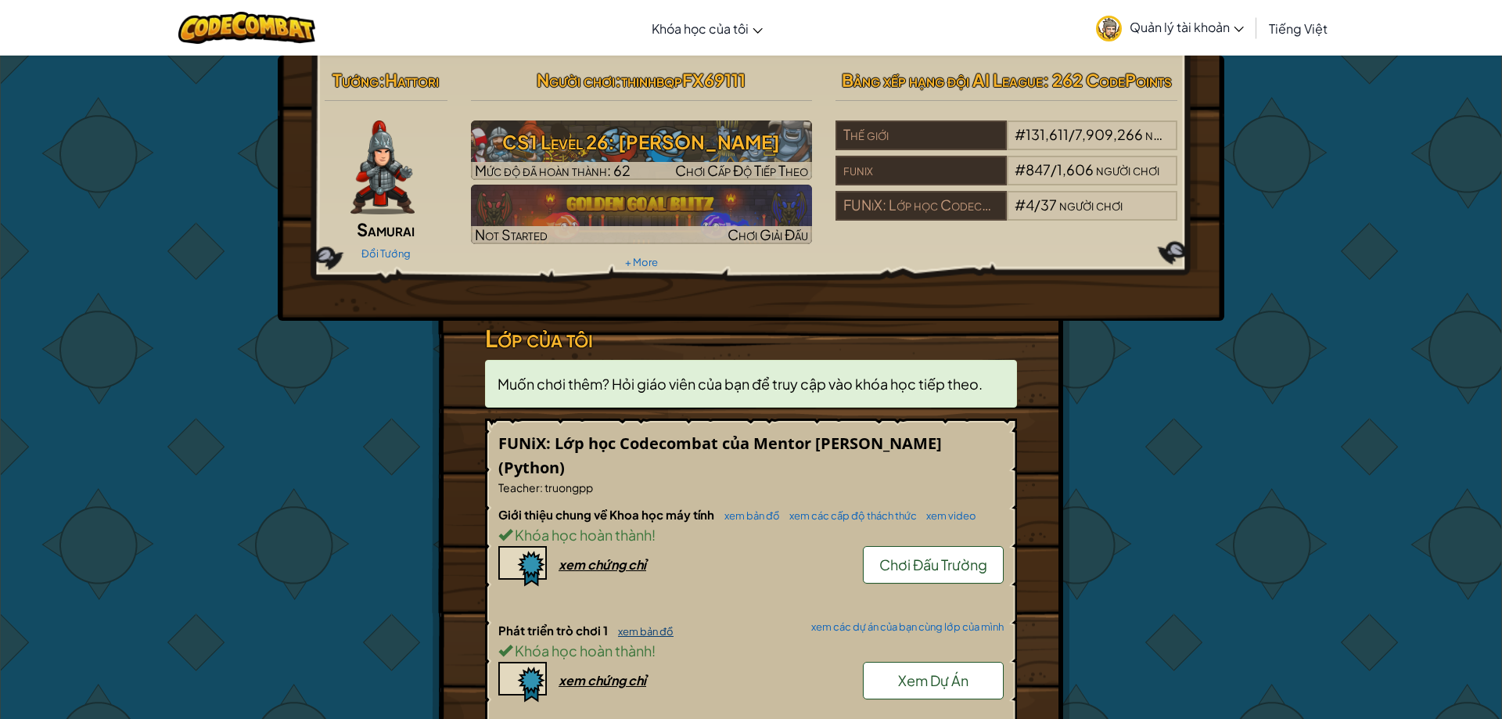
select select "vi"
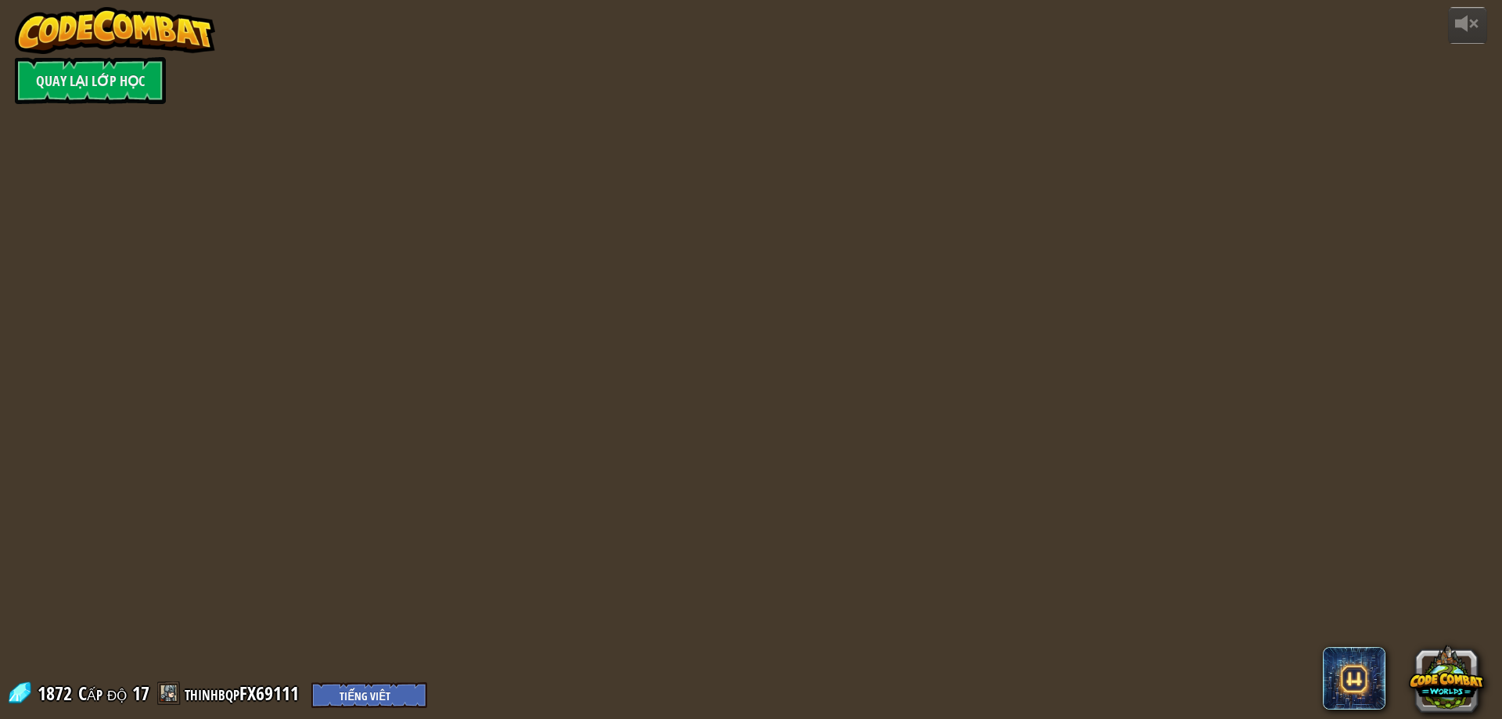
select select "vi"
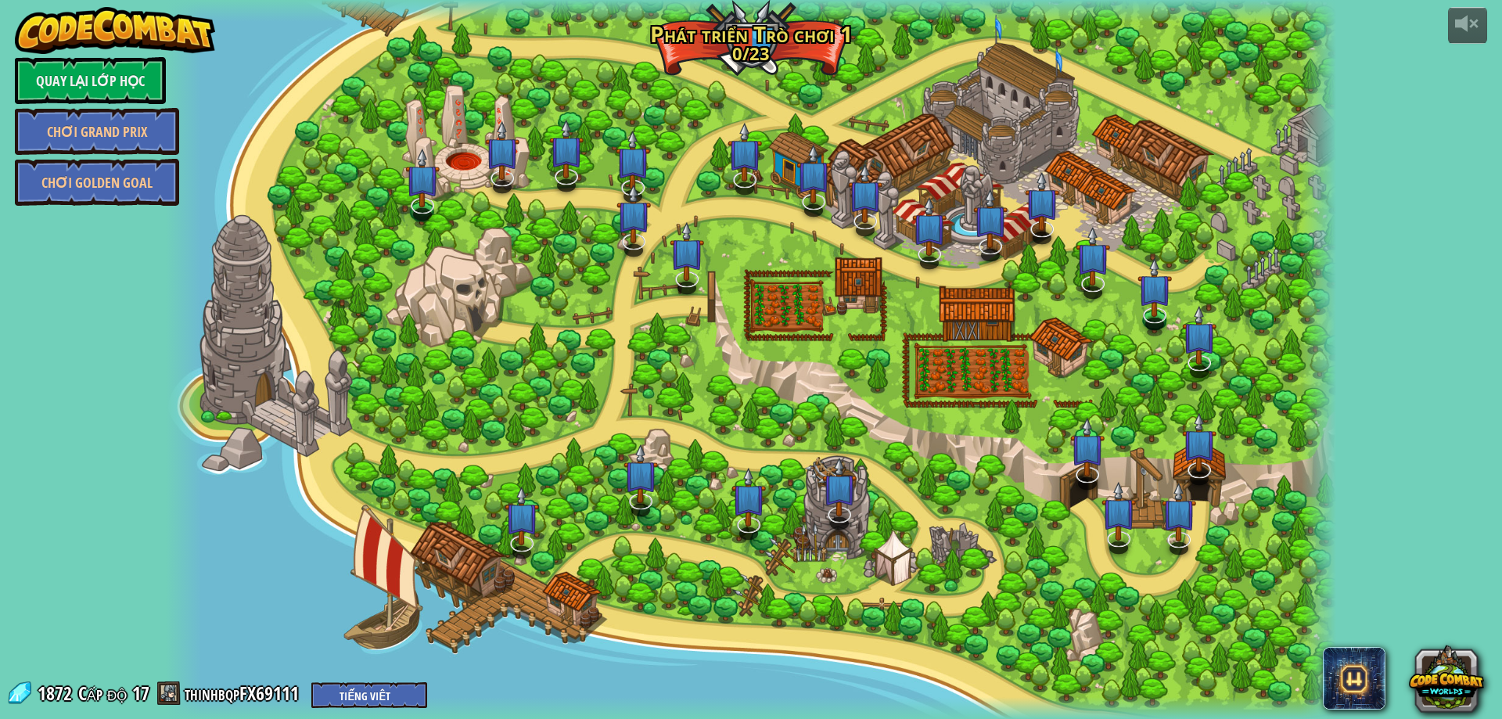
select select "vi"
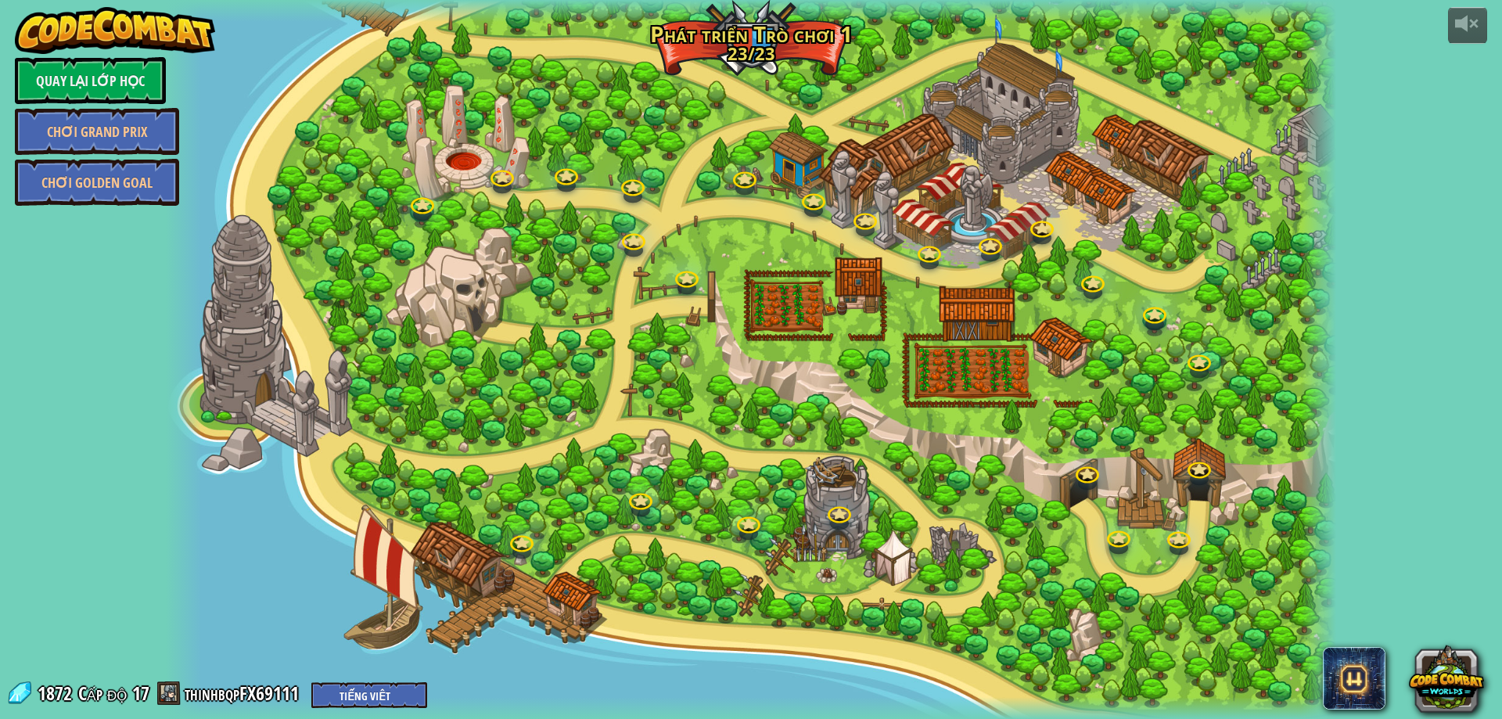
select select "vi"
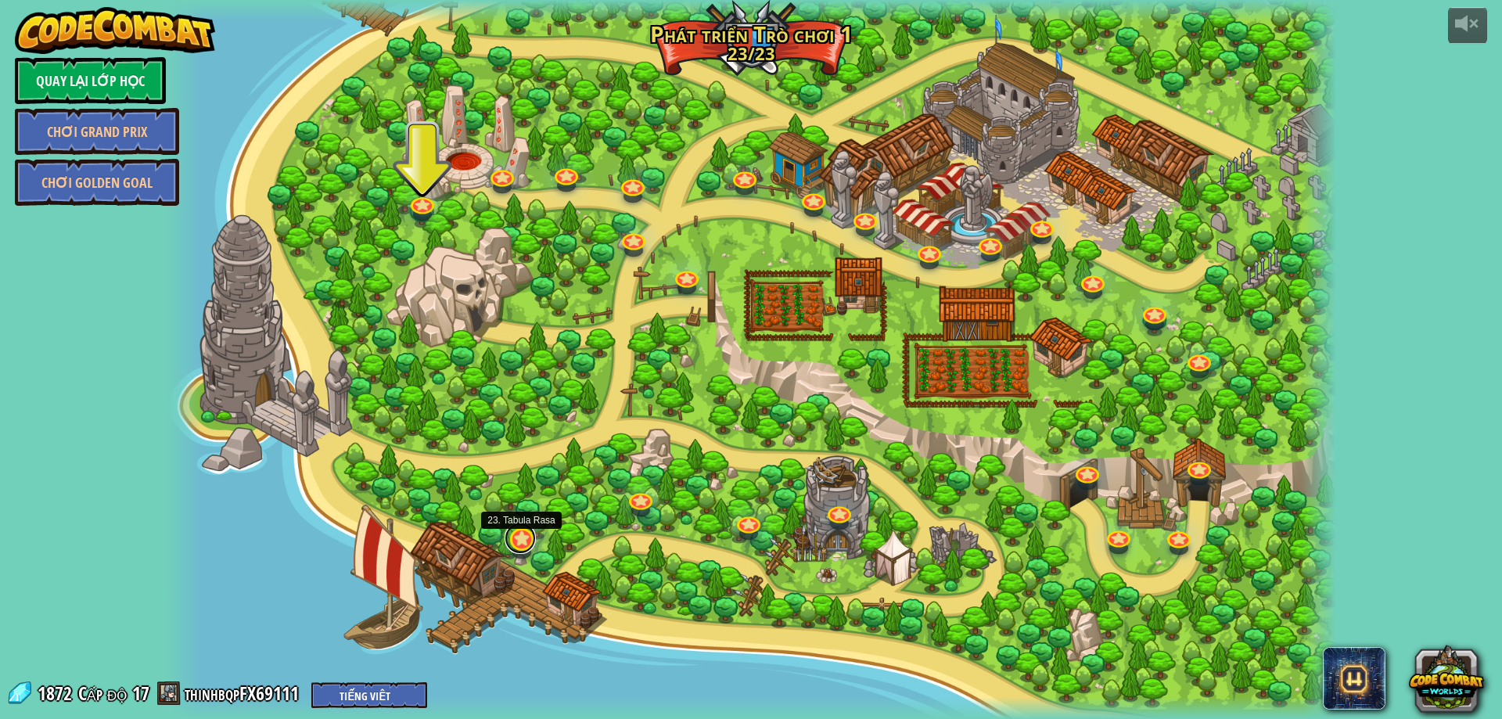
click at [530, 548] on link at bounding box center [519, 537] width 31 height 31
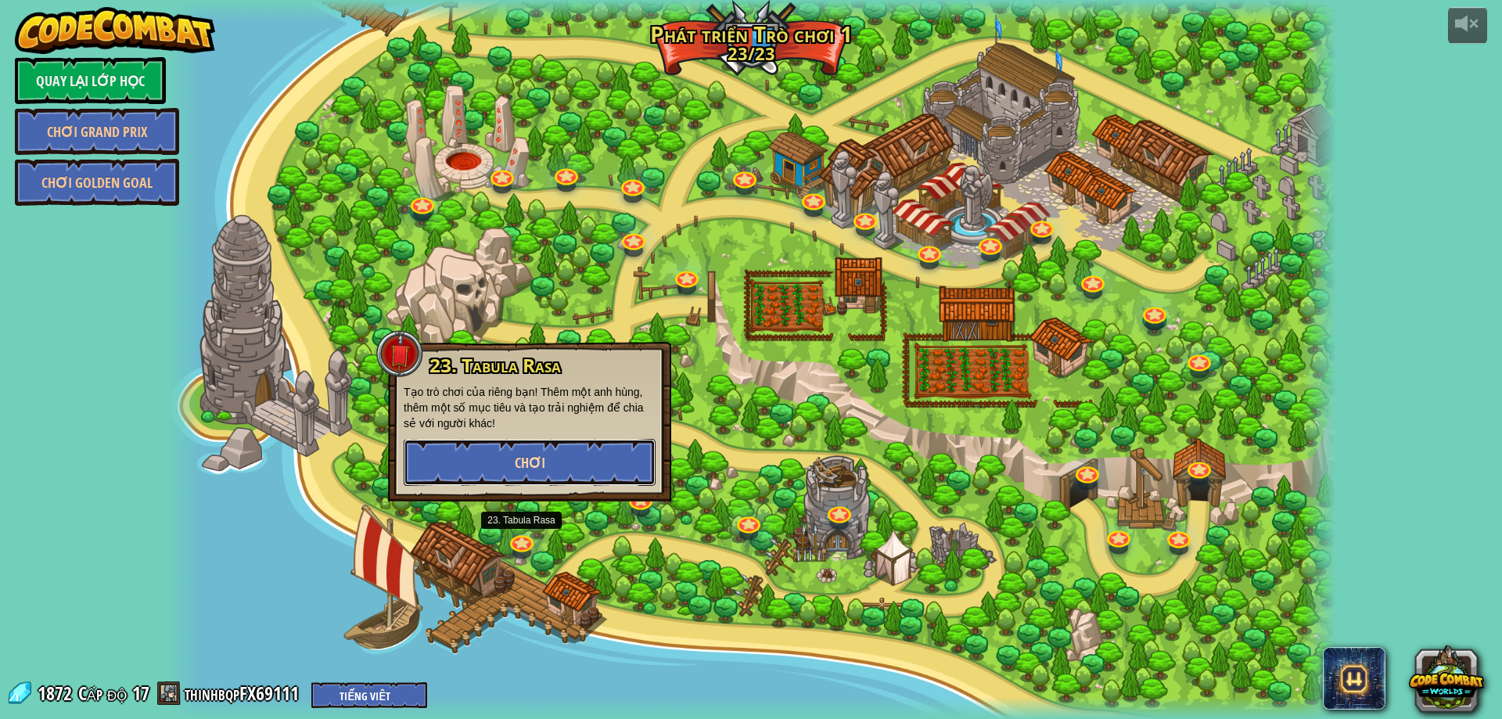
click at [542, 465] on span "Chơi" at bounding box center [530, 463] width 31 height 20
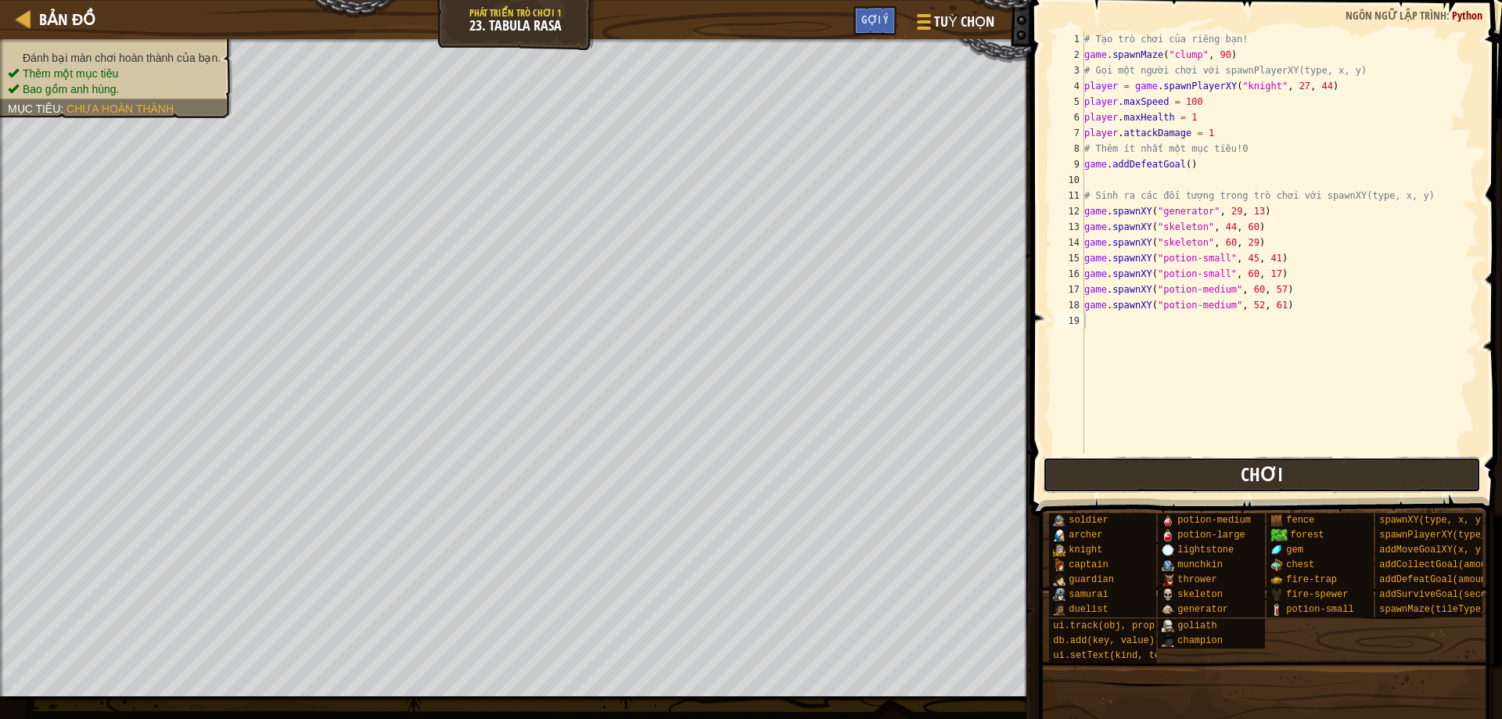
click at [1305, 481] on button "Chơi" at bounding box center [1262, 475] width 439 height 36
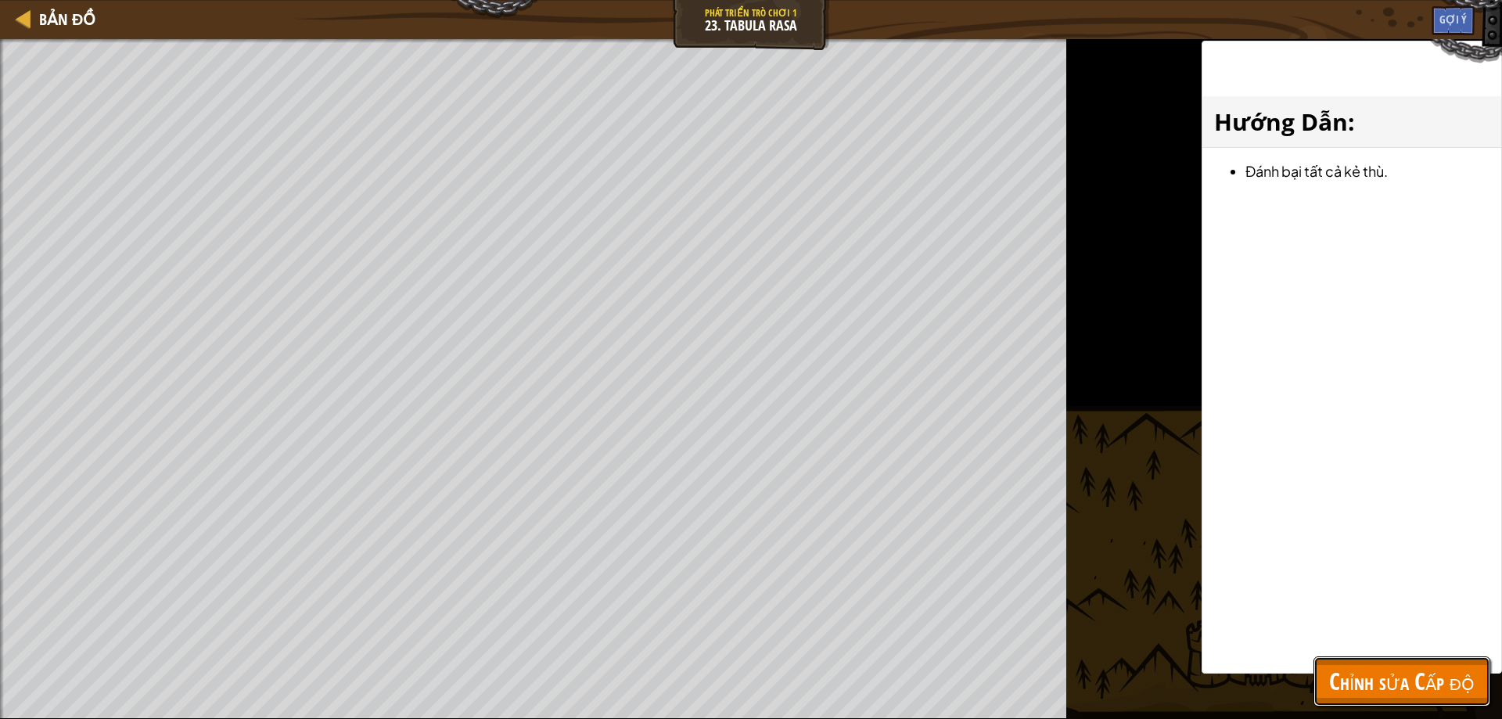
click at [1413, 682] on span "Chỉnh sửa Cấp độ" at bounding box center [1401, 681] width 145 height 32
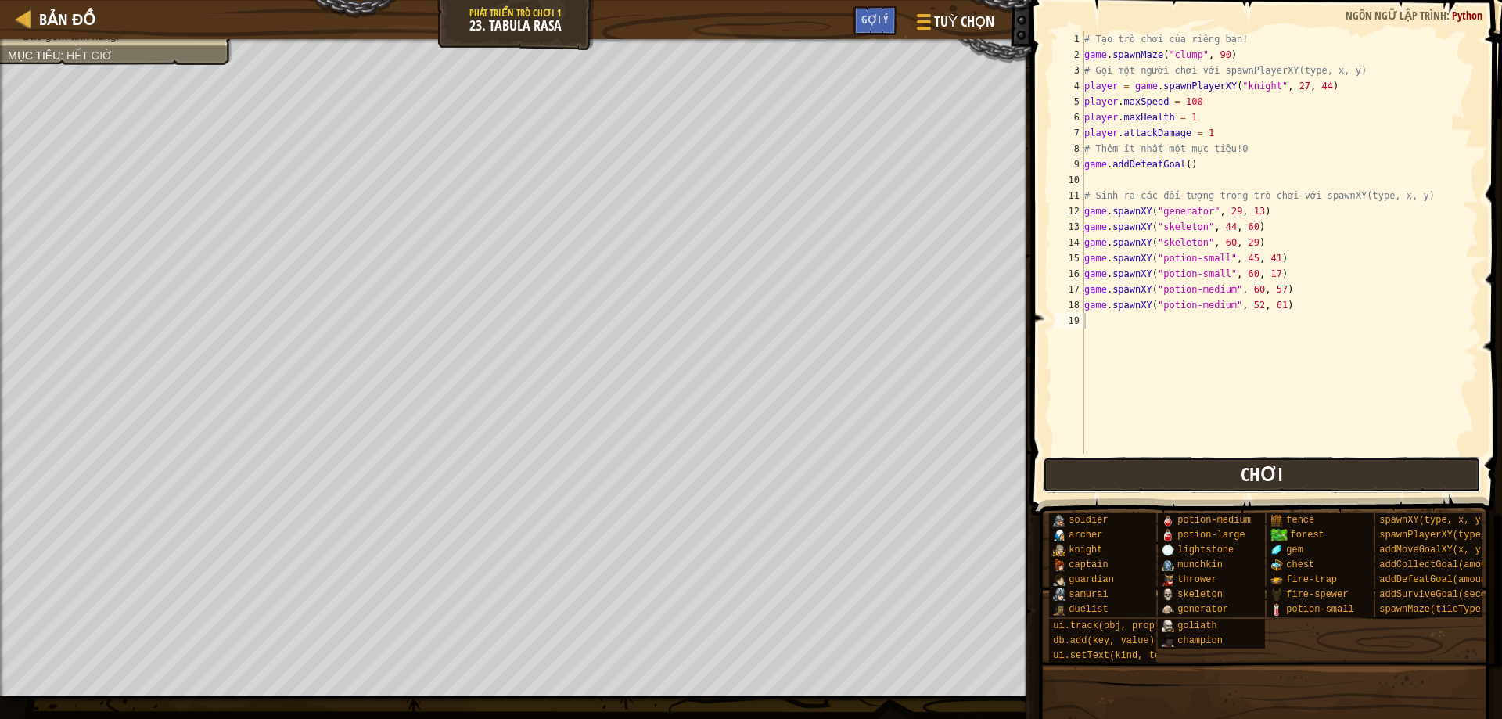
click at [1291, 474] on button "Chơi" at bounding box center [1262, 475] width 439 height 36
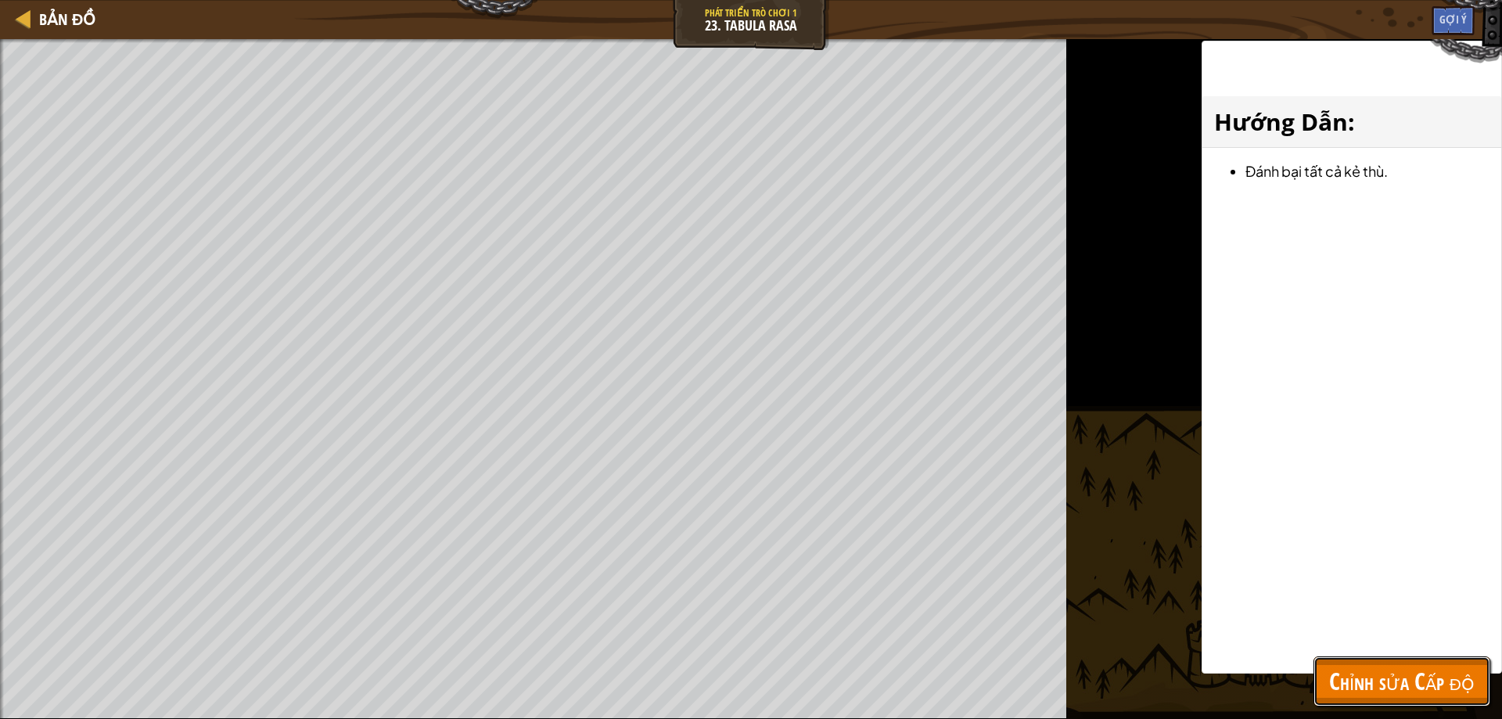
click at [1348, 675] on span "Chỉnh sửa Cấp độ" at bounding box center [1401, 681] width 145 height 32
select select "vi"
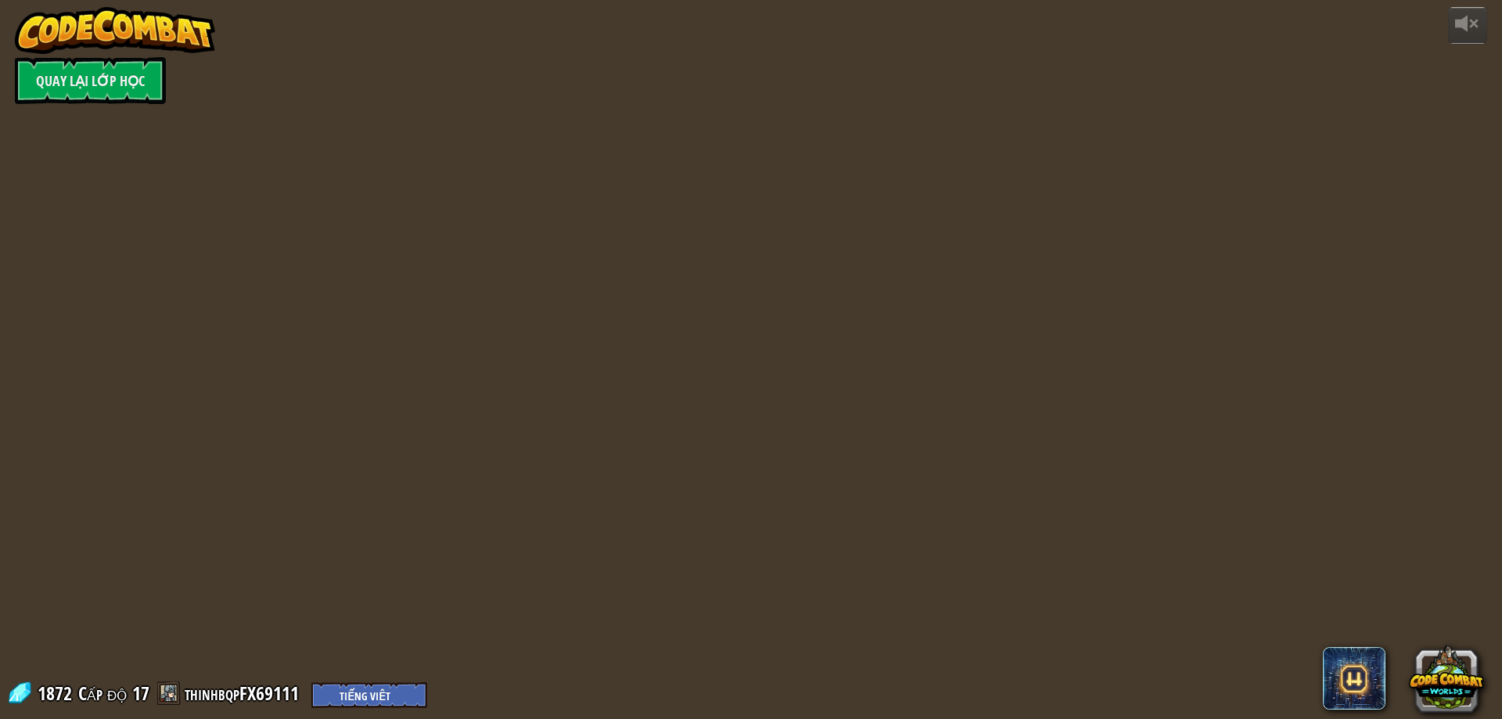
select select "vi"
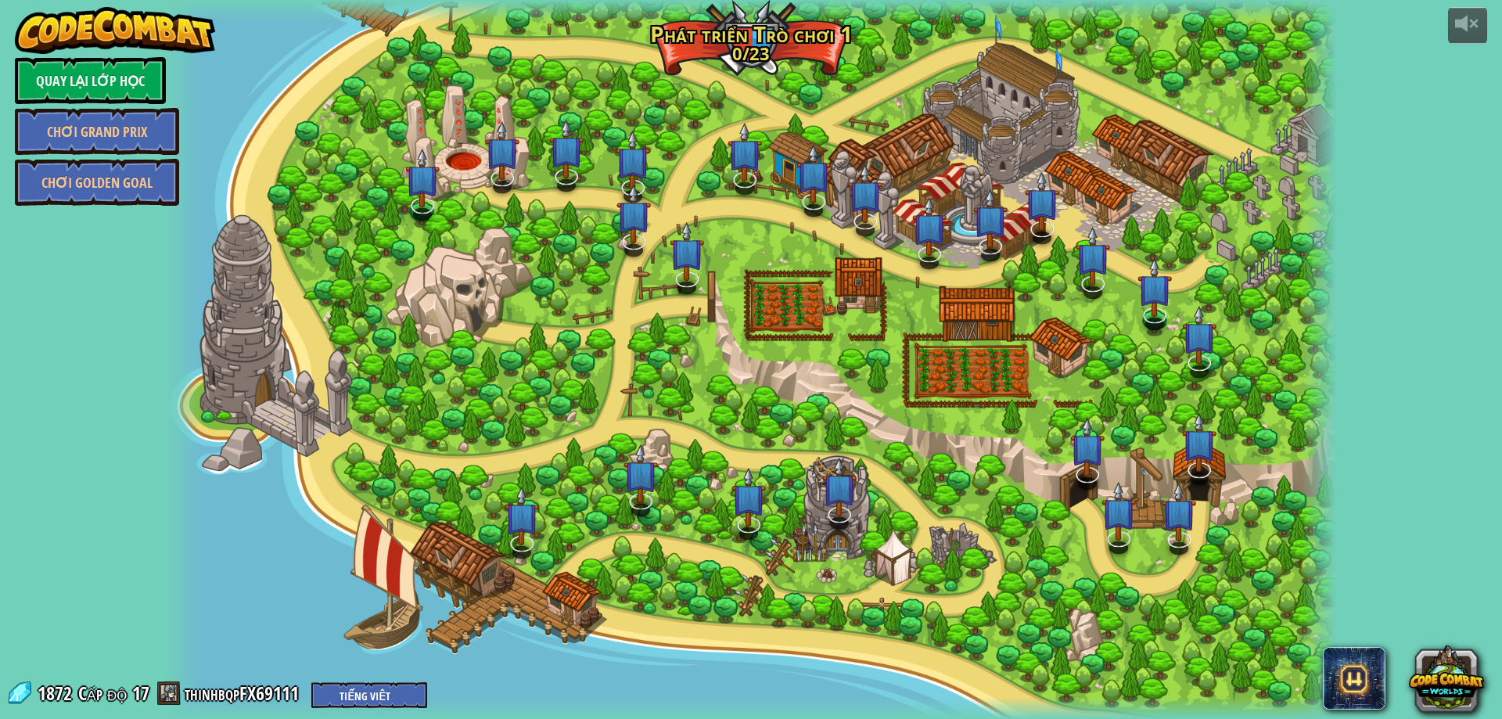
select select "vi"
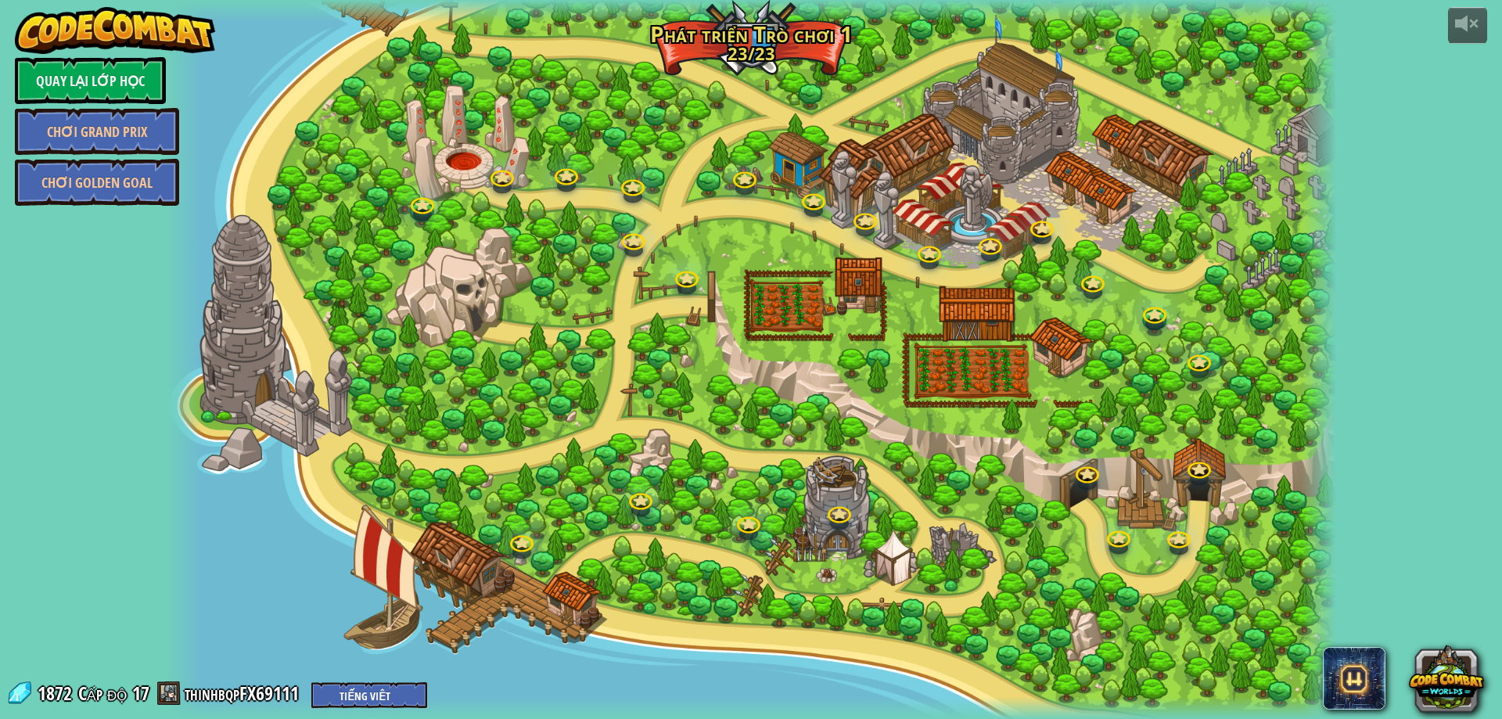
select select "vi"
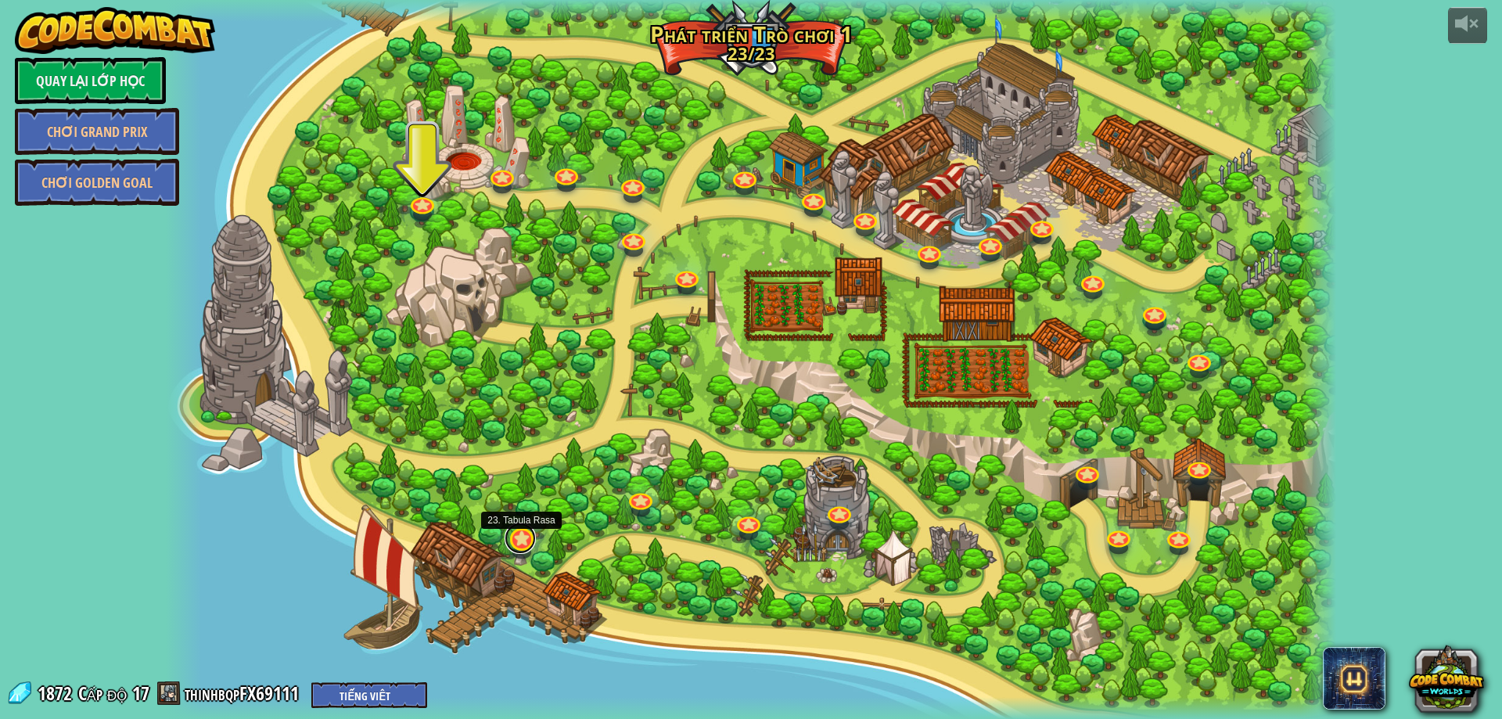
click at [516, 541] on link at bounding box center [519, 537] width 31 height 31
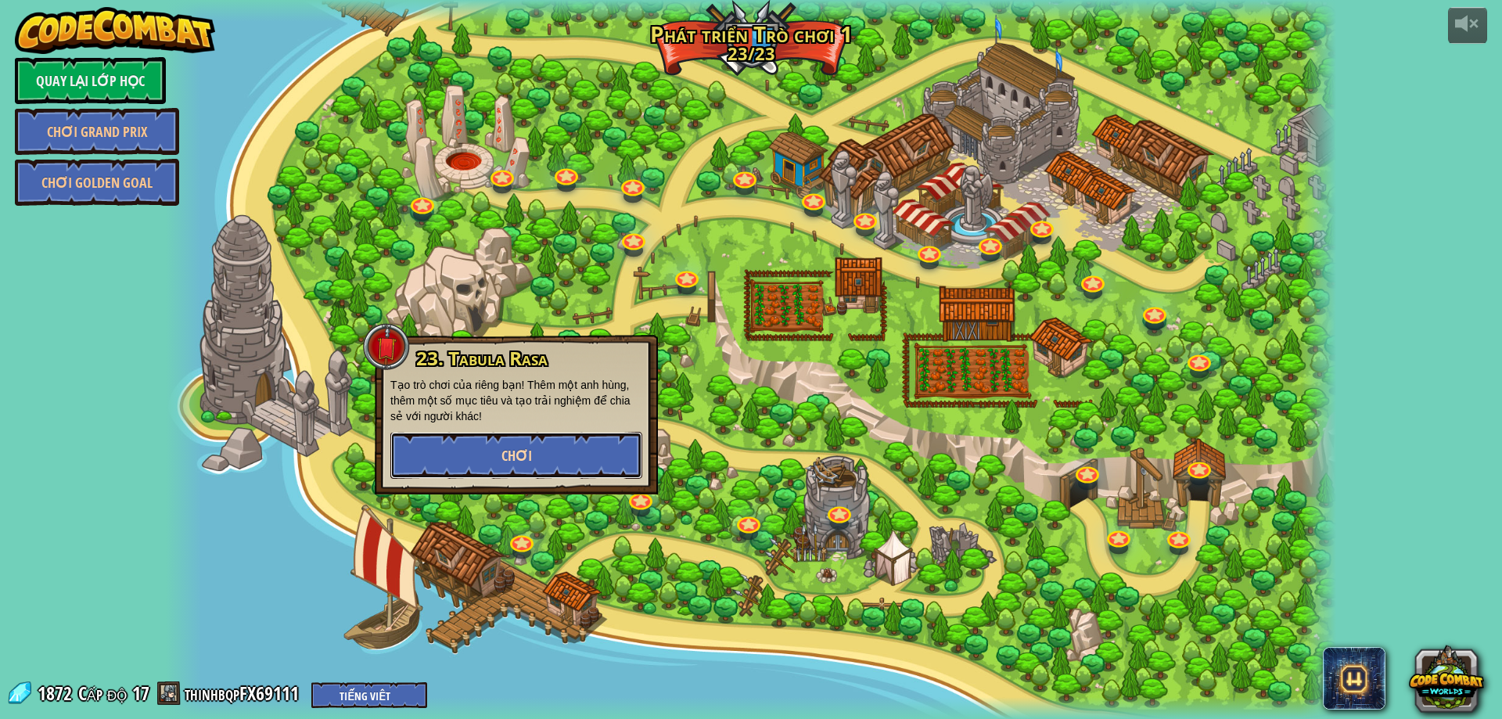
click at [541, 439] on button "Chơi" at bounding box center [516, 455] width 252 height 47
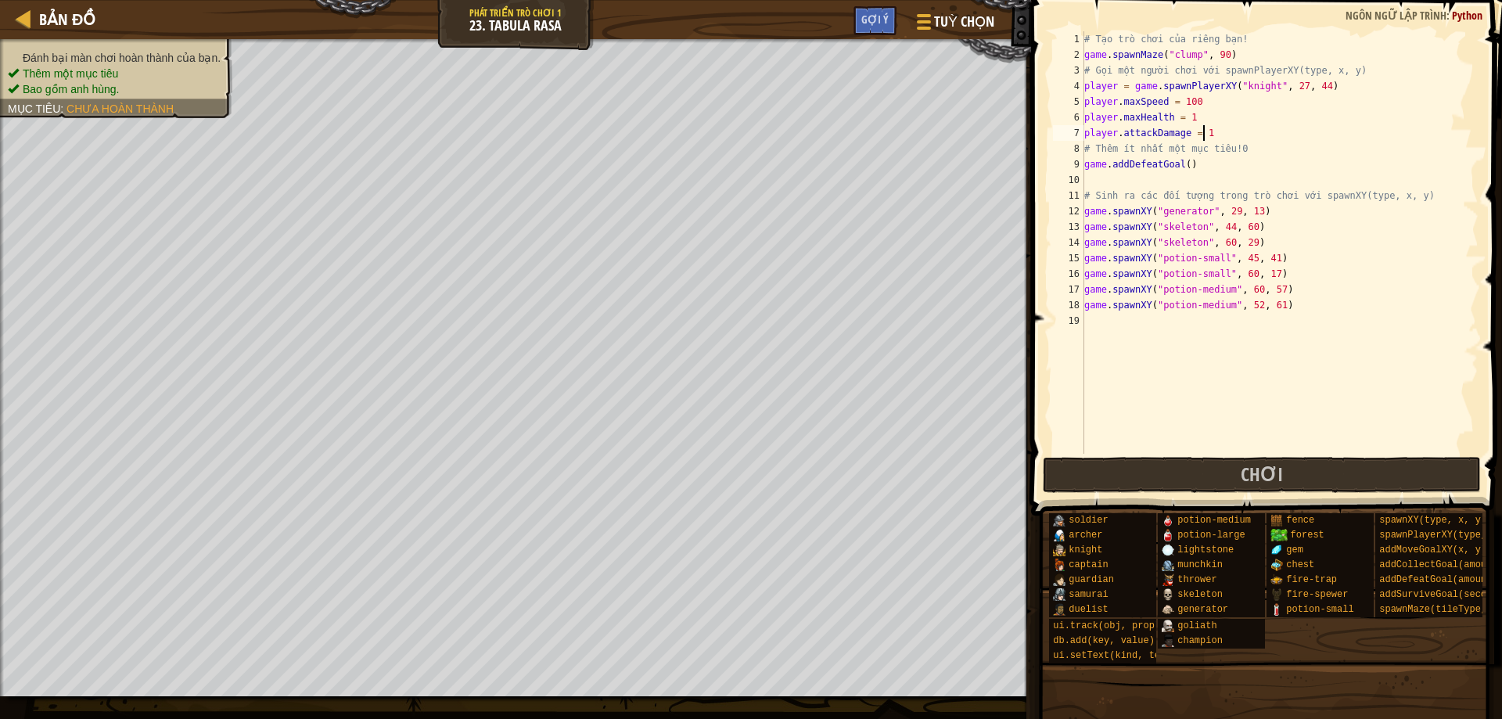
click at [1287, 129] on div "# Tạo trò chơi của riêng bạn! game . spawnMaze ( "clump" , 90 ) # Gọi một người…" at bounding box center [1279, 258] width 397 height 454
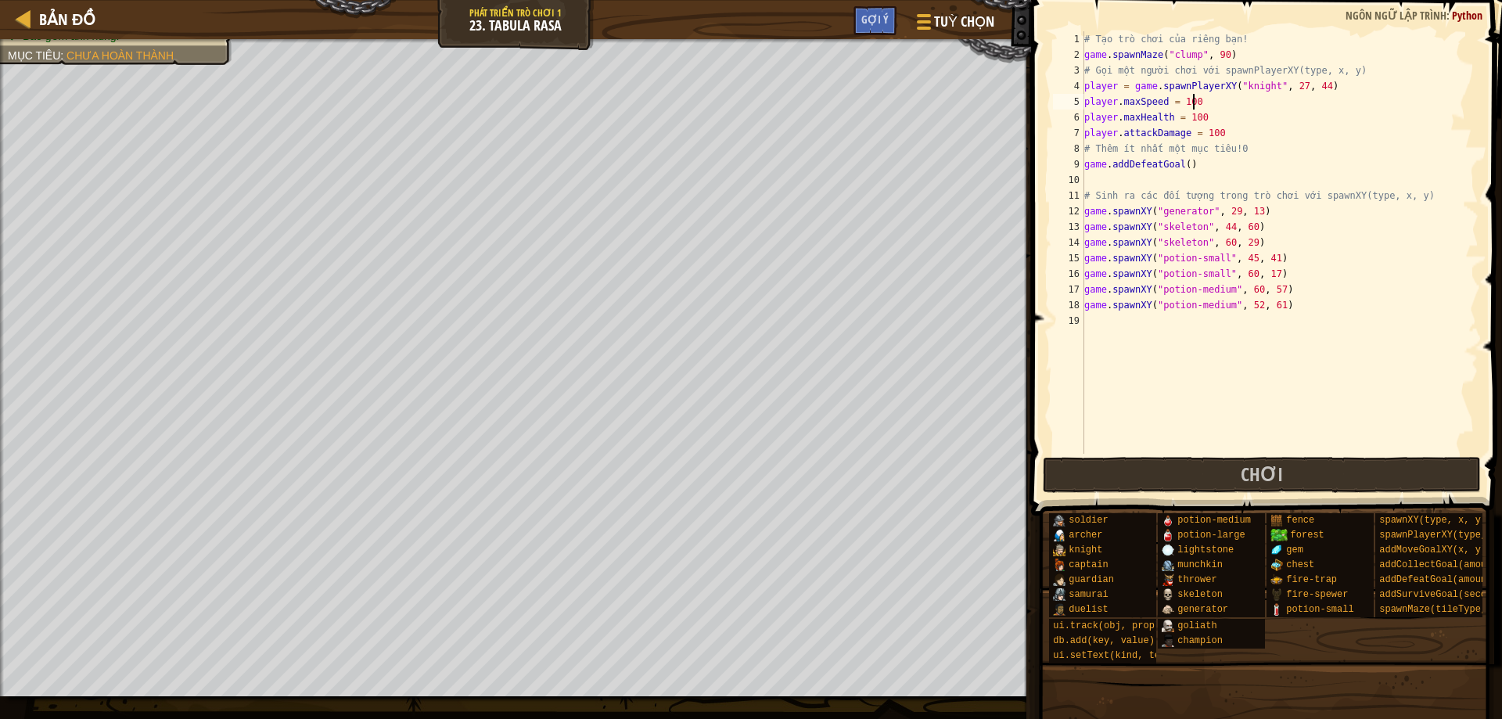
scroll to position [7, 8]
click at [1182, 469] on button "Chơi" at bounding box center [1262, 475] width 439 height 36
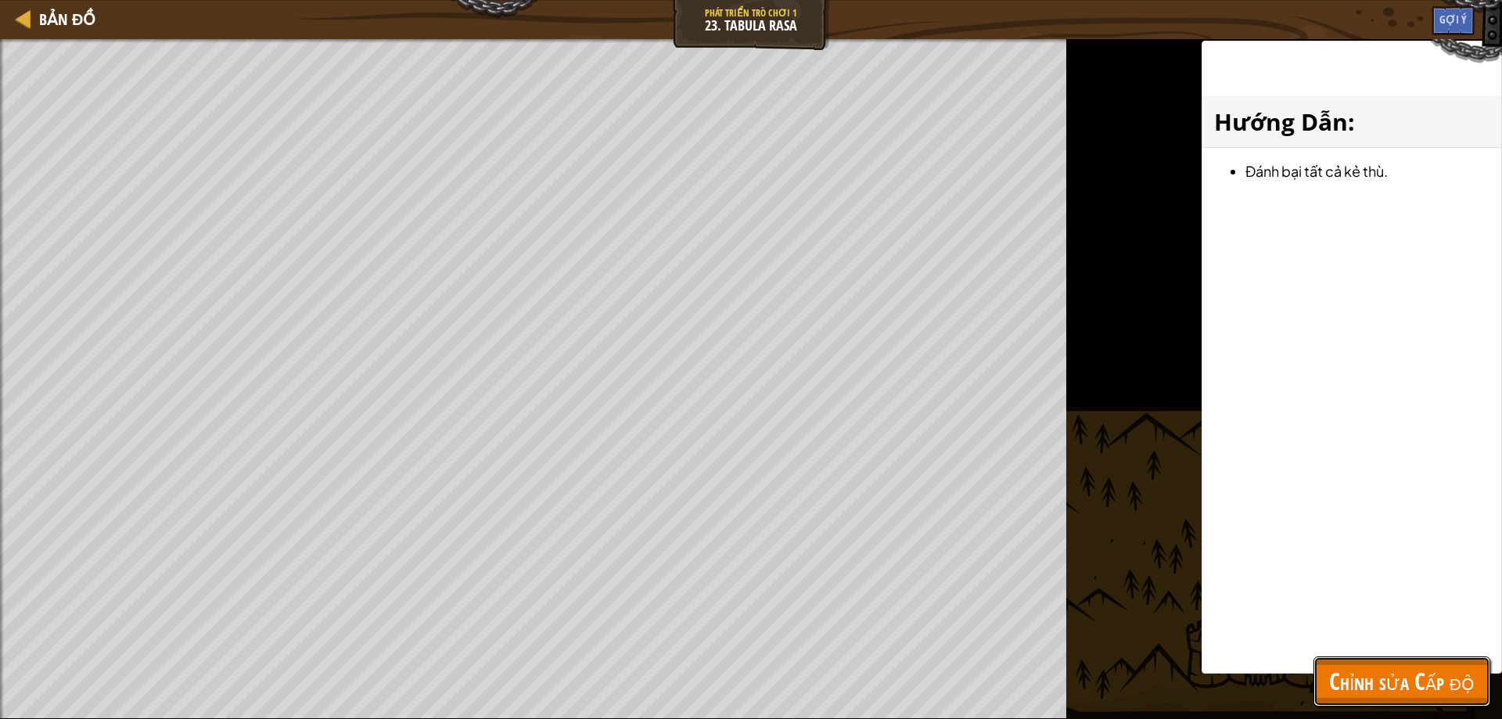
click at [1371, 705] on button "Chỉnh sửa Cấp độ" at bounding box center [1401, 681] width 177 height 50
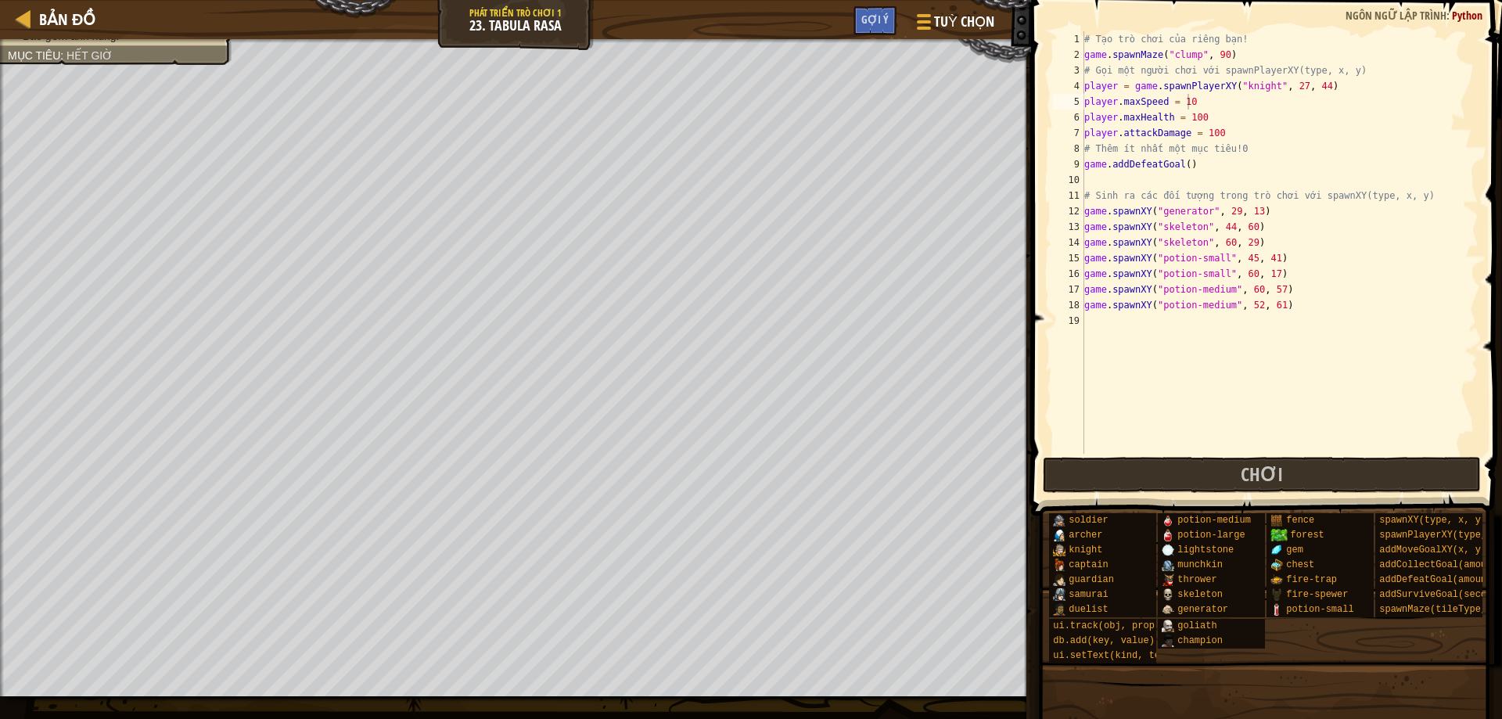
type textarea "game.spawnXY("potion-medium", 52, 61)"
click at [1147, 308] on div "# Tạo trò chơi của riêng bạn! game . spawnMaze ( "clump" , 90 ) # Gọi một người…" at bounding box center [1279, 258] width 397 height 454
click at [1145, 323] on div "# Tạo trò chơi của riêng bạn! game . spawnMaze ( "clump" , 90 ) # Gọi một người…" at bounding box center [1279, 258] width 397 height 454
